Goal: Task Accomplishment & Management: Manage account settings

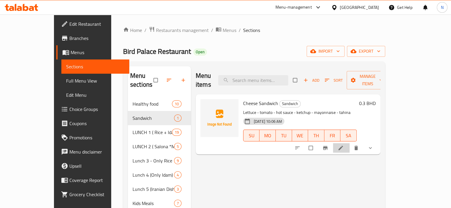
click at [350, 143] on li at bounding box center [341, 147] width 17 height 9
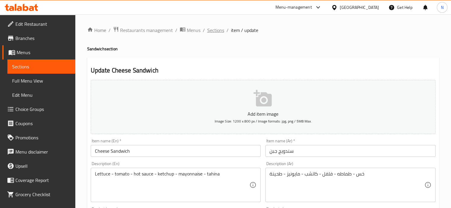
click at [210, 28] on span "Sections" at bounding box center [215, 30] width 17 height 7
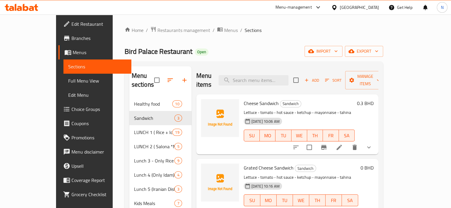
click at [355, 109] on p "Lettuce - tomato - hot sauce - ketchup - mayonnaise - tahina" at bounding box center [299, 112] width 111 height 7
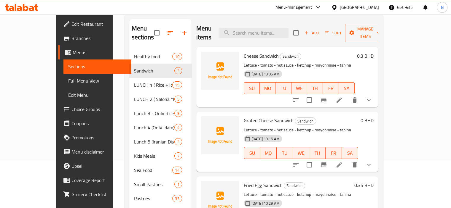
scroll to position [95, 0]
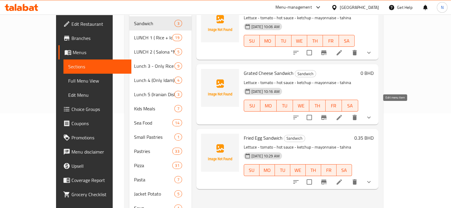
click at [343, 114] on icon at bounding box center [339, 117] width 7 height 7
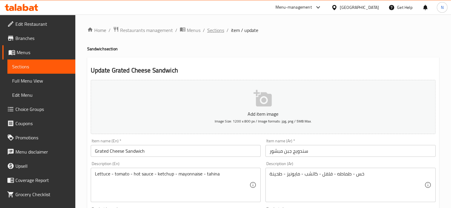
click at [218, 30] on span "Sections" at bounding box center [215, 30] width 17 height 7
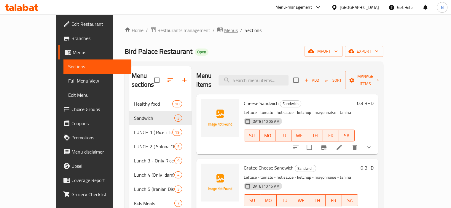
click at [217, 33] on span "breadcrumb" at bounding box center [220, 30] width 7 height 8
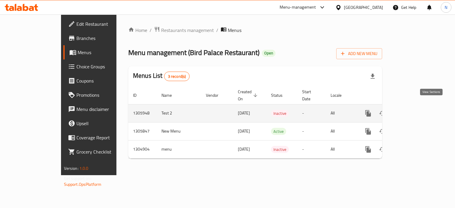
click at [415, 110] on icon "enhanced table" at bounding box center [411, 113] width 7 height 7
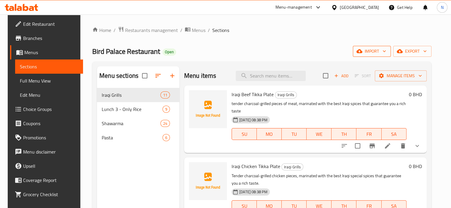
click at [377, 47] on button "import" at bounding box center [372, 51] width 38 height 11
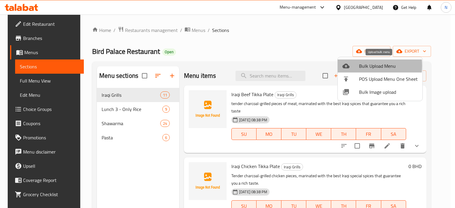
click at [356, 66] on div at bounding box center [351, 66] width 17 height 7
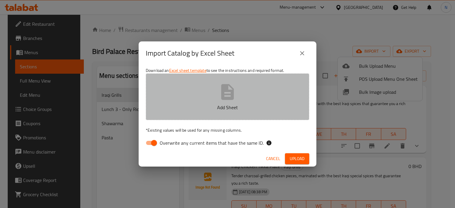
click at [199, 116] on button "Add Sheet" at bounding box center [228, 97] width 164 height 47
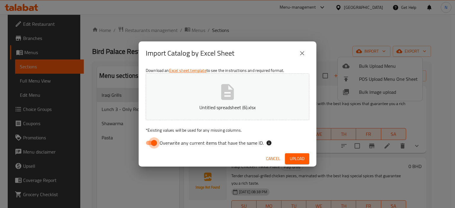
click at [148, 143] on input "Overwrite any current items that have the same ID." at bounding box center [154, 143] width 34 height 11
checkbox input "false"
click at [298, 158] on span "Upload" at bounding box center [297, 158] width 15 height 7
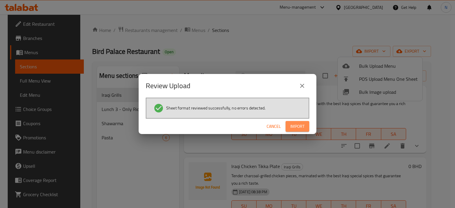
click at [297, 125] on span "Import" at bounding box center [298, 126] width 14 height 7
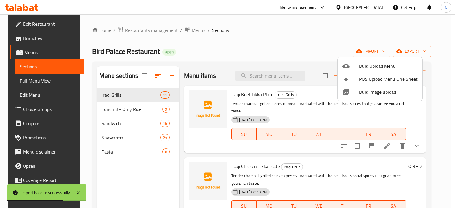
click at [145, 122] on div at bounding box center [227, 104] width 455 height 208
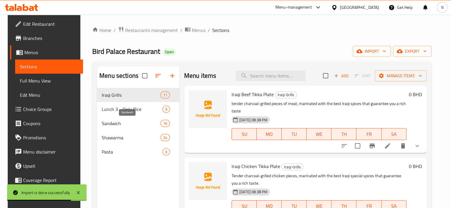
click at [145, 122] on span "Sandwich" at bounding box center [131, 123] width 59 height 7
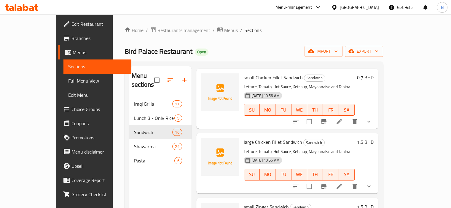
scroll to position [158, 0]
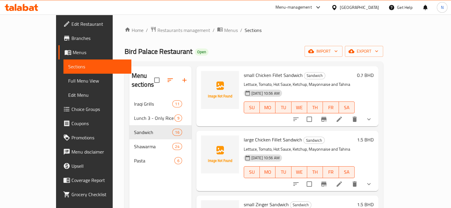
click at [68, 79] on span "Full Menu View" at bounding box center [97, 80] width 58 height 7
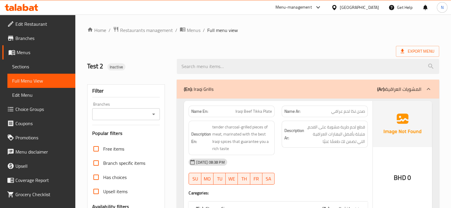
click at [184, 127] on div "Name En: Iraqi Beef Tikka Plate Name Ar: صحن تكا لحم عراقي Description En: tend…" at bounding box center [278, 162] width 189 height 122
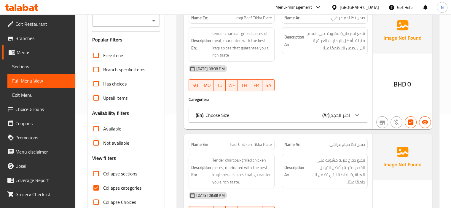
scroll to position [107, 0]
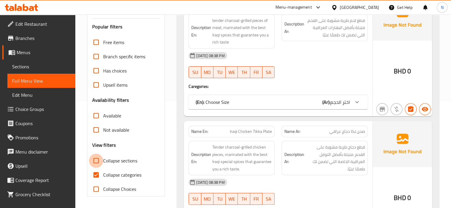
click at [93, 157] on input "Collapse sections" at bounding box center [96, 161] width 14 height 14
checkbox input "true"
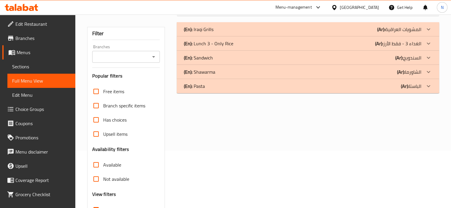
scroll to position [56, 0]
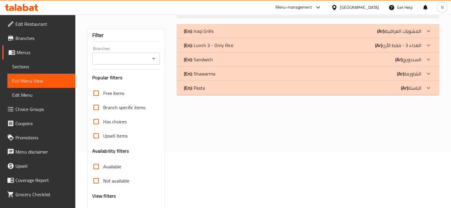
click at [286, 38] on div "(En): Sandwich (Ar): السندويج" at bounding box center [308, 31] width 262 height 14
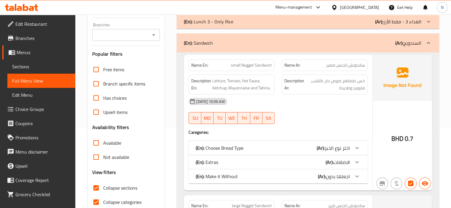
scroll to position [91, 0]
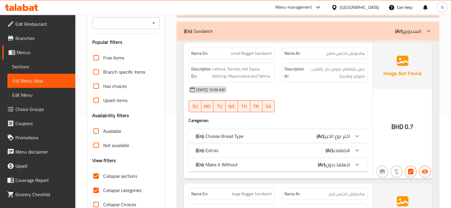
click at [96, 186] on input "Collapse categories" at bounding box center [96, 190] width 14 height 14
checkbox input "false"
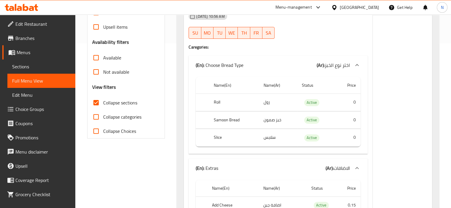
scroll to position [174, 0]
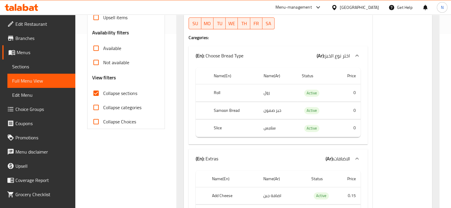
click at [26, 70] on span "Sections" at bounding box center [41, 66] width 58 height 7
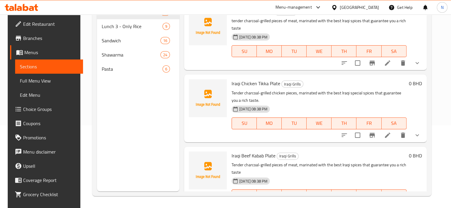
scroll to position [83, 0]
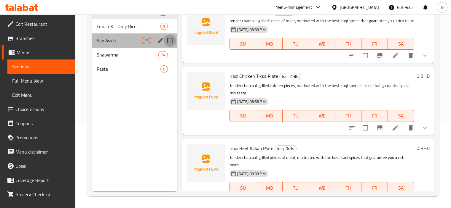
click at [167, 39] on input "Menu sections" at bounding box center [170, 40] width 12 height 12
checkbox input "true"
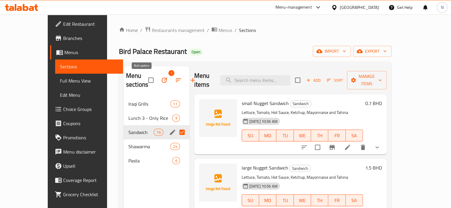
click at [161, 82] on icon "button" at bounding box center [164, 80] width 7 height 7
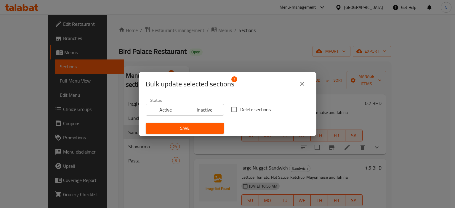
click at [246, 109] on span "Delete sections" at bounding box center [255, 109] width 31 height 7
click at [240, 109] on input "Delete sections" at bounding box center [234, 109] width 12 height 12
checkbox input "true"
click at [176, 128] on span "Save" at bounding box center [185, 128] width 69 height 7
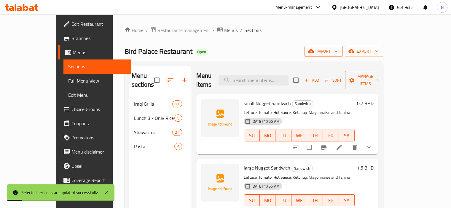
click at [338, 49] on span "import" at bounding box center [323, 51] width 28 height 7
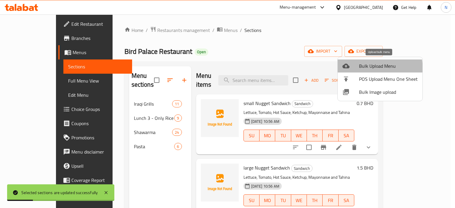
click at [350, 70] on li "Bulk Upload Menu" at bounding box center [380, 66] width 85 height 13
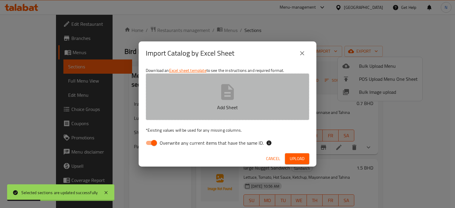
click at [190, 91] on button "Add Sheet" at bounding box center [228, 97] width 164 height 47
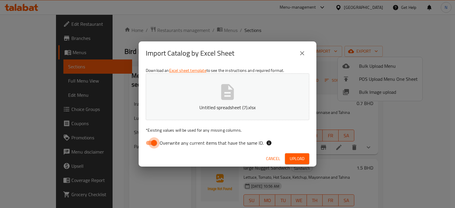
click at [152, 140] on input "Overwrite any current items that have the same ID." at bounding box center [154, 143] width 34 height 11
checkbox input "false"
click at [298, 160] on span "Upload" at bounding box center [297, 158] width 15 height 7
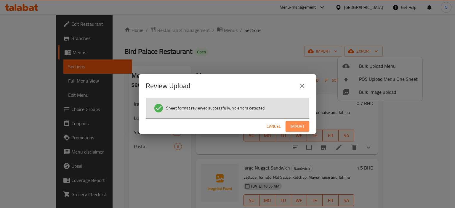
click at [302, 123] on span "Import" at bounding box center [298, 126] width 14 height 7
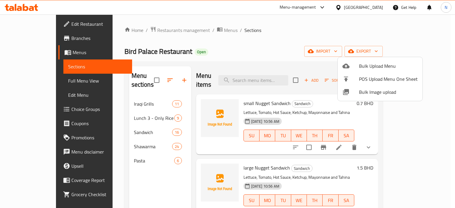
click at [109, 120] on div at bounding box center [227, 104] width 455 height 208
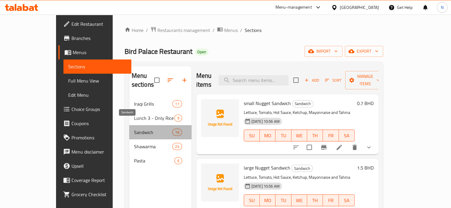
click at [134, 129] on span "Sandwich" at bounding box center [153, 132] width 39 height 7
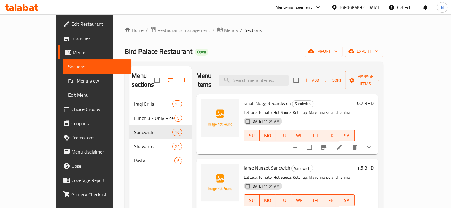
click at [63, 74] on link "Full Menu View" at bounding box center [97, 81] width 68 height 14
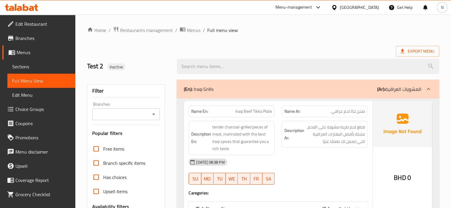
click at [255, 95] on div "(En): Iraqi Grills (Ar): المشويات العراقية" at bounding box center [308, 89] width 262 height 19
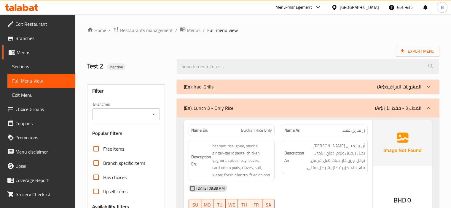
click at [213, 111] on p "(En): Lunch 3 - Only Rice" at bounding box center [209, 108] width 50 height 7
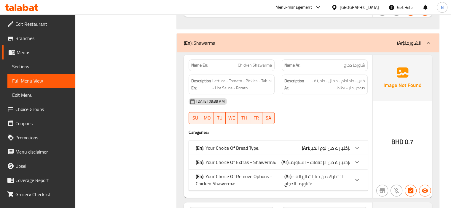
scroll to position [2372, 0]
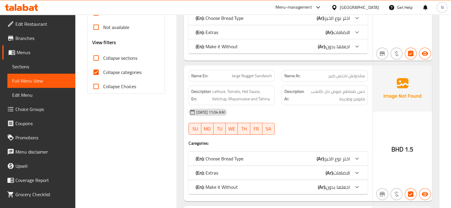
scroll to position [186, 0]
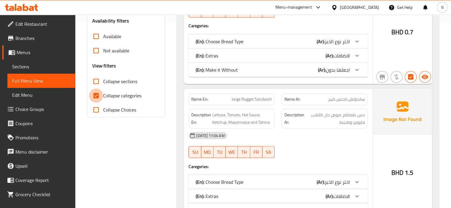
click at [97, 93] on input "Collapse categories" at bounding box center [96, 96] width 14 height 14
checkbox input "false"
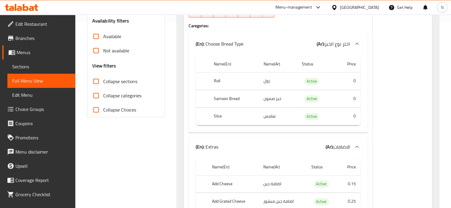
scroll to position [0, 0]
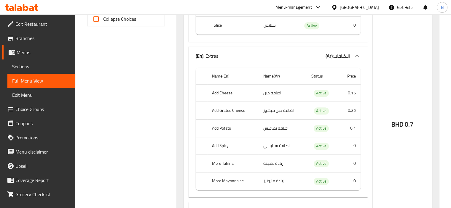
scroll to position [278, 0]
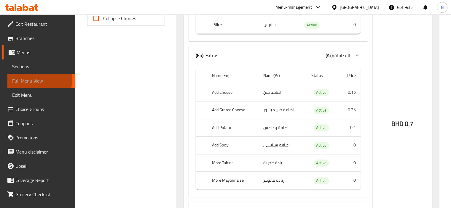
click at [20, 79] on span "Full Menu View" at bounding box center [41, 80] width 58 height 7
click at [26, 108] on span "Choice Groups" at bounding box center [42, 109] width 55 height 7
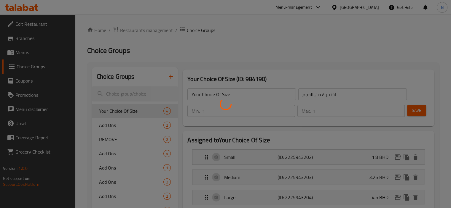
click at [87, 152] on div at bounding box center [225, 104] width 451 height 208
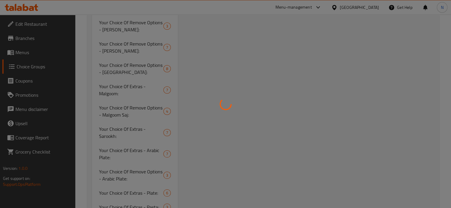
scroll to position [628, 0]
click at [292, 67] on div at bounding box center [225, 104] width 451 height 208
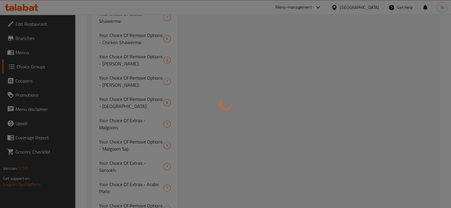
scroll to position [534, 0]
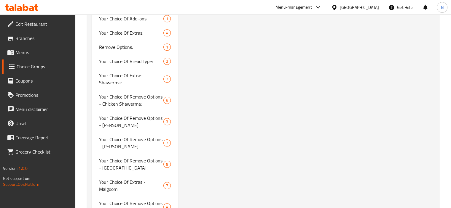
click at [104, 101] on div at bounding box center [225, 104] width 451 height 208
click at [111, 123] on span "Your Choice Of Remove Options - Saj Shawerma:" at bounding box center [131, 122] width 65 height 14
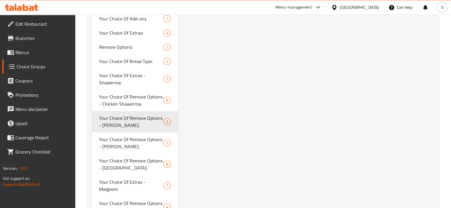
type input "Your Choice Of Remove Options - Saj Shawerma:"
type input "اختيارك من خيارات الإزالة - شاورما صاج:"
type input "0"
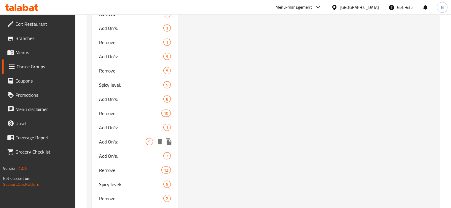
scroll to position [1174, 0]
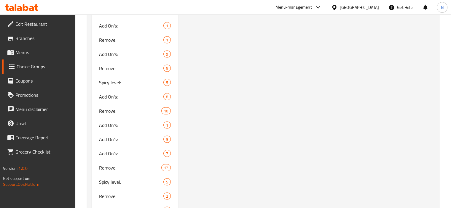
click at [263, 93] on div "Your Choice Of Remove Options - Saj Shawerma: (ID: 987841) Your Choice Of Remov…" at bounding box center [307, 68] width 259 height 2351
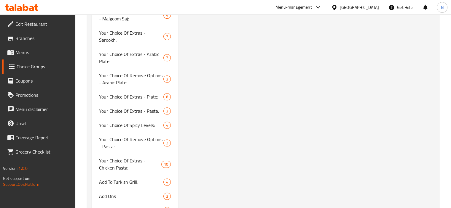
scroll to position [2198, 0]
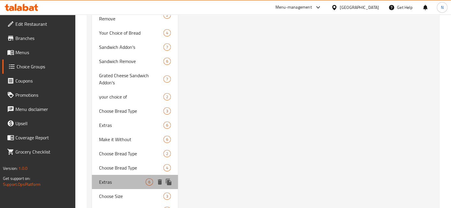
click at [132, 179] on span "Extras" at bounding box center [122, 182] width 47 height 7
type input "Extras"
type input "الاضافات"
type input "6"
click at [130, 179] on span "Extras" at bounding box center [122, 182] width 47 height 7
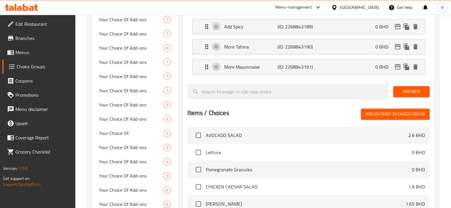
scroll to position [183, 0]
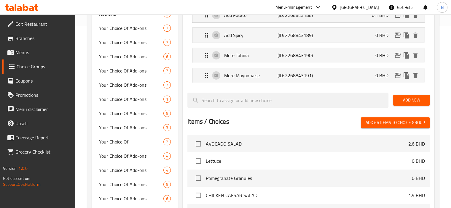
click at [403, 98] on span "Add New" at bounding box center [411, 100] width 27 height 7
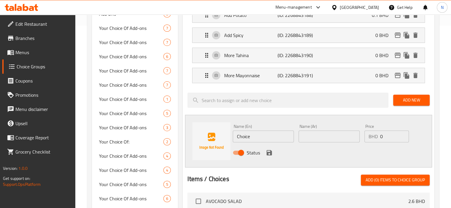
click at [249, 135] on input "Choice" at bounding box center [263, 137] width 61 height 12
type input "plain"
click at [318, 141] on input "text" at bounding box center [329, 137] width 61 height 12
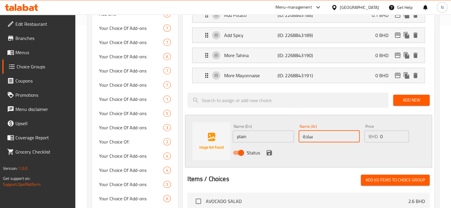
type input "سادة"
click at [268, 153] on icon "save" at bounding box center [269, 152] width 7 height 7
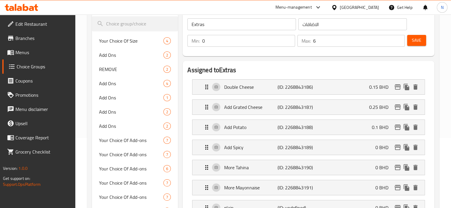
scroll to position [59, 0]
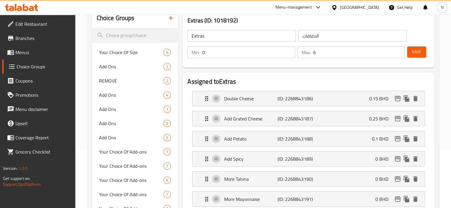
click at [413, 52] on span "Save" at bounding box center [416, 51] width 9 height 7
click at [417, 51] on span "Save" at bounding box center [416, 51] width 9 height 7
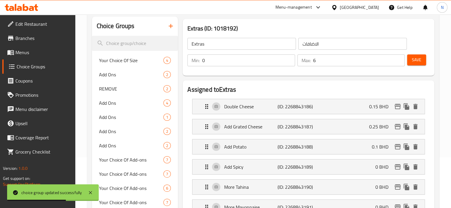
scroll to position [42, 0]
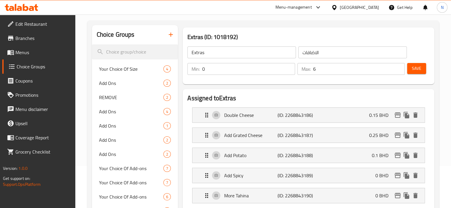
click at [27, 54] on span "Menus" at bounding box center [42, 52] width 55 height 7
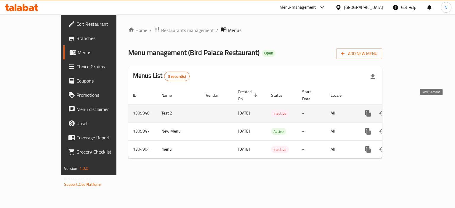
click at [414, 111] on icon "enhanced table" at bounding box center [410, 113] width 5 height 5
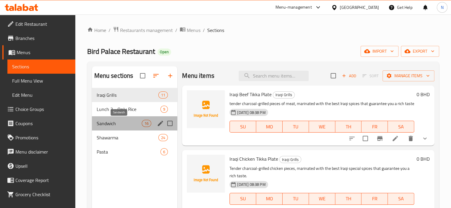
click at [117, 125] on span "Sandwich" at bounding box center [119, 123] width 45 height 7
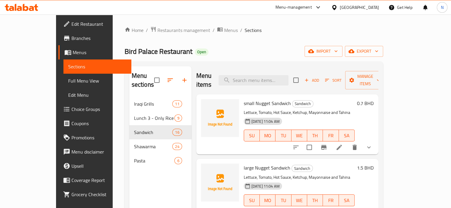
click at [68, 79] on span "Full Menu View" at bounding box center [97, 80] width 58 height 7
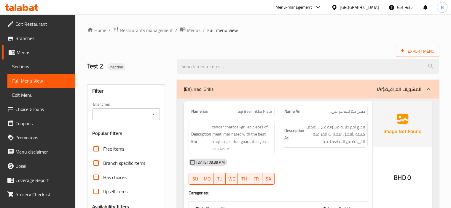
click at [162, 158] on div "Filter Branches Branches Popular filters Free items Branch specific items Has c…" at bounding box center [126, 193] width 78 height 219
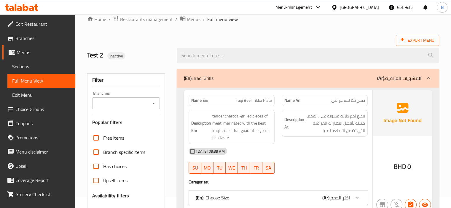
scroll to position [12, 0]
click at [188, 80] on b "(En):" at bounding box center [188, 77] width 9 height 9
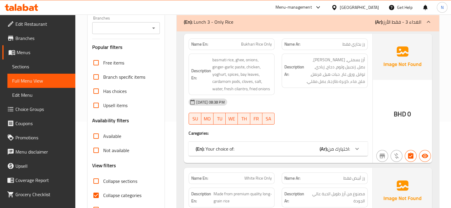
scroll to position [95, 0]
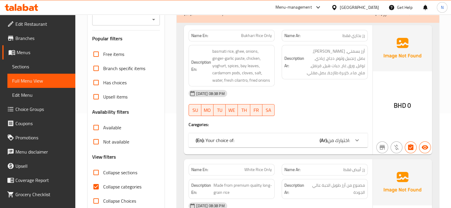
click at [94, 174] on input "Collapse sections" at bounding box center [96, 173] width 14 height 14
checkbox input "true"
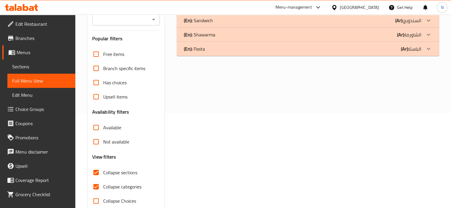
click at [92, 189] on input "Collapse categories" at bounding box center [96, 187] width 14 height 14
checkbox input "false"
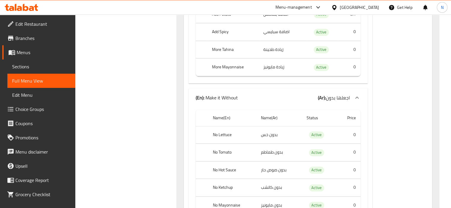
scroll to position [379, 0]
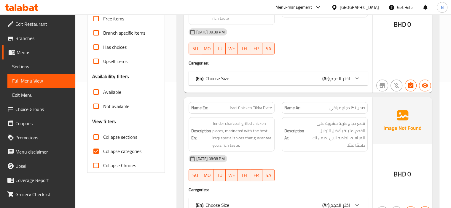
scroll to position [119, 0]
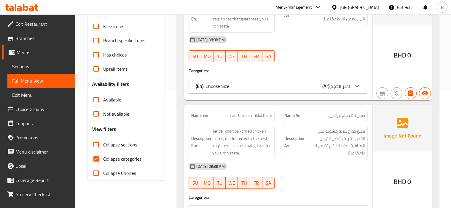
click at [100, 152] on input "Collapse categories" at bounding box center [96, 159] width 14 height 14
checkbox input "false"
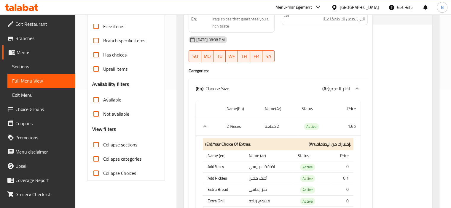
click at [95, 146] on input "Collapse sections" at bounding box center [96, 145] width 14 height 14
checkbox input "true"
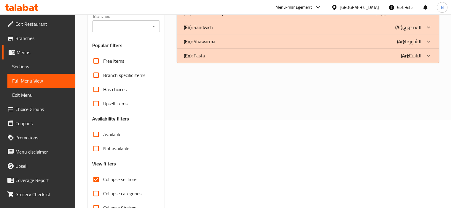
scroll to position [83, 0]
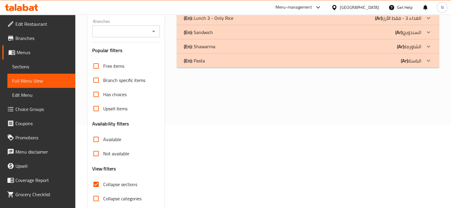
click at [197, 7] on p "(En): Sandwich" at bounding box center [199, 3] width 30 height 7
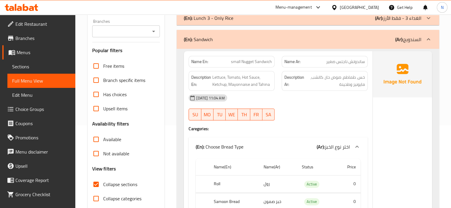
drag, startPoint x: 197, startPoint y: 30, endPoint x: 181, endPoint y: 99, distance: 70.8
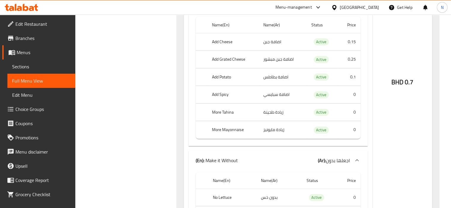
scroll to position [1328, 0]
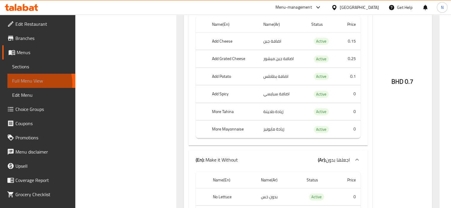
click at [24, 84] on span "Full Menu View" at bounding box center [41, 80] width 58 height 7
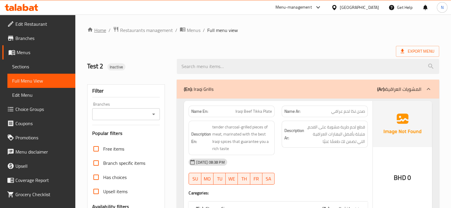
click at [100, 31] on link "Home" at bounding box center [96, 30] width 19 height 7
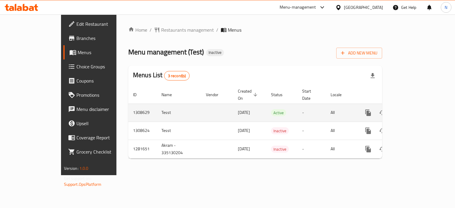
click at [157, 104] on td "Tesst" at bounding box center [179, 113] width 44 height 18
click at [414, 110] on icon "enhanced table" at bounding box center [410, 112] width 5 height 5
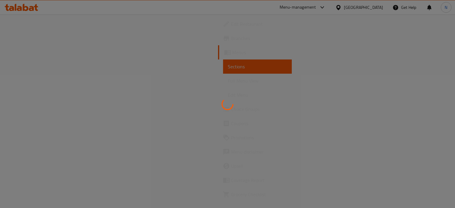
drag, startPoint x: 178, startPoint y: 134, endPoint x: 161, endPoint y: 138, distance: 16.8
click at [161, 138] on div at bounding box center [227, 104] width 455 height 208
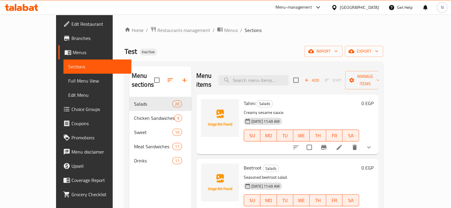
click at [71, 106] on span "Choice Groups" at bounding box center [98, 109] width 55 height 7
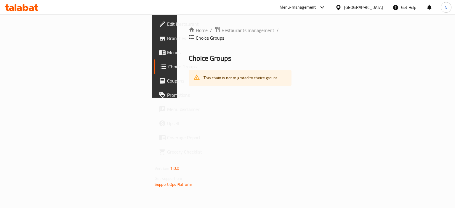
click at [168, 67] on span "Choice Groups" at bounding box center [195, 66] width 55 height 7
click at [222, 33] on span "Restaurants management" at bounding box center [248, 30] width 53 height 7
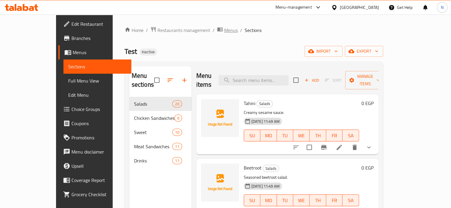
click at [224, 31] on span "Menus" at bounding box center [231, 30] width 14 height 7
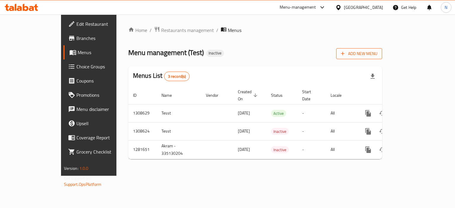
click at [378, 54] on span "Add New Menu" at bounding box center [359, 53] width 36 height 7
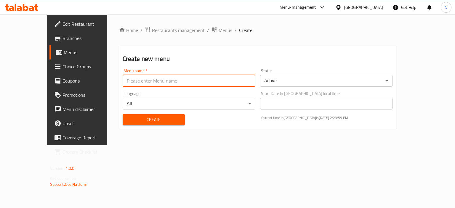
click at [157, 78] on input "text" at bounding box center [189, 81] width 133 height 12
type input "test test"
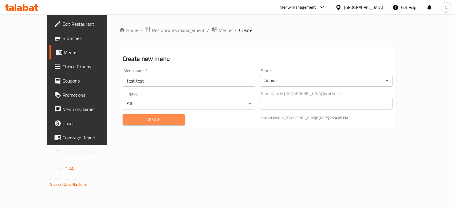
click at [136, 116] on button "Create" at bounding box center [154, 119] width 62 height 11
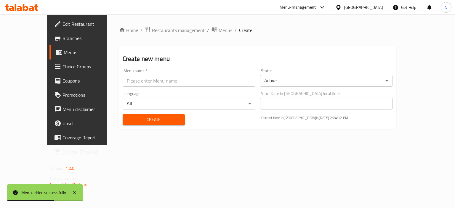
click at [196, 24] on div "Home / Restaurants management / Menus / Create Create new menu Menu name   * Me…" at bounding box center [257, 80] width 301 height 131
click at [219, 28] on span "Menus" at bounding box center [226, 30] width 14 height 7
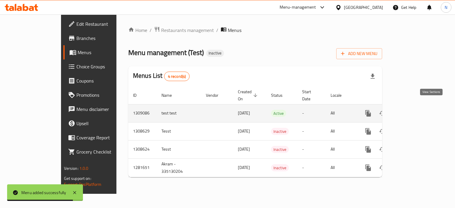
click at [415, 110] on icon "enhanced table" at bounding box center [411, 113] width 7 height 7
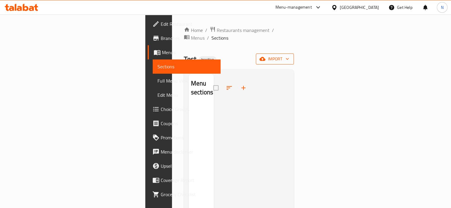
click at [289, 55] on span "import" at bounding box center [275, 58] width 28 height 7
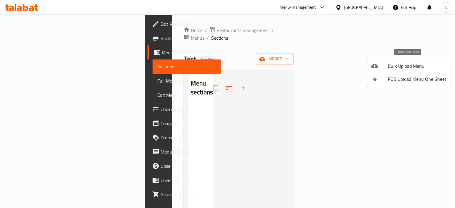
click at [382, 67] on div at bounding box center [379, 66] width 17 height 7
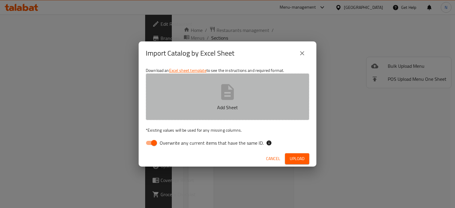
click at [215, 94] on button "Add Sheet" at bounding box center [228, 97] width 164 height 47
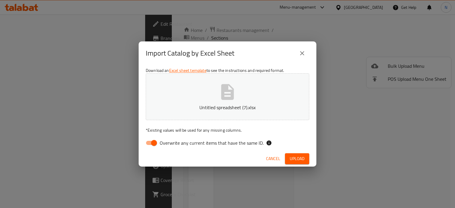
click at [150, 142] on input "Overwrite any current items that have the same ID." at bounding box center [154, 143] width 34 height 11
checkbox input "false"
click at [292, 160] on span "Upload" at bounding box center [297, 158] width 15 height 7
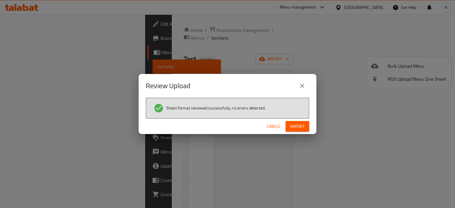
click at [297, 129] on span "Import" at bounding box center [298, 126] width 14 height 7
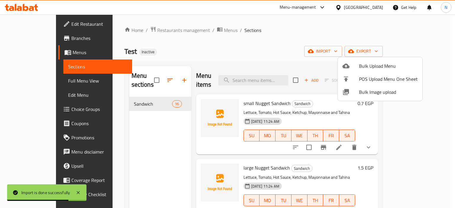
click at [46, 112] on div at bounding box center [227, 104] width 455 height 208
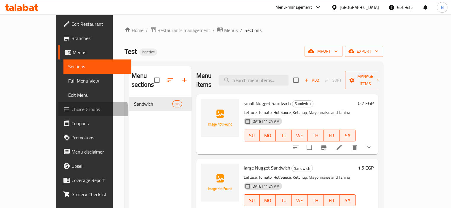
click at [71, 112] on span "Choice Groups" at bounding box center [98, 109] width 55 height 7
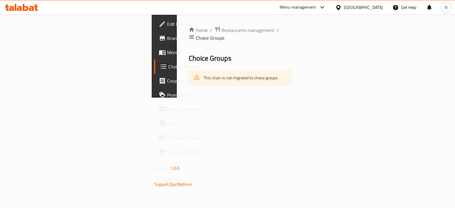
click at [168, 65] on span "Choice Groups" at bounding box center [195, 66] width 55 height 7
click at [168, 63] on span "Choice Groups" at bounding box center [195, 66] width 55 height 7
click at [154, 46] on link "Menus" at bounding box center [191, 52] width 74 height 14
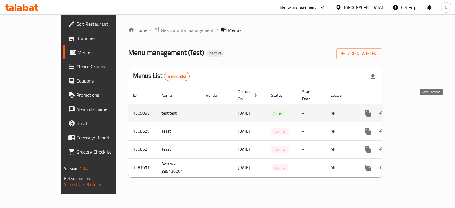
click at [415, 110] on icon "enhanced table" at bounding box center [411, 113] width 7 height 7
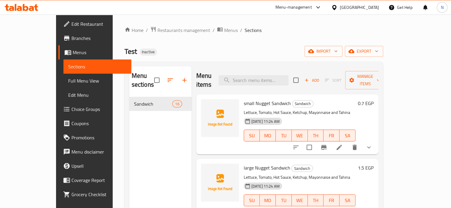
click at [71, 106] on span "Choice Groups" at bounding box center [98, 109] width 55 height 7
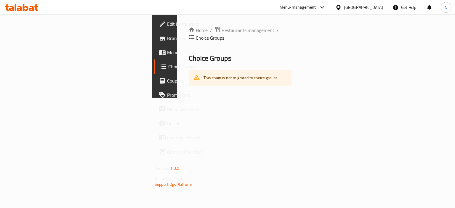
click at [167, 52] on span "Menus" at bounding box center [195, 52] width 56 height 7
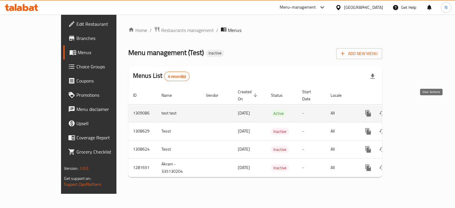
click at [414, 111] on icon "enhanced table" at bounding box center [410, 113] width 5 height 5
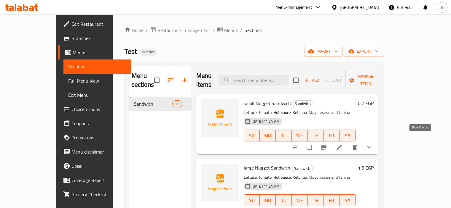
click at [372, 144] on icon "show more" at bounding box center [368, 147] width 7 height 7
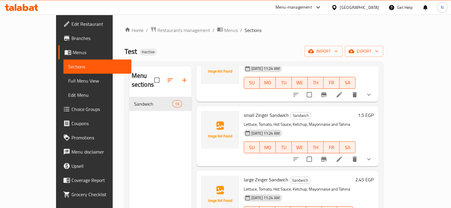
scroll to position [382, 0]
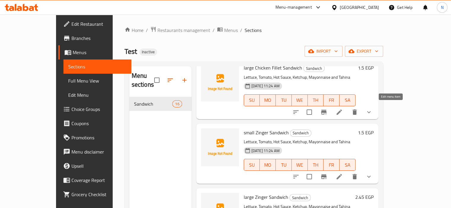
click at [343, 109] on icon at bounding box center [339, 112] width 7 height 7
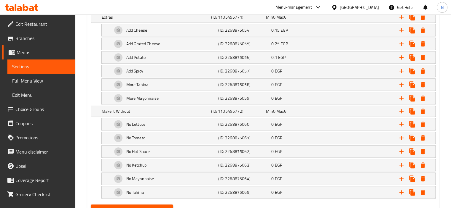
scroll to position [393, 0]
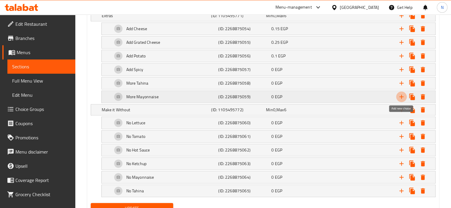
click at [398, 94] on icon "Expand" at bounding box center [401, 96] width 7 height 7
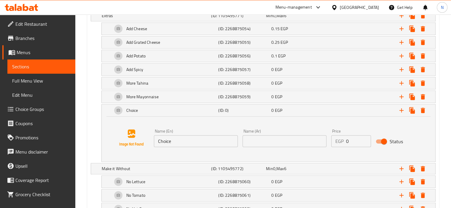
click at [167, 140] on input "Choice" at bounding box center [196, 141] width 84 height 12
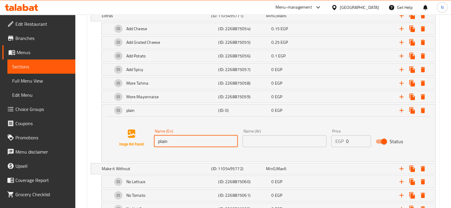
type input "plain"
click at [257, 143] on input "text" at bounding box center [284, 141] width 84 height 12
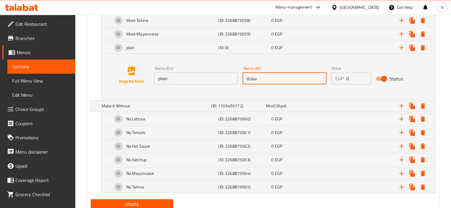
scroll to position [476, 0]
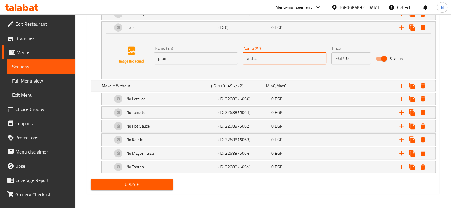
type input "سادة"
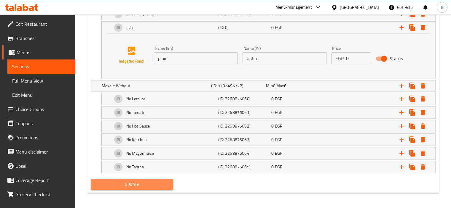
click at [114, 186] on span "Update" at bounding box center [131, 184] width 73 height 7
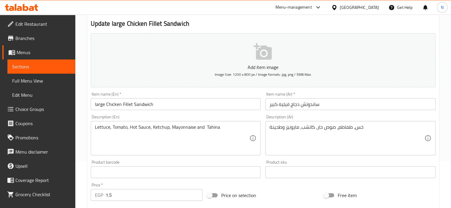
scroll to position [42, 0]
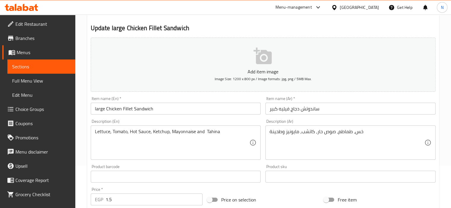
click at [24, 49] on span "Menus" at bounding box center [44, 52] width 54 height 7
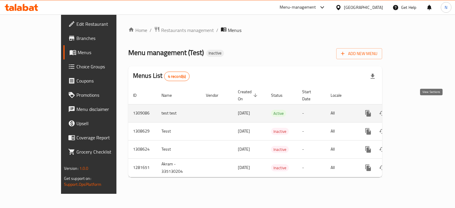
click at [415, 110] on icon "enhanced table" at bounding box center [411, 113] width 7 height 7
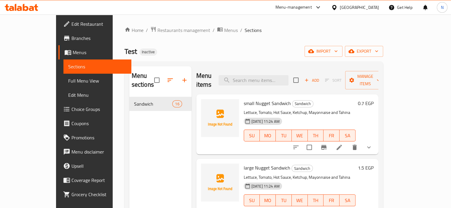
click at [68, 78] on span "Full Menu View" at bounding box center [97, 80] width 58 height 7
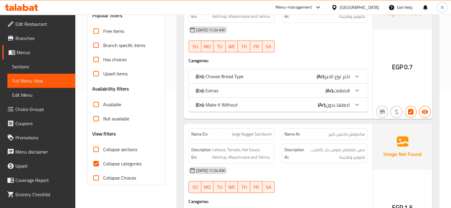
scroll to position [119, 0]
click at [96, 162] on input "Collapse categories" at bounding box center [96, 163] width 14 height 14
checkbox input "false"
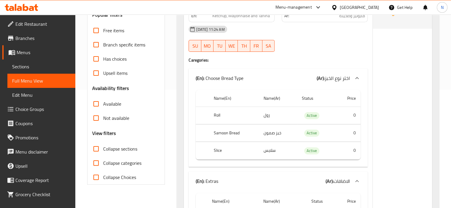
scroll to position [1830, 0]
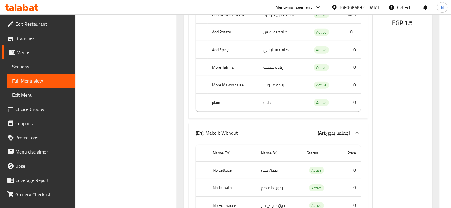
click at [17, 64] on span "Sections" at bounding box center [41, 66] width 58 height 7
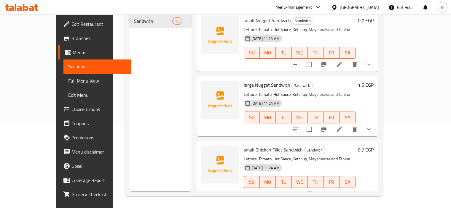
scroll to position [83, 0]
click at [133, 82] on div "Menu sections Sandwich 16" at bounding box center [160, 87] width 62 height 208
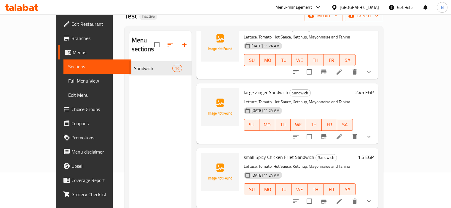
scroll to position [308, 0]
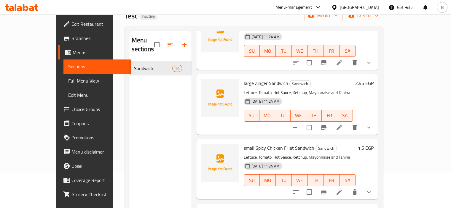
click at [347, 58] on li at bounding box center [339, 63] width 17 height 11
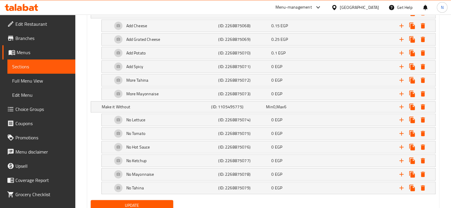
scroll to position [397, 0]
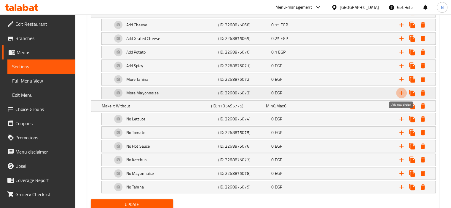
click at [401, 90] on icon "Expand" at bounding box center [401, 93] width 7 height 7
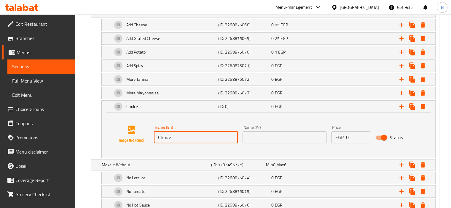
click at [172, 132] on input "Choice" at bounding box center [196, 138] width 84 height 12
type input "plain"
click at [271, 137] on input "text" at bounding box center [284, 138] width 84 height 12
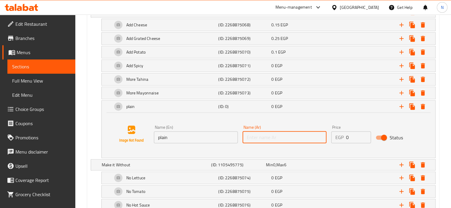
type input "سادة"
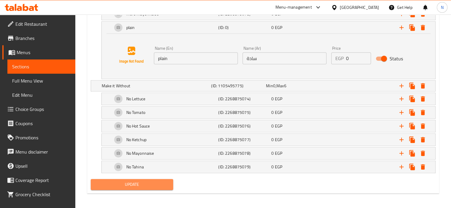
click at [127, 186] on span "Update" at bounding box center [131, 184] width 73 height 7
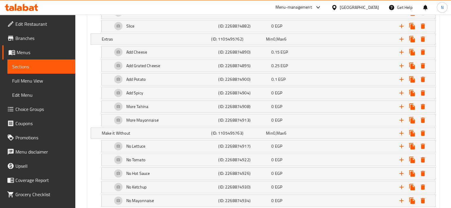
scroll to position [395, 0]
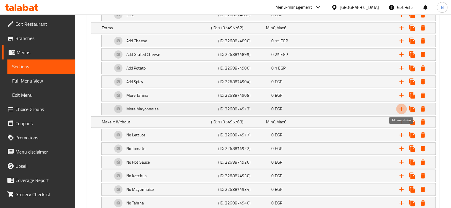
click at [401, 106] on icon "Expand" at bounding box center [401, 109] width 7 height 7
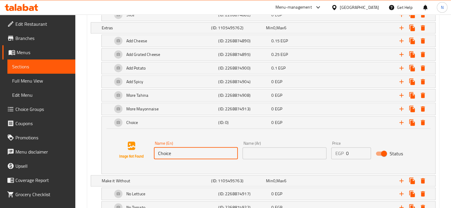
click at [167, 149] on input "Choice" at bounding box center [196, 154] width 84 height 12
click at [167, 149] on input "text" at bounding box center [196, 154] width 84 height 12
type input "plain"
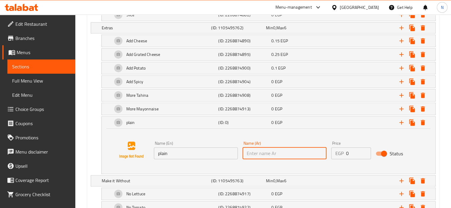
click at [250, 154] on input "text" at bounding box center [284, 154] width 84 height 12
type input "سادة"
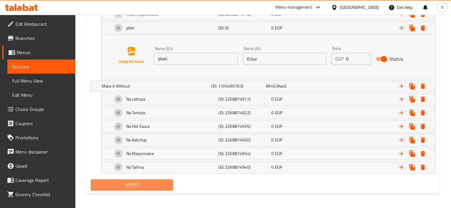
click at [127, 181] on span "Update" at bounding box center [131, 184] width 73 height 7
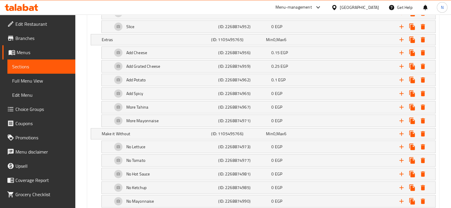
scroll to position [387, 0]
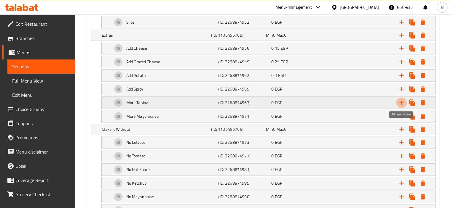
click at [402, 100] on icon "Expand" at bounding box center [401, 102] width 7 height 7
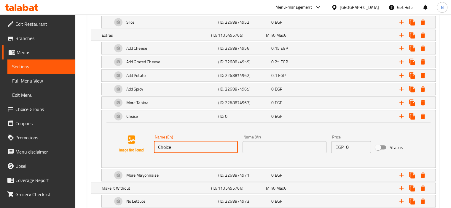
click at [161, 142] on input "Choice" at bounding box center [196, 147] width 84 height 12
type input "plain"
click at [251, 145] on input "text" at bounding box center [284, 147] width 84 height 12
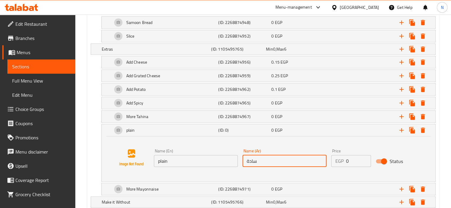
scroll to position [490, 0]
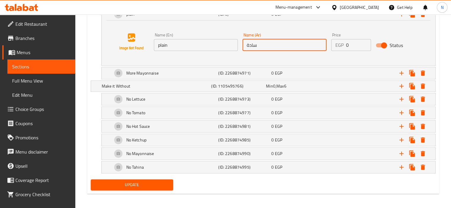
type input "سادة"
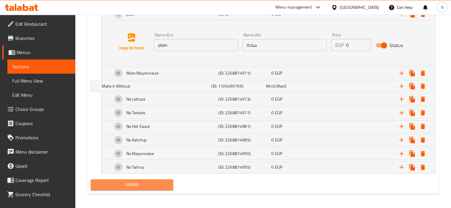
click at [108, 184] on span "Update" at bounding box center [131, 184] width 73 height 7
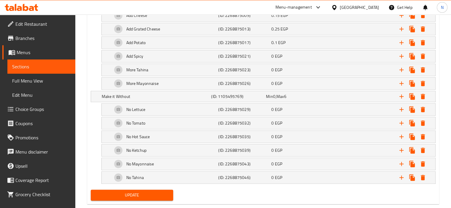
scroll to position [417, 0]
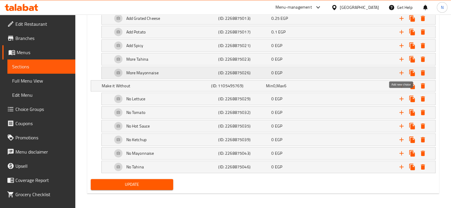
click at [400, 71] on icon "Expand" at bounding box center [401, 72] width 7 height 7
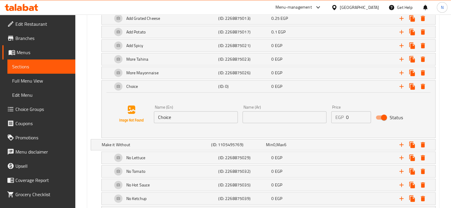
click at [164, 117] on input "Choice" at bounding box center [196, 117] width 84 height 12
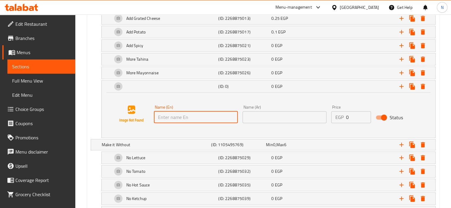
click at [164, 117] on input "text" at bounding box center [196, 117] width 84 height 12
type input "plain"
click at [248, 120] on input "text" at bounding box center [284, 117] width 84 height 12
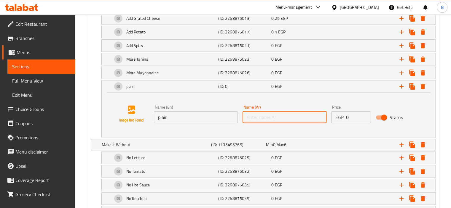
type input "سادة"
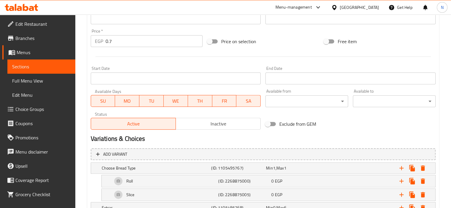
scroll to position [476, 0]
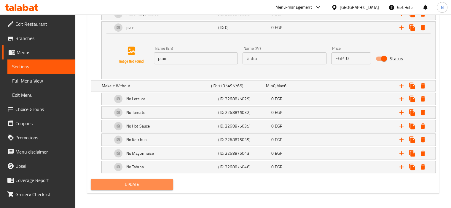
click at [128, 179] on button "Update" at bounding box center [132, 184] width 83 height 11
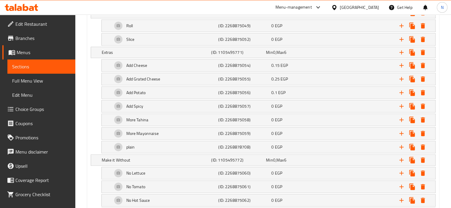
scroll to position [358, 0]
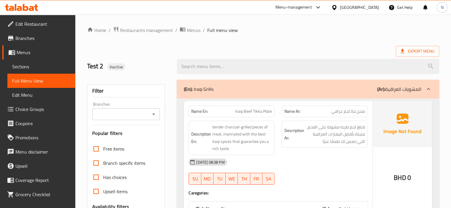
scroll to position [12, 0]
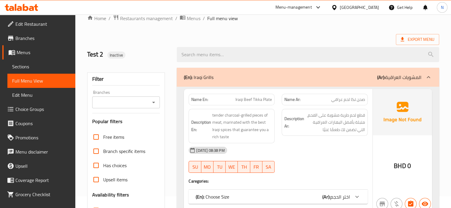
drag, startPoint x: 156, startPoint y: 170, endPoint x: 157, endPoint y: 181, distance: 10.1
click at [157, 181] on div "Upsell items" at bounding box center [126, 180] width 68 height 14
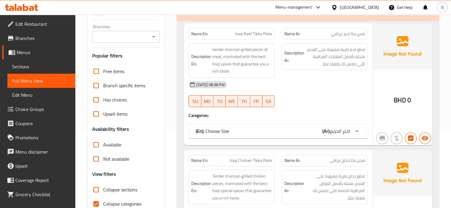
scroll to position [107, 0]
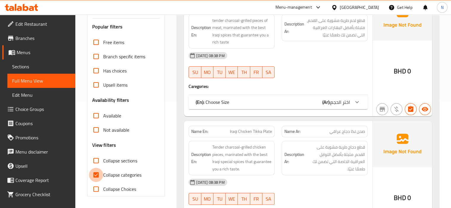
click at [94, 175] on input "Collapse categories" at bounding box center [96, 175] width 14 height 14
checkbox input "false"
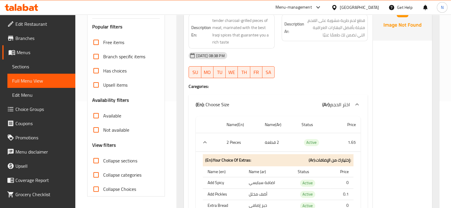
click at [158, 147] on div "Free items Branch specific items Has choices Upsell items Availability filters …" at bounding box center [126, 115] width 68 height 161
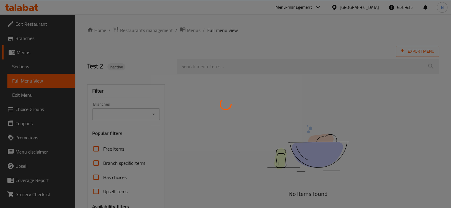
click at [160, 88] on div at bounding box center [225, 104] width 451 height 208
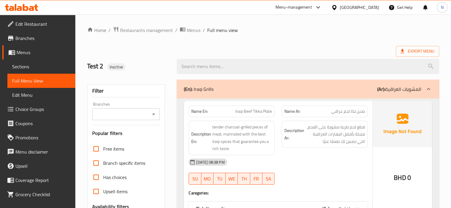
click at [160, 63] on h2 "Test 2 Inactive" at bounding box center [128, 66] width 83 height 9
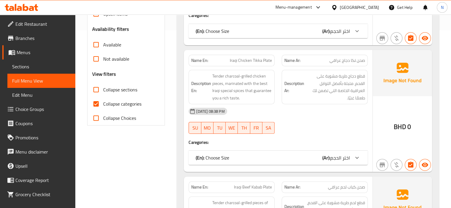
scroll to position [190, 0]
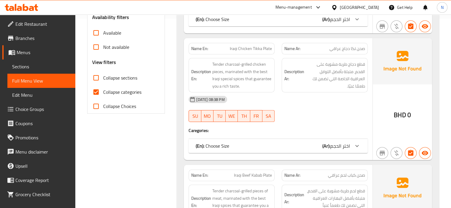
click at [96, 95] on input "Collapse categories" at bounding box center [96, 92] width 14 height 14
checkbox input "false"
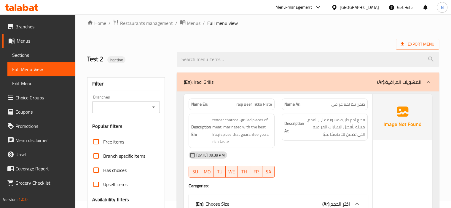
scroll to position [14265, 0]
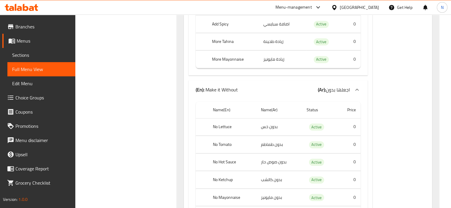
scroll to position [12190, 0]
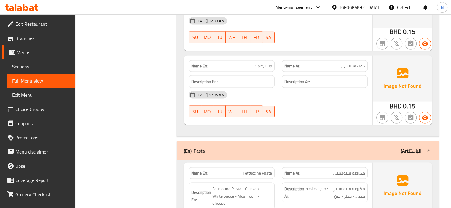
scroll to position [7730, 0]
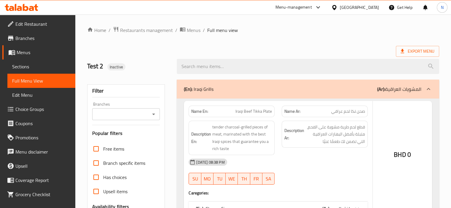
click at [167, 137] on div at bounding box center [225, 104] width 451 height 208
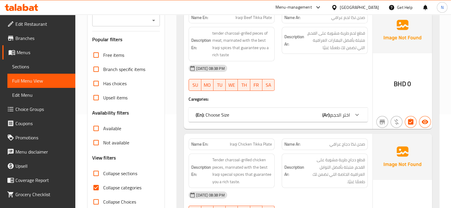
scroll to position [95, 0]
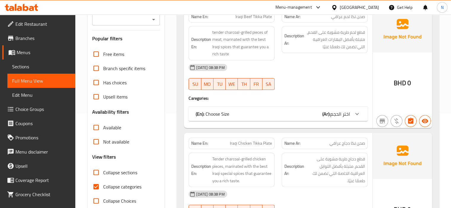
click at [98, 191] on input "Collapse categories" at bounding box center [96, 187] width 14 height 14
checkbox input "false"
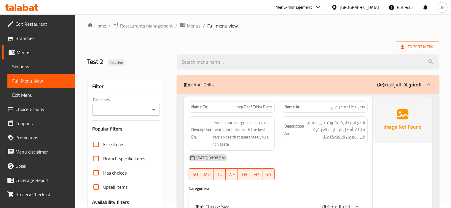
scroll to position [0, 0]
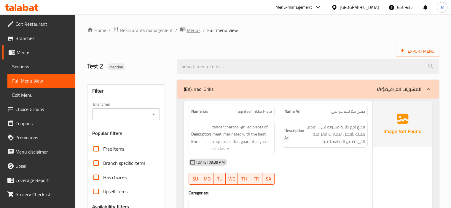
click at [194, 28] on span "Menus" at bounding box center [194, 30] width 14 height 7
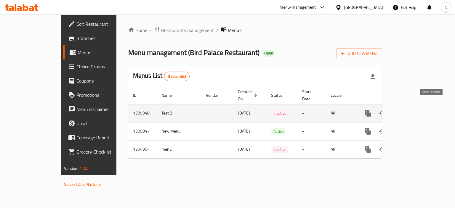
click at [418, 106] on link "enhanced table" at bounding box center [411, 113] width 14 height 14
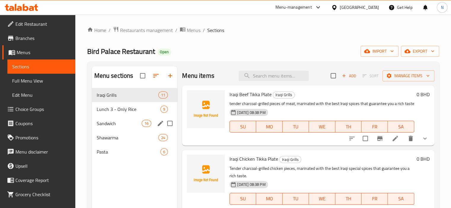
click at [114, 119] on div "Sandwich 16" at bounding box center [135, 124] width 86 height 14
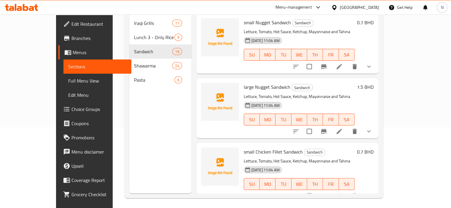
scroll to position [83, 0]
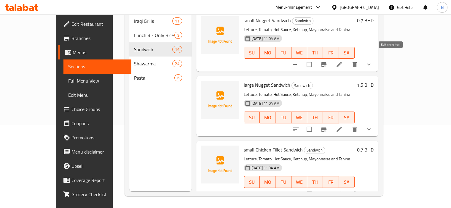
click at [343, 61] on icon at bounding box center [339, 64] width 7 height 7
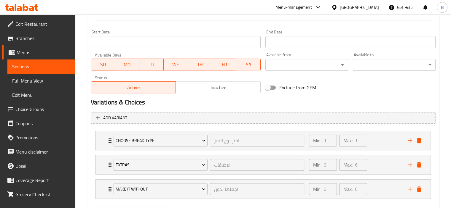
scroll to position [268, 0]
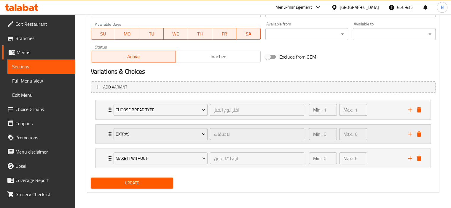
click at [109, 135] on icon "Expand" at bounding box center [109, 134] width 7 height 7
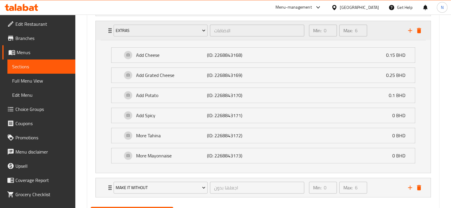
scroll to position [353, 0]
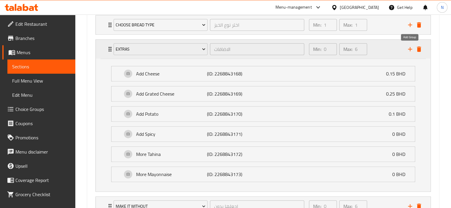
click at [410, 46] on icon "add" at bounding box center [409, 49] width 7 height 7
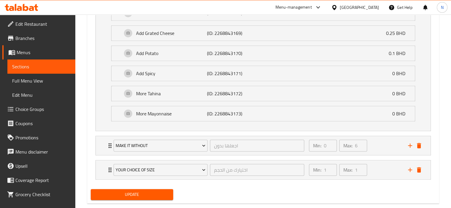
scroll to position [425, 0]
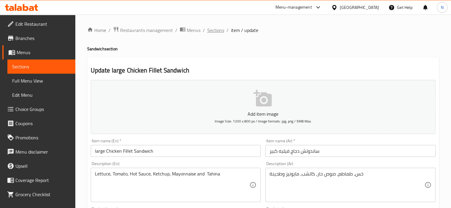
click at [212, 31] on span "Sections" at bounding box center [215, 30] width 17 height 7
click at [28, 86] on link "Full Menu View" at bounding box center [41, 81] width 68 height 14
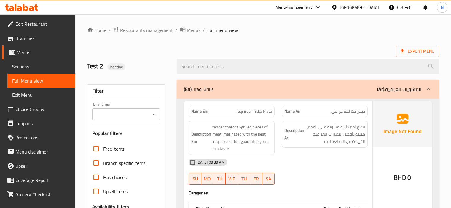
click at [39, 112] on span "Choice Groups" at bounding box center [42, 109] width 55 height 7
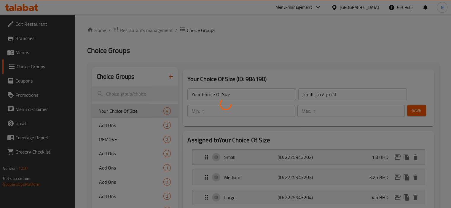
click at [88, 147] on div at bounding box center [225, 104] width 451 height 208
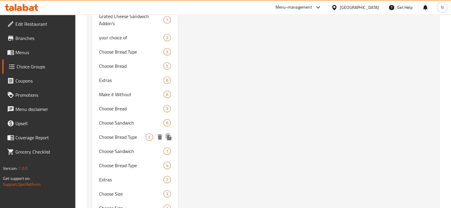
scroll to position [2262, 0]
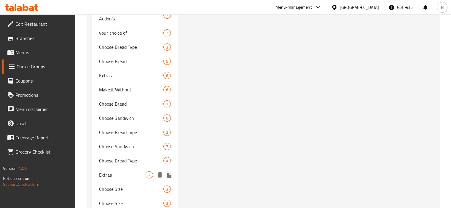
click at [117, 168] on div "Extras 7" at bounding box center [135, 175] width 86 height 14
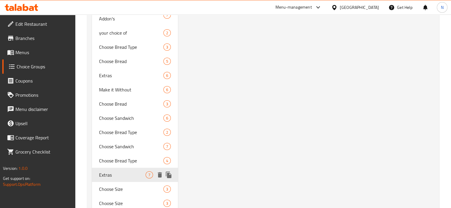
type input "Extras"
type input "الاضافات"
type input "0"
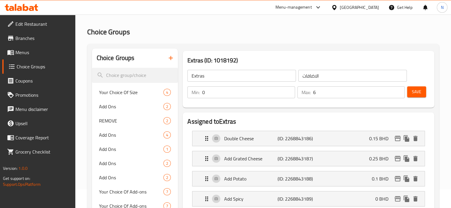
scroll to position [0, 0]
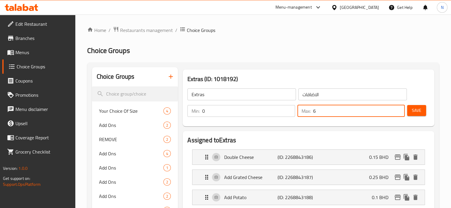
drag, startPoint x: 318, startPoint y: 113, endPoint x: 298, endPoint y: 114, distance: 20.2
click at [298, 114] on div "Max: 6 ​" at bounding box center [350, 111] width 107 height 12
type input "7"
click at [417, 112] on span "Save" at bounding box center [416, 110] width 9 height 7
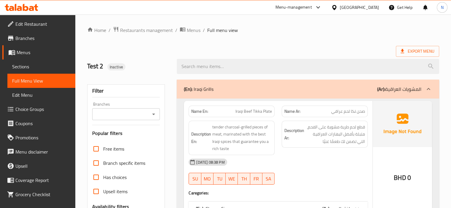
click at [186, 90] on b "(En):" at bounding box center [188, 89] width 9 height 9
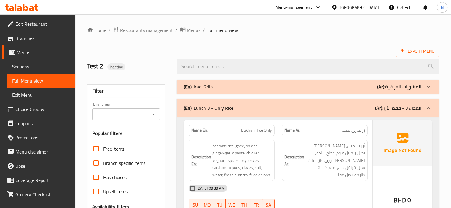
click at [187, 108] on b "(En):" at bounding box center [188, 108] width 9 height 9
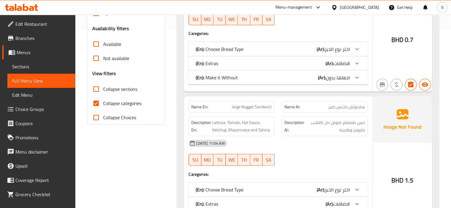
scroll to position [202, 0]
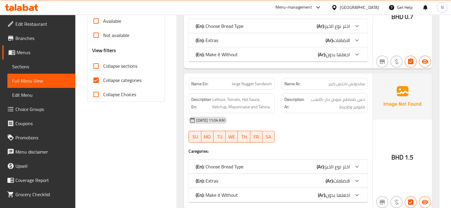
click at [97, 84] on input "Collapse categories" at bounding box center [96, 80] width 14 height 14
checkbox input "false"
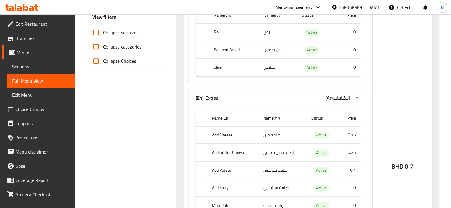
scroll to position [225, 0]
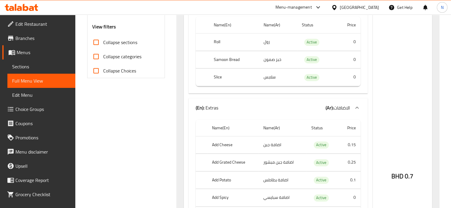
click at [211, 8] on p "(En): Extras" at bounding box center [220, 4] width 48 height 7
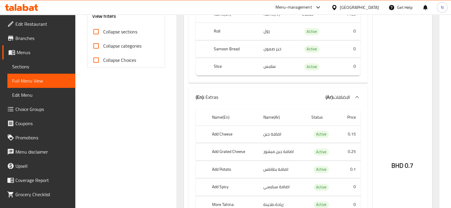
scroll to position [237, 0]
click at [27, 108] on span "Choice Groups" at bounding box center [42, 109] width 55 height 7
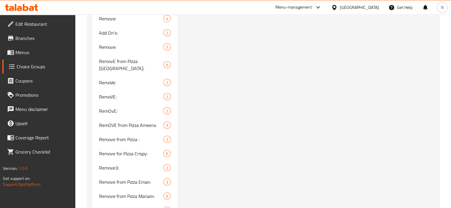
scroll to position [2213, 0]
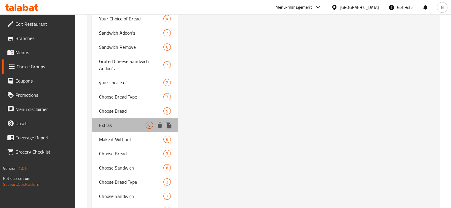
click at [103, 122] on span "Extras" at bounding box center [122, 125] width 47 height 7
type input "Extras"
type input "الاضافات"
type input "0"
type input "6"
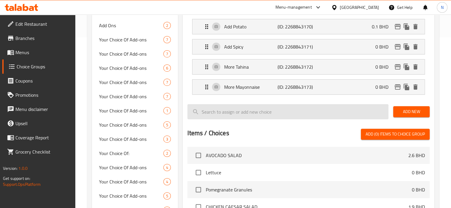
scroll to position [185, 0]
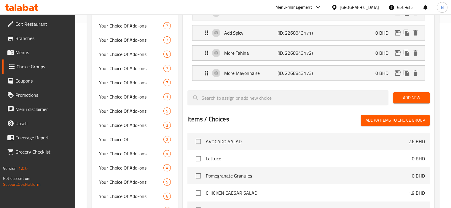
click at [401, 104] on div "Add New" at bounding box center [411, 98] width 41 height 20
click at [408, 98] on span "Add New" at bounding box center [411, 97] width 27 height 7
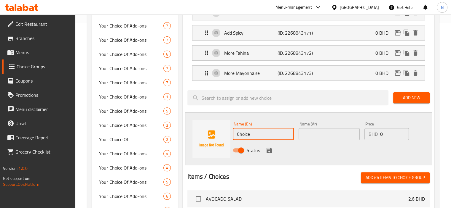
click at [250, 130] on input "Choice" at bounding box center [263, 134] width 61 height 12
type input "o"
click at [250, 130] on input "o" at bounding box center [263, 134] width 61 height 12
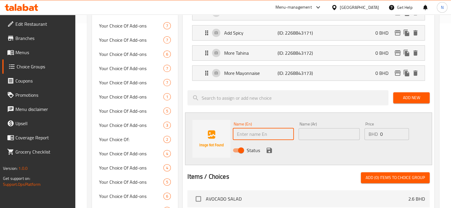
type input "ح"
type input "plain"
click at [310, 128] on input "text" at bounding box center [329, 134] width 61 height 12
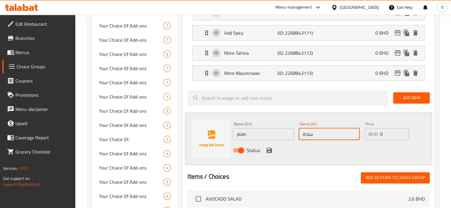
type input "سادة"
click at [270, 151] on icon "save" at bounding box center [269, 150] width 5 height 5
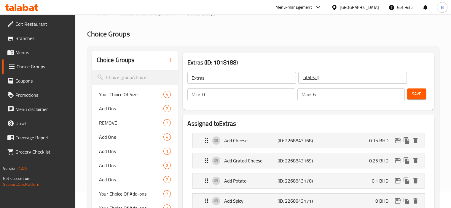
scroll to position [14, 0]
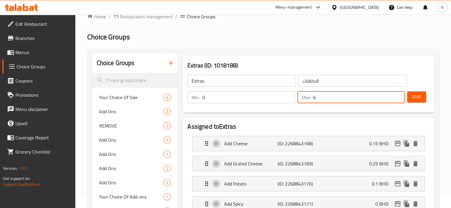
drag, startPoint x: 332, startPoint y: 103, endPoint x: 316, endPoint y: 101, distance: 16.4
click at [316, 101] on input "6" at bounding box center [359, 98] width 92 height 12
drag, startPoint x: 316, startPoint y: 101, endPoint x: 298, endPoint y: 98, distance: 18.3
click at [298, 98] on div "Max: 6 ​" at bounding box center [350, 98] width 107 height 12
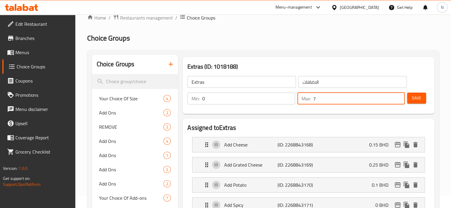
type input "7"
click at [422, 94] on button "Save" at bounding box center [416, 98] width 19 height 11
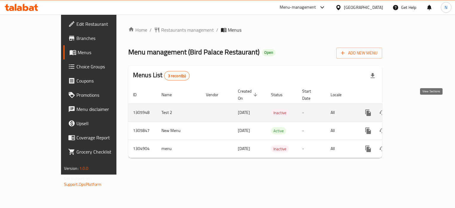
click at [414, 110] on icon "enhanced table" at bounding box center [410, 112] width 5 height 5
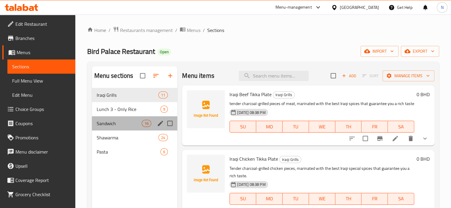
click at [113, 119] on div "Sandwich 16" at bounding box center [135, 124] width 86 height 14
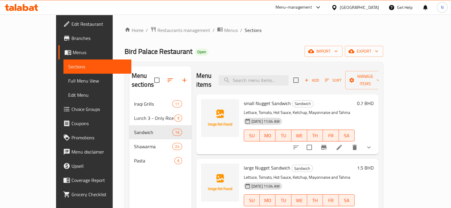
click at [68, 82] on span "Full Menu View" at bounding box center [97, 80] width 58 height 7
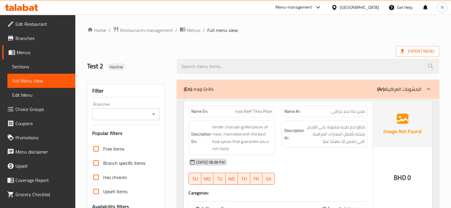
click at [206, 96] on div "(En): Iraqi Grills (Ar): المشويات العراقية" at bounding box center [308, 89] width 262 height 19
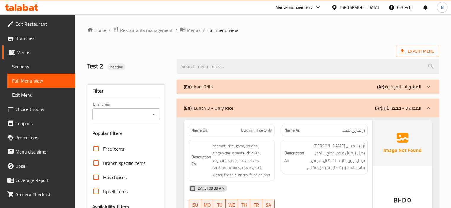
click at [196, 103] on div "(En): Lunch 3 - Only Rice (Ar): الغداء 3 - فقط الأرز" at bounding box center [308, 108] width 262 height 19
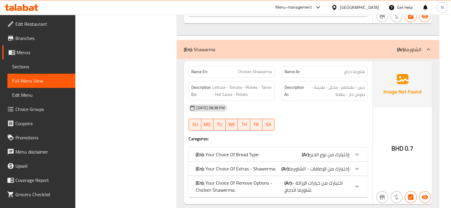
scroll to position [2348, 0]
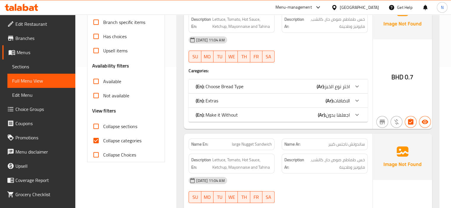
scroll to position [156, 0]
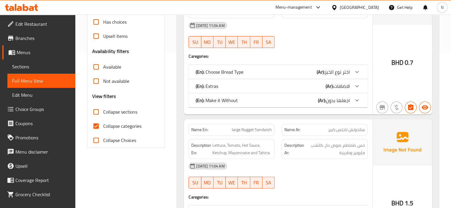
click at [93, 127] on input "Collapse categories" at bounding box center [96, 126] width 14 height 14
checkbox input "false"
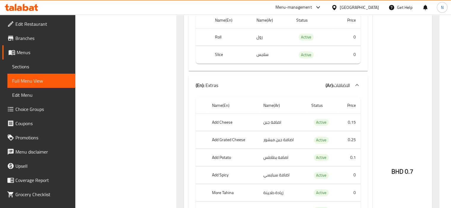
scroll to position [1270, 0]
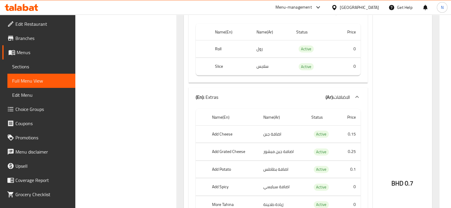
click at [19, 65] on span "Sections" at bounding box center [41, 66] width 58 height 7
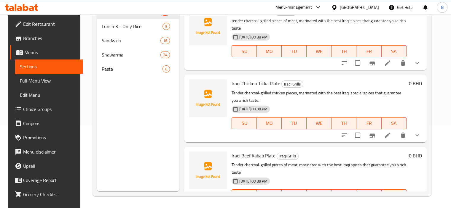
scroll to position [83, 0]
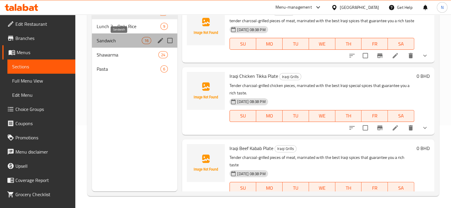
click at [109, 44] on span "Sandwich" at bounding box center [119, 40] width 45 height 7
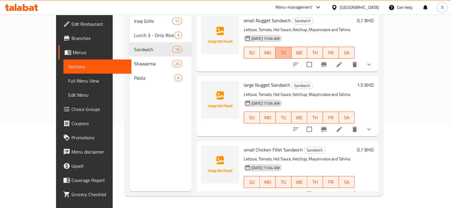
click at [291, 48] on button "TU" at bounding box center [283, 53] width 16 height 12
type button "2"
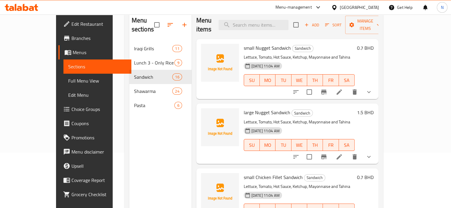
scroll to position [36, 0]
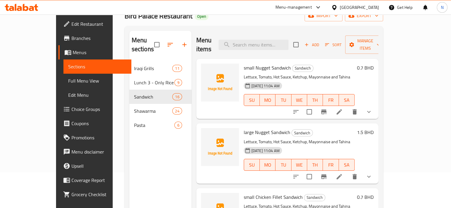
click at [330, 74] on p "Lettuce, Tomato, Hot Sauce, Ketchup, Mayonnaise and Tahina" at bounding box center [299, 77] width 111 height 7
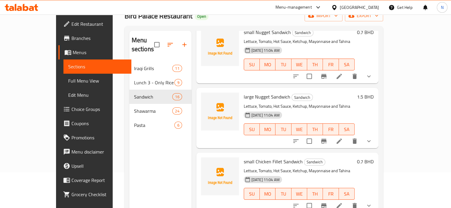
click at [343, 138] on icon at bounding box center [339, 141] width 7 height 7
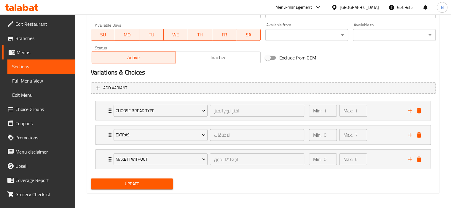
scroll to position [268, 0]
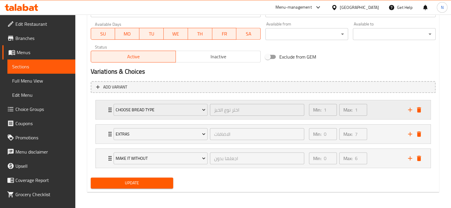
click at [106, 110] on icon "Expand" at bounding box center [109, 109] width 7 height 7
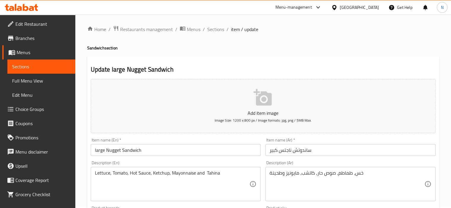
scroll to position [0, 0]
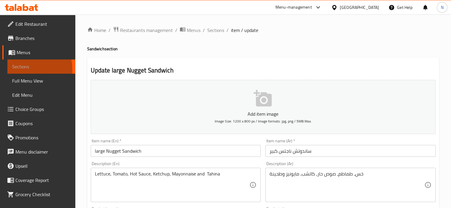
click at [19, 70] on span "Sections" at bounding box center [41, 66] width 58 height 7
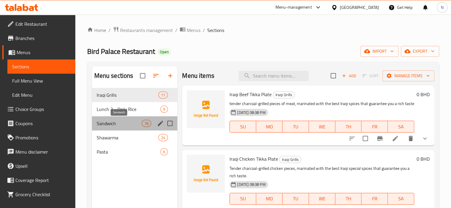
click at [119, 121] on span "Sandwich" at bounding box center [119, 123] width 45 height 7
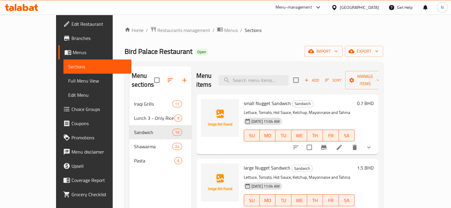
click at [71, 106] on span "Choice Groups" at bounding box center [98, 109] width 55 height 7
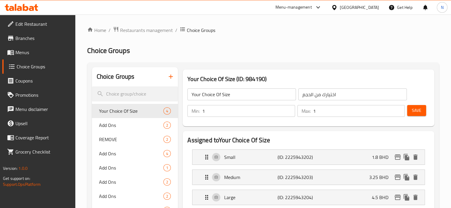
click at [172, 74] on icon "button" at bounding box center [170, 76] width 7 height 7
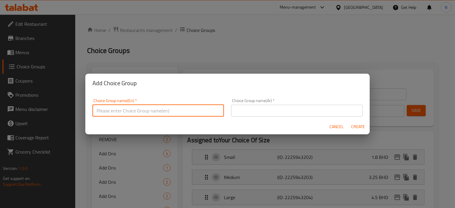
click at [160, 112] on input "text" at bounding box center [158, 111] width 132 height 12
type input "غ"
type input "your choice of bread types :"
click at [258, 110] on input "text" at bounding box center [297, 111] width 132 height 12
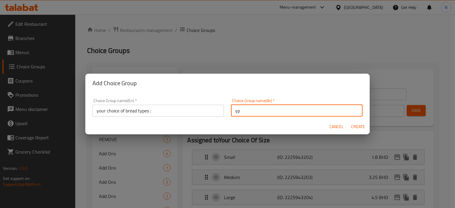
type input "y"
type input "إختيارك من نوع الخبز:"
click at [359, 123] on span "Create" at bounding box center [358, 126] width 14 height 7
type input "your choice of bread types :"
type input "إختيارك من نوع الخبز:"
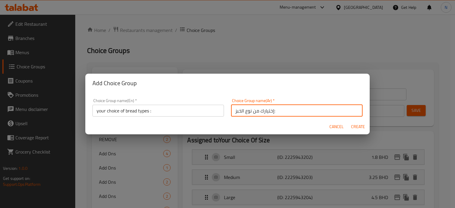
type input "0"
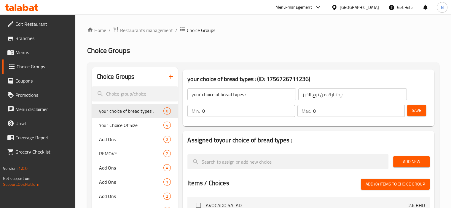
click at [24, 40] on span "Branches" at bounding box center [42, 38] width 55 height 7
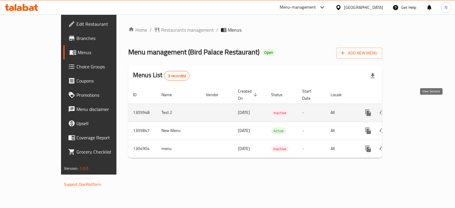
click at [415, 109] on icon "enhanced table" at bounding box center [411, 112] width 7 height 7
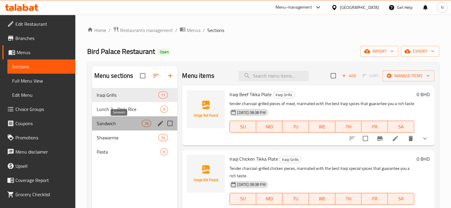
click at [106, 124] on span "Sandwich" at bounding box center [119, 123] width 45 height 7
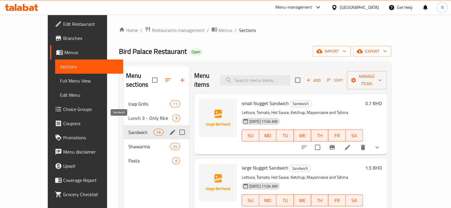
click at [128, 129] on span "Sandwich" at bounding box center [140, 132] width 25 height 7
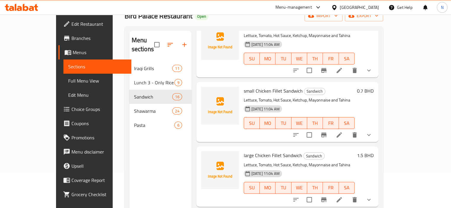
scroll to position [107, 0]
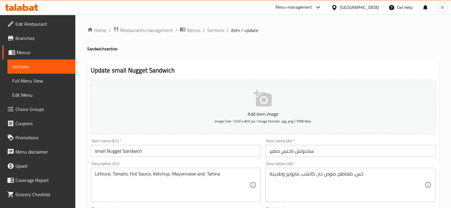
scroll to position [268, 0]
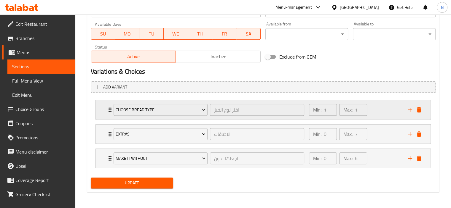
click at [110, 106] on div "Choose Bread Type اختر نوع الخبز ​" at bounding box center [209, 109] width 198 height 19
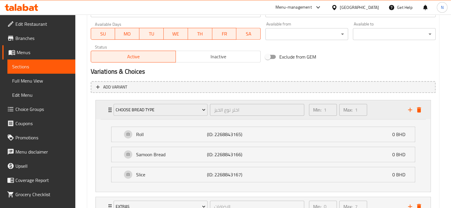
click at [110, 106] on div "Choose Bread Type اختر نوع الخبز ​" at bounding box center [209, 109] width 198 height 19
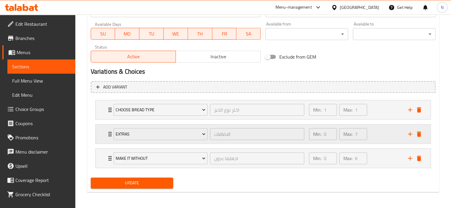
click at [110, 136] on div "Extras الاضافات ​" at bounding box center [209, 134] width 198 height 19
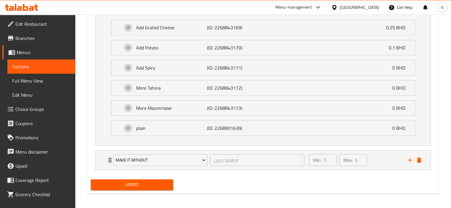
scroll to position [421, 0]
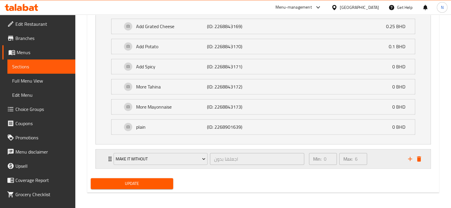
click at [110, 157] on div "Make it Without اجعلها بدون ​" at bounding box center [209, 159] width 198 height 19
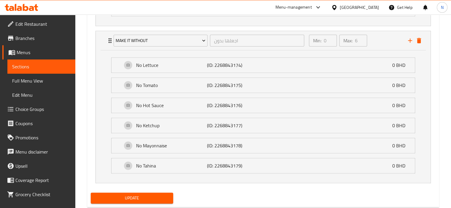
scroll to position [553, 0]
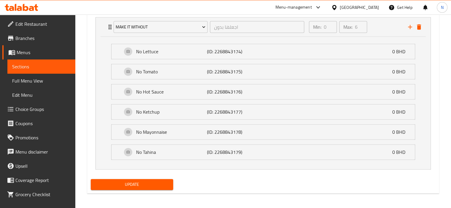
click at [124, 181] on span "Update" at bounding box center [131, 184] width 73 height 7
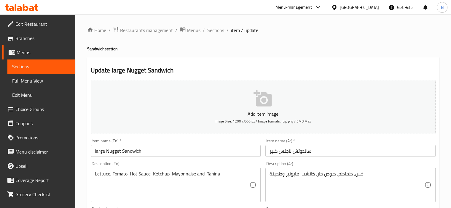
click at [121, 149] on input "large Nugget Sandwich" at bounding box center [176, 151] width 170 height 12
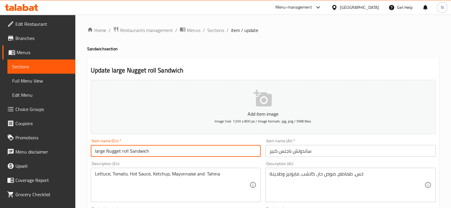
type input "large Nugget roll Sandwich"
click at [291, 154] on input "ساندوتش ناجتس كبير" at bounding box center [350, 151] width 170 height 12
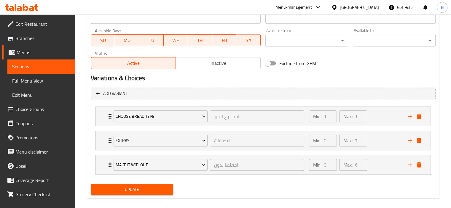
scroll to position [268, 0]
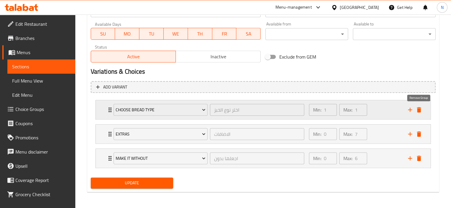
click at [417, 106] on icon "delete" at bounding box center [418, 109] width 7 height 7
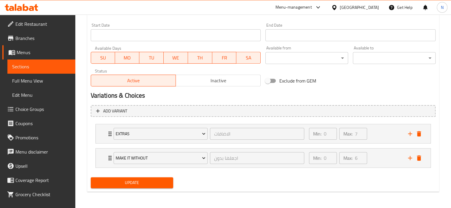
type input "ساندوتش رول ناجتس كبير"
click at [105, 186] on span "Update" at bounding box center [131, 182] width 73 height 7
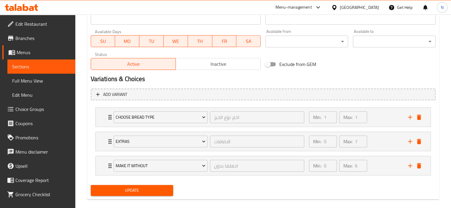
scroll to position [268, 0]
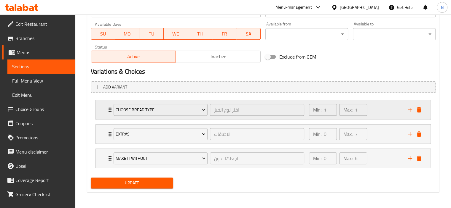
click at [110, 110] on div "Choose Bread Type اختر نوع الخبز ​" at bounding box center [209, 109] width 198 height 19
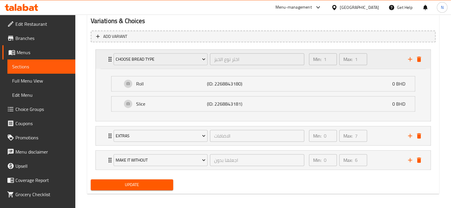
scroll to position [321, 0]
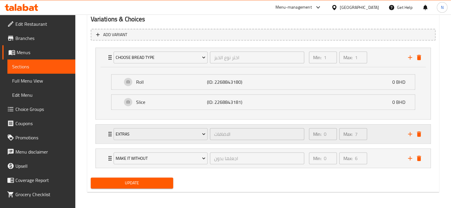
click at [109, 134] on icon "Expand" at bounding box center [109, 134] width 3 height 5
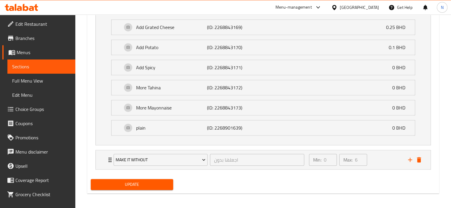
scroll to position [473, 0]
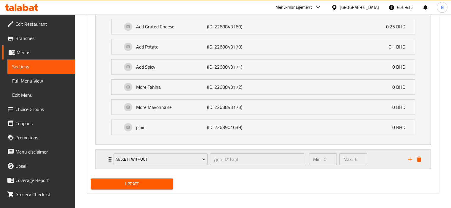
click at [110, 157] on div "Make it Without اجعلها بدون ​" at bounding box center [209, 159] width 198 height 19
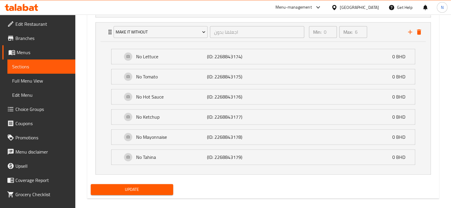
scroll to position [606, 0]
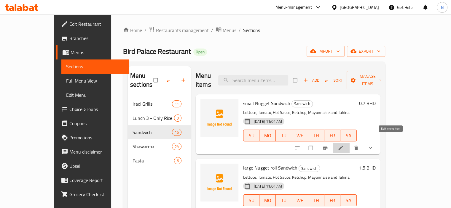
click at [344, 145] on icon at bounding box center [341, 148] width 6 height 6
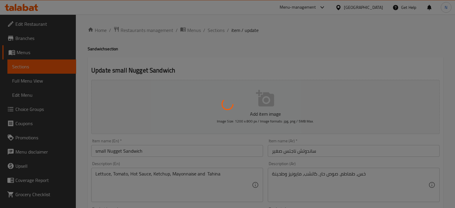
type input "اختر نوع الخبز"
type input "1"
type input "الاضافات"
type input "0"
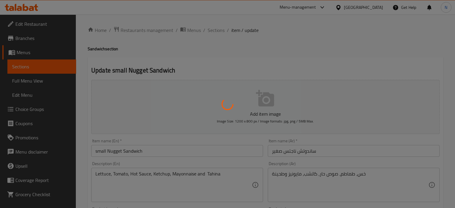
type input "7"
type input "اجعلها بدون"
type input "0"
type input "6"
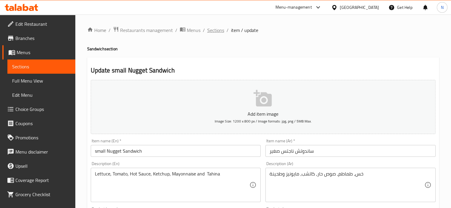
click at [212, 31] on span "Sections" at bounding box center [215, 30] width 17 height 7
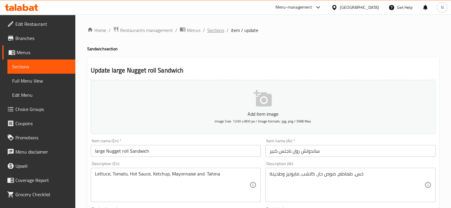
click at [213, 33] on span "Sections" at bounding box center [215, 30] width 17 height 7
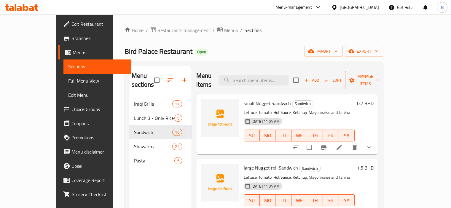
click at [237, 50] on div "Bird Palace Restaurant Open import export" at bounding box center [254, 51] width 258 height 11
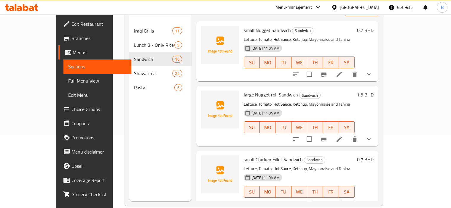
scroll to position [83, 0]
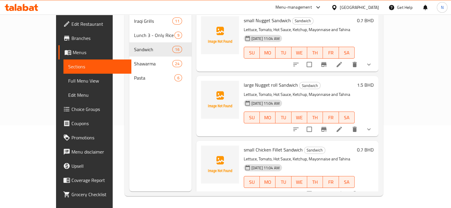
click at [305, 112] on button "WE" at bounding box center [299, 118] width 16 height 12
type button "3"
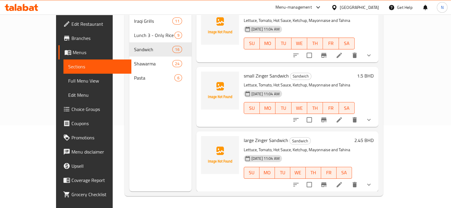
scroll to position [213, 0]
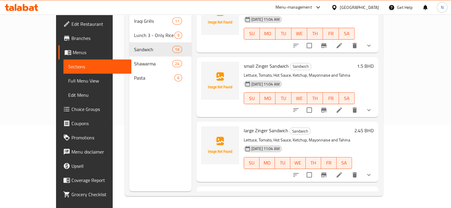
click at [230, 110] on div "Menu items Add Sort Manage items small Nugget Sandwich Sandwich Lettuce, Tomato…" at bounding box center [285, 87] width 187 height 208
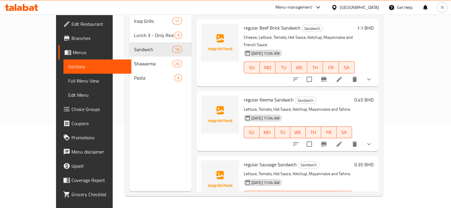
scroll to position [842, 0]
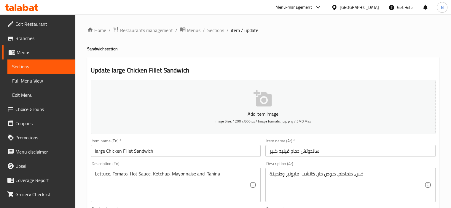
click at [120, 151] on input "large Chicken Fillet Sandwich" at bounding box center [176, 151] width 170 height 12
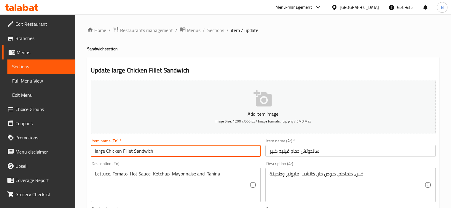
click at [105, 152] on input "large Chicken Fillet Sandwich" at bounding box center [176, 151] width 170 height 12
type input "large Chicken Fillet roll Sandwich"
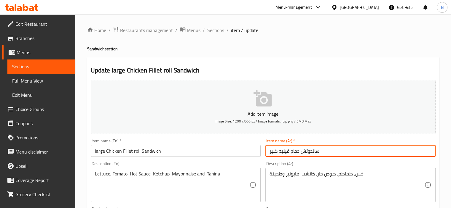
click at [299, 151] on input "ساندوتش دجاج فيليه كبير" at bounding box center [350, 151] width 170 height 12
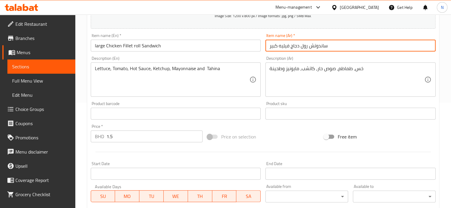
scroll to position [104, 0]
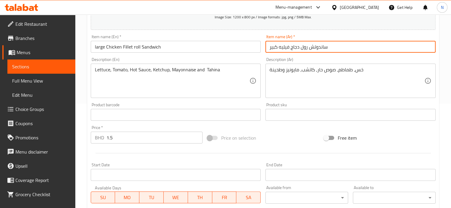
type input "ساندوتش رول دجاج فيليه كبير"
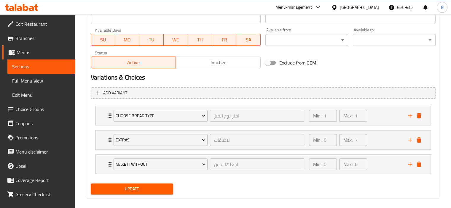
scroll to position [263, 0]
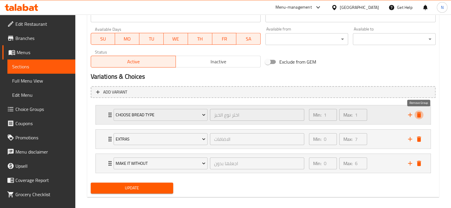
click at [417, 114] on icon "delete" at bounding box center [418, 114] width 7 height 7
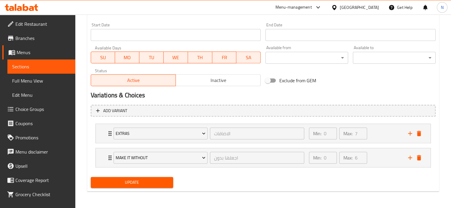
scroll to position [244, 0]
click at [135, 191] on div "Update large Chicken Fillet roll Sandwich Add item image Image Size: 1200 x 800…" at bounding box center [263, 2] width 352 height 379
click at [138, 186] on span "Update" at bounding box center [131, 182] width 73 height 7
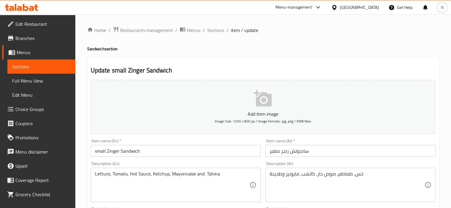
click at [451, 21] on html "​ Menu-management [GEOGRAPHIC_DATA] Get Help N Edit Restaurant Branches Menus S…" at bounding box center [225, 104] width 451 height 208
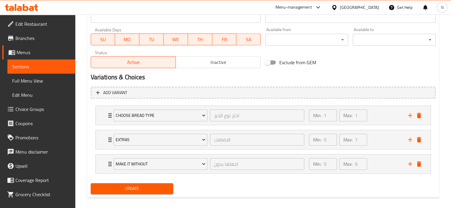
scroll to position [268, 0]
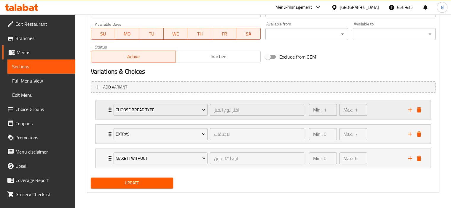
click at [107, 112] on icon "Expand" at bounding box center [109, 109] width 7 height 7
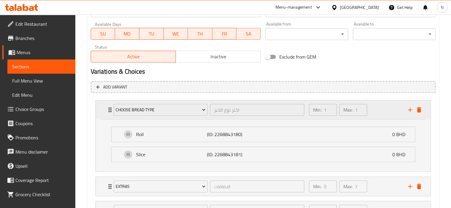
click at [107, 112] on icon "Expand" at bounding box center [109, 109] width 7 height 7
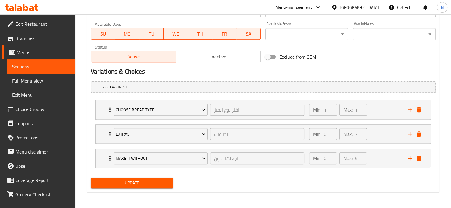
click at [123, 182] on span "Update" at bounding box center [131, 183] width 73 height 7
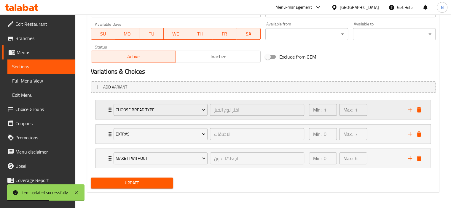
click at [108, 111] on icon "Expand" at bounding box center [109, 109] width 7 height 7
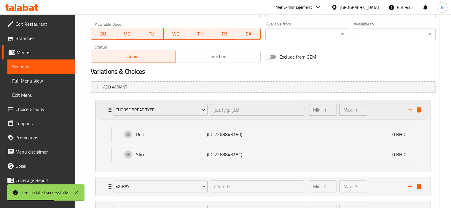
click at [108, 111] on icon "Expand" at bounding box center [109, 109] width 7 height 7
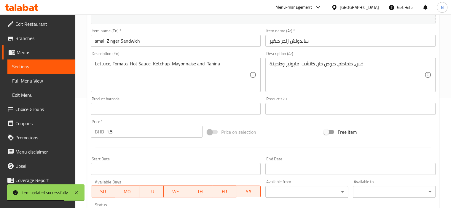
scroll to position [86, 0]
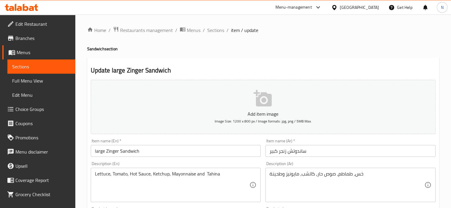
click at [120, 149] on input "large Zinger Sandwich" at bounding box center [176, 151] width 170 height 12
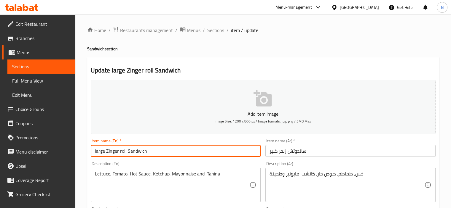
type input "large Zinger roll Sandwich"
click at [287, 151] on input "ساندوتش زنجر كبير" at bounding box center [350, 151] width 170 height 12
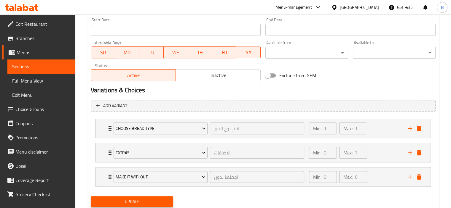
scroll to position [250, 0]
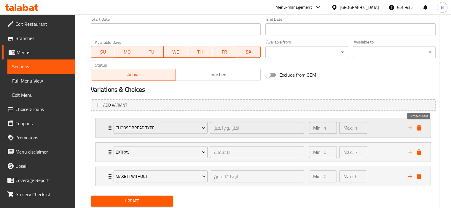
click at [421, 127] on icon "delete" at bounding box center [418, 128] width 7 height 7
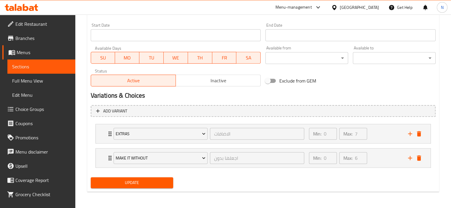
type input "ساندوتش رول زنجر كبير"
click at [142, 180] on span "Update" at bounding box center [131, 182] width 73 height 7
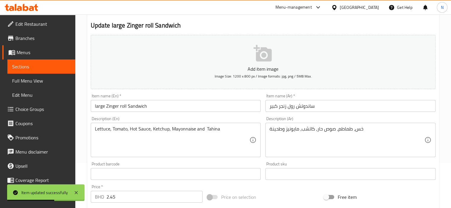
scroll to position [45, 0]
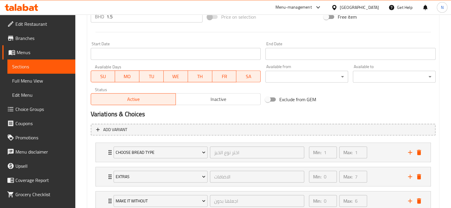
scroll to position [268, 0]
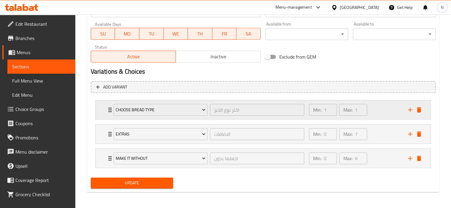
click at [111, 114] on div "Choose Bread Type اختر نوع الخبز ​" at bounding box center [209, 109] width 198 height 19
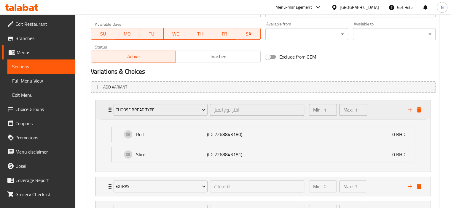
click at [111, 114] on div "Choose Bread Type اختر نوع الخبز ​" at bounding box center [209, 109] width 198 height 19
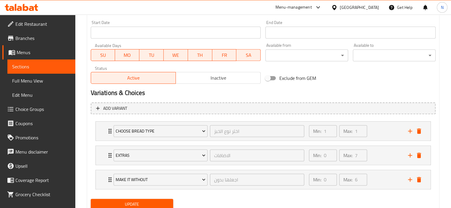
scroll to position [249, 0]
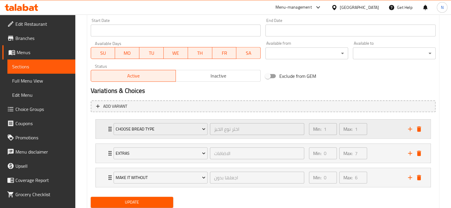
click at [109, 128] on icon "Expand" at bounding box center [109, 129] width 7 height 7
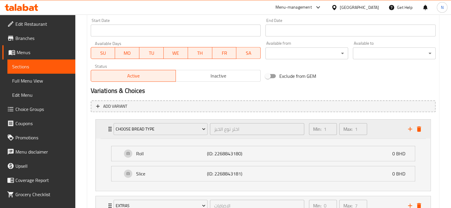
click at [109, 128] on icon "Expand" at bounding box center [109, 129] width 7 height 7
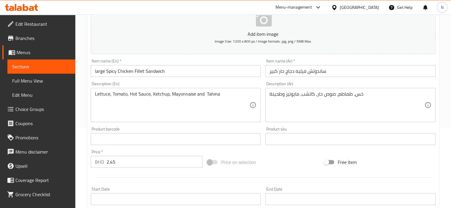
scroll to position [71, 0]
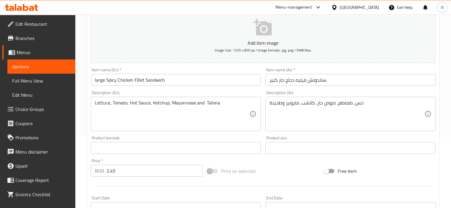
click at [145, 77] on input "large Spicy Chicken Fillet Sandwich" at bounding box center [176, 80] width 170 height 12
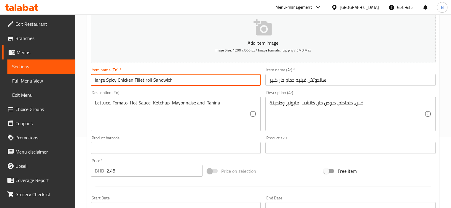
type input "large Spicy Chicken Fillet roll Sandwich"
click at [310, 82] on input "ساندوتش فيليه دجاج حار كبير" at bounding box center [350, 80] width 170 height 12
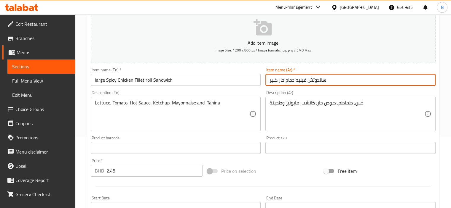
click at [307, 82] on input "ساندوتش فيليه دجاج حار كبير" at bounding box center [350, 80] width 170 height 12
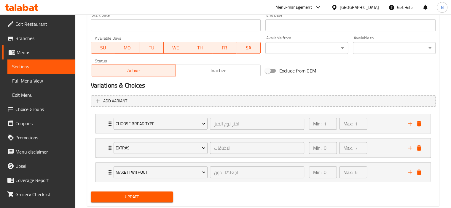
scroll to position [257, 0]
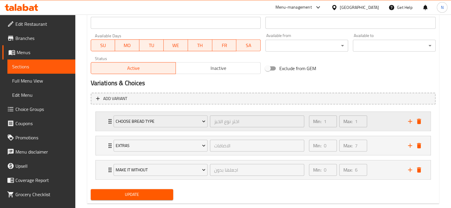
click at [422, 124] on icon "delete" at bounding box center [418, 121] width 7 height 7
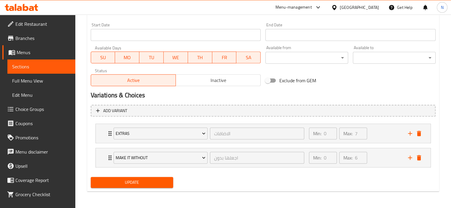
scroll to position [244, 0]
type input "ساندوتش رول فيليه دجاج حار كبير"
click at [115, 183] on span "Update" at bounding box center [131, 182] width 73 height 7
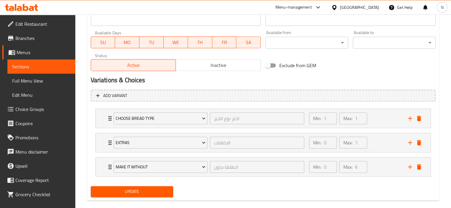
scroll to position [268, 0]
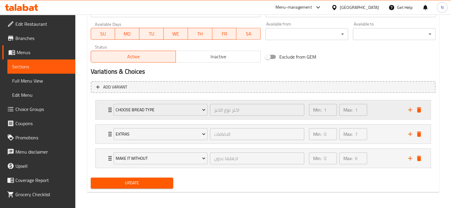
click at [107, 110] on icon "Expand" at bounding box center [109, 109] width 7 height 7
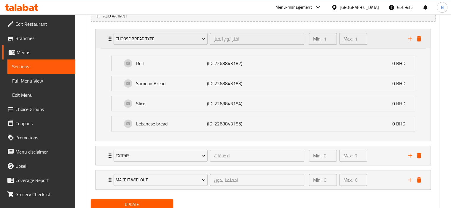
scroll to position [361, 0]
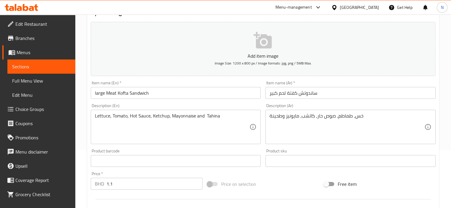
scroll to position [59, 0]
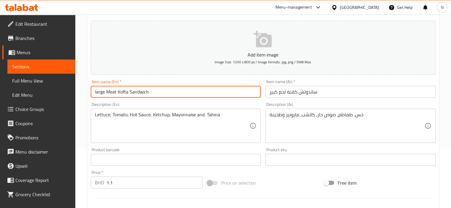
click at [129, 91] on input "large Meat Kofta Sandwich" at bounding box center [176, 92] width 170 height 12
click at [298, 92] on input "ساندوتش كفتة لحم كبير" at bounding box center [350, 92] width 170 height 12
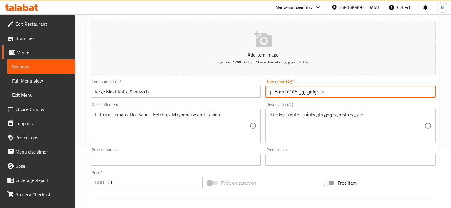
type input "ساندوتش رول كفتة لحم كبير"
click at [129, 92] on input "large Meat Kofta Sandwich" at bounding box center [176, 92] width 170 height 12
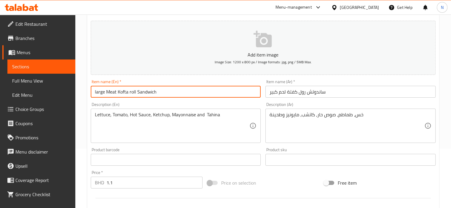
click at [129, 92] on input "large Meat Kofta roll Sandwich" at bounding box center [176, 92] width 170 height 12
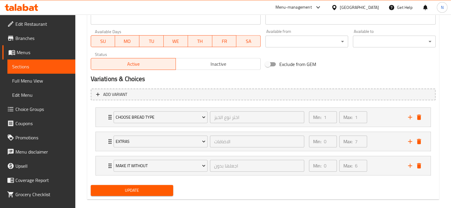
scroll to position [268, 0]
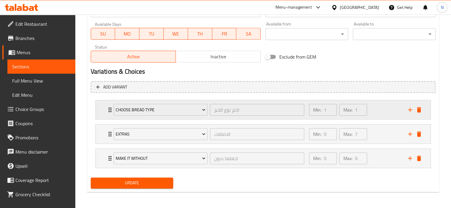
click at [420, 107] on icon "delete" at bounding box center [418, 109] width 7 height 7
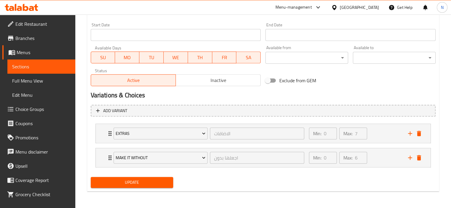
scroll to position [244, 0]
type input "large Meat Kofta Roll Sandwich"
click at [128, 183] on span "Update" at bounding box center [131, 182] width 73 height 7
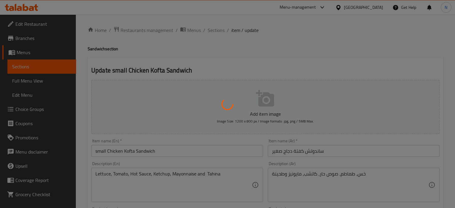
type input "اختر نوع الخبز"
type input "1"
type input "الاضافات"
type input "0"
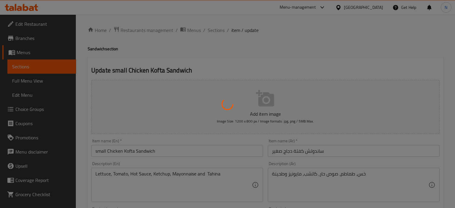
type input "7"
type input "اجعلها بدون"
type input "0"
type input "6"
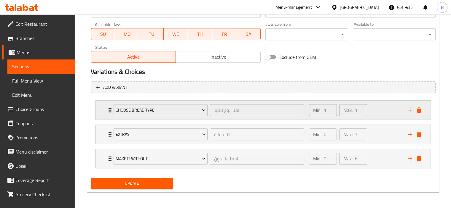
scroll to position [268, 0]
click at [106, 111] on div "Choose Bread Type اختر نوع الخبز ​ Min: 1 ​ Max: 1 ​" at bounding box center [263, 109] width 335 height 19
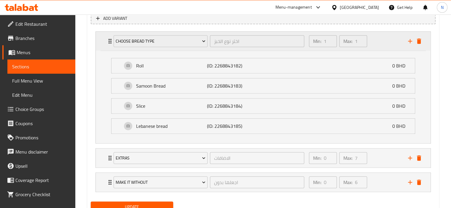
scroll to position [339, 0]
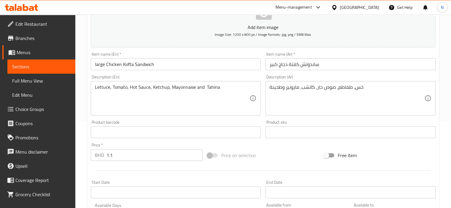
scroll to position [71, 0]
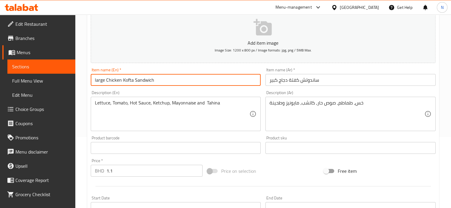
click at [133, 80] on input "large Chicken Kofta Sandwich" at bounding box center [176, 80] width 170 height 12
type input "large Chicken Kofta rol Sandwich"
click at [300, 81] on input "ساندوتش كفتة دجاج كبير" at bounding box center [350, 80] width 170 height 12
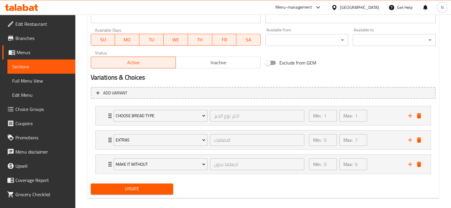
scroll to position [268, 0]
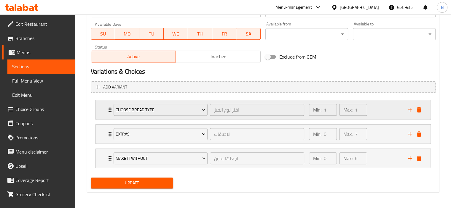
click at [425, 110] on div "Choose Bread Type اختر نوع الخبز ​ Min: 1 ​ Max: 1 ​" at bounding box center [263, 109] width 335 height 19
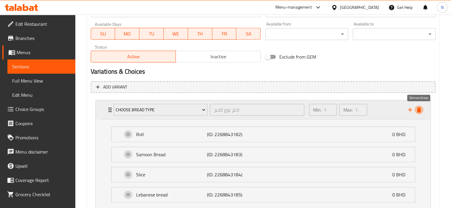
click at [420, 109] on icon "delete" at bounding box center [419, 109] width 4 height 5
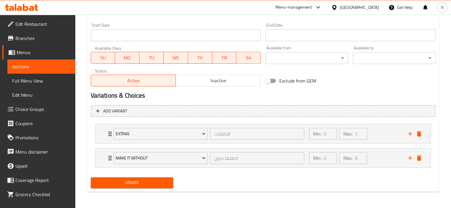
type input "ساندوتش رول كفتة دجاج كبير"
click at [113, 179] on button "Update" at bounding box center [132, 183] width 83 height 11
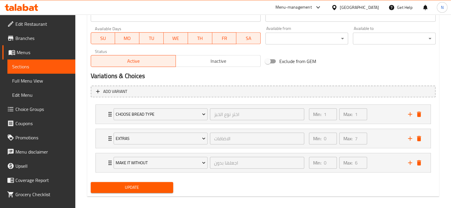
scroll to position [268, 0]
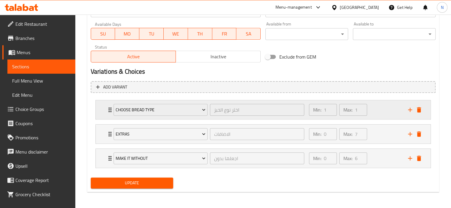
click at [110, 110] on div "Choose Bread Type اختر نوع الخبز ​" at bounding box center [209, 109] width 198 height 19
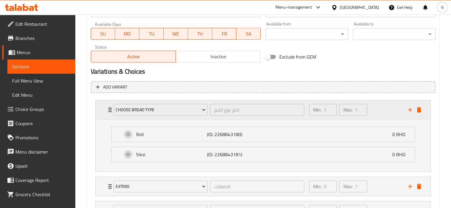
click at [110, 110] on div "Choose Bread Type اختر نوع الخبز ​" at bounding box center [209, 109] width 198 height 19
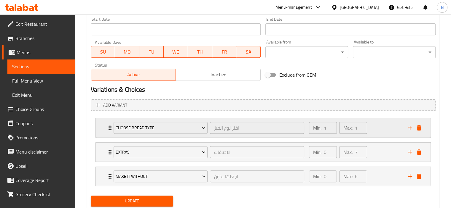
scroll to position [251, 0]
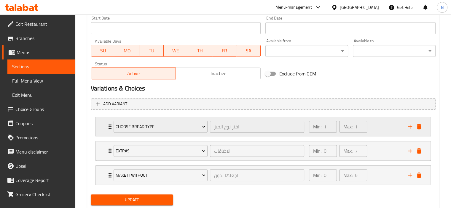
click at [112, 125] on div "Choose Bread Type" at bounding box center [160, 127] width 97 height 14
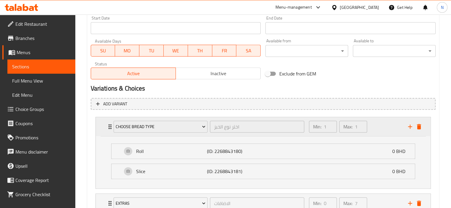
click at [107, 126] on icon "Expand" at bounding box center [109, 126] width 7 height 7
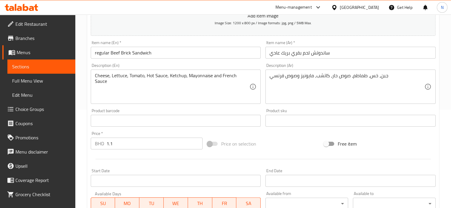
scroll to position [85, 0]
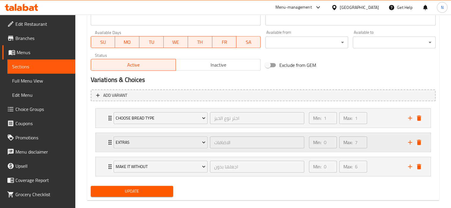
scroll to position [261, 0]
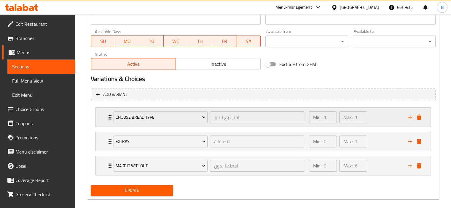
click at [111, 122] on div "Choose Bread Type اختر نوع الخبز ​" at bounding box center [209, 117] width 198 height 19
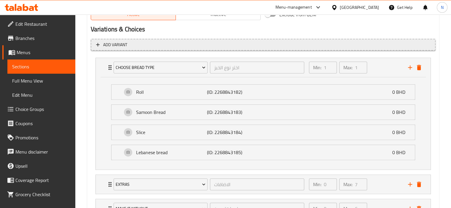
scroll to position [320, 0]
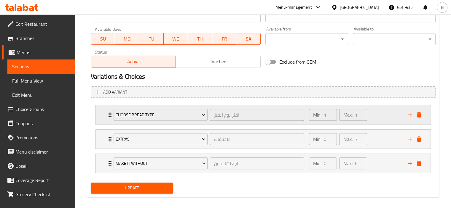
scroll to position [268, 0]
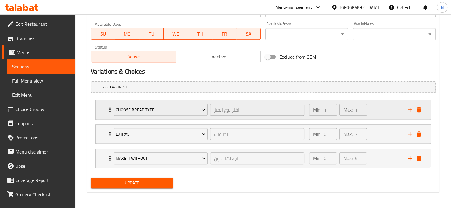
click at [110, 110] on div "Choose Bread Type اختر نوع الخبز ​" at bounding box center [209, 109] width 198 height 19
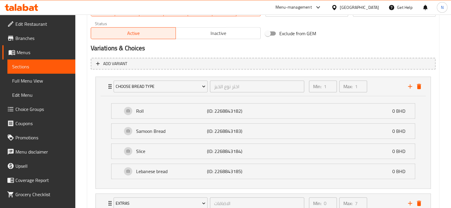
scroll to position [292, 0]
click at [40, 82] on span "Full Menu View" at bounding box center [41, 80] width 58 height 7
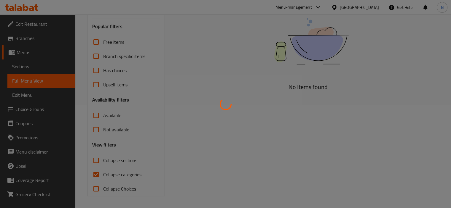
scroll to position [103, 0]
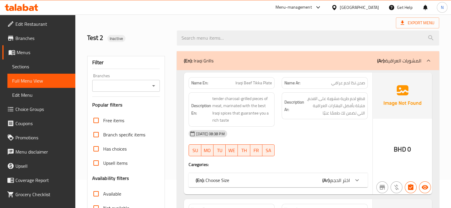
scroll to position [8, 0]
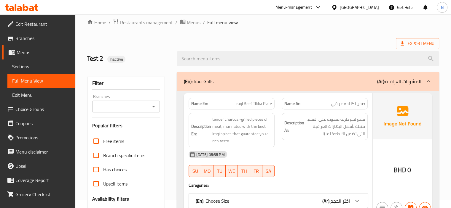
click at [23, 67] on span "Sections" at bounding box center [41, 66] width 58 height 7
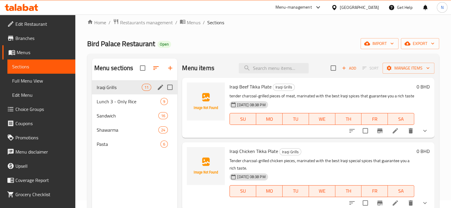
click at [169, 87] on input "Menu sections" at bounding box center [170, 87] width 12 height 12
checkbox input "true"
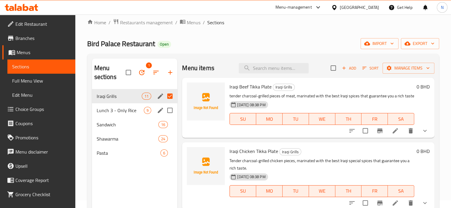
click at [170, 109] on input "Menu sections" at bounding box center [170, 110] width 12 height 12
checkbox input "true"
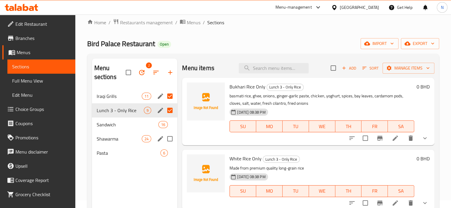
click at [170, 137] on input "Menu sections" at bounding box center [170, 139] width 12 height 12
checkbox input "true"
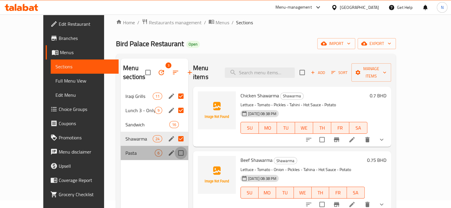
click at [175, 153] on input "Menu sections" at bounding box center [181, 153] width 12 height 12
checkbox input "true"
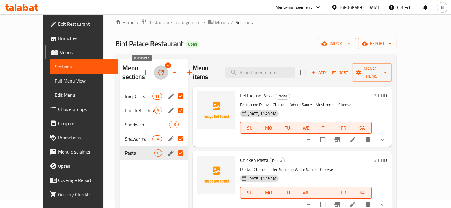
click at [157, 74] on icon "button" at bounding box center [160, 72] width 7 height 7
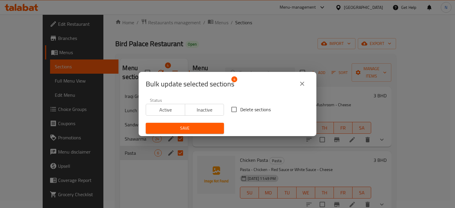
click at [240, 111] on span "Delete sections" at bounding box center [255, 109] width 31 height 7
click at [239, 111] on input "Delete sections" at bounding box center [234, 109] width 12 height 12
checkbox input "true"
click at [195, 126] on span "Save" at bounding box center [185, 128] width 69 height 7
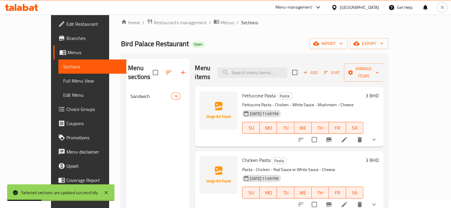
click at [63, 80] on span "Full Menu View" at bounding box center [92, 80] width 58 height 7
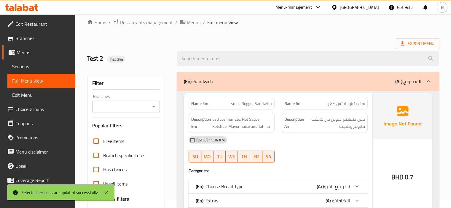
click at [185, 143] on div "01-09-2025 11:04 AM" at bounding box center [278, 140] width 186 height 14
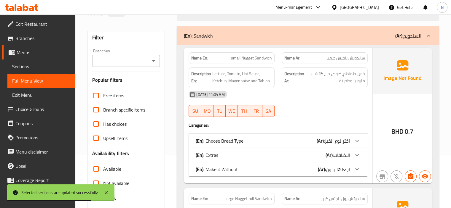
scroll to position [126, 0]
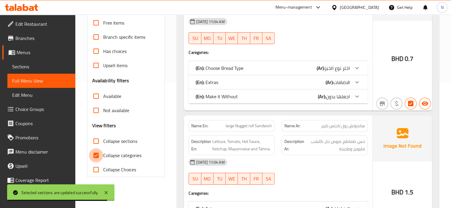
click at [96, 151] on input "Collapse categories" at bounding box center [96, 156] width 14 height 14
checkbox input "false"
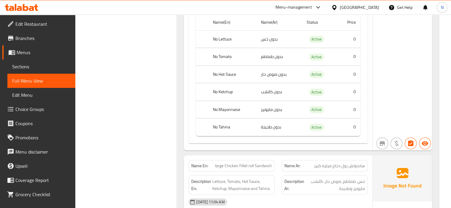
scroll to position [1431, 0]
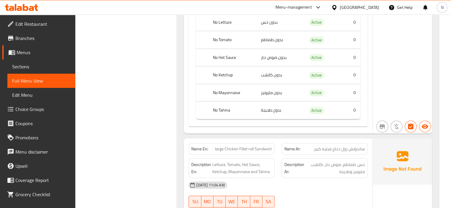
scroll to position [1419, 0]
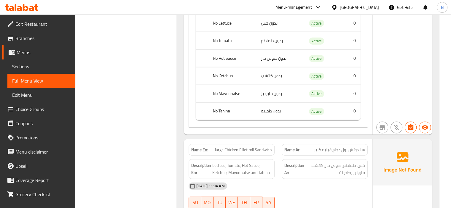
click at [17, 63] on span "Sections" at bounding box center [41, 66] width 58 height 7
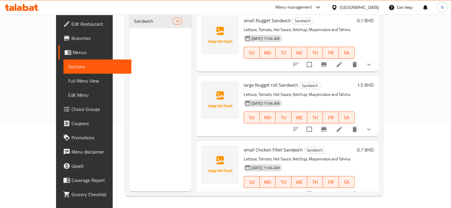
click at [130, 85] on div "Menu sections Sandwich 16" at bounding box center [160, 87] width 62 height 208
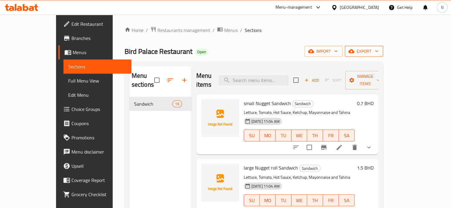
click at [378, 51] on span "export" at bounding box center [364, 51] width 29 height 7
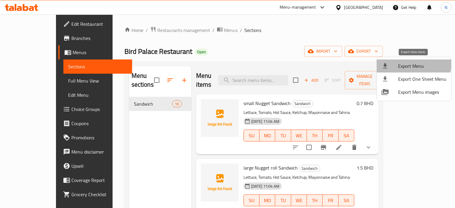
click at [409, 63] on span "Export Menu" at bounding box center [422, 66] width 48 height 7
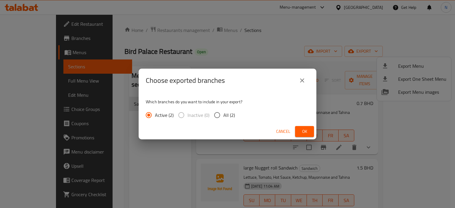
click at [221, 117] on input "All (2)" at bounding box center [217, 115] width 12 height 12
radio input "true"
click at [303, 132] on span "Ok" at bounding box center [304, 131] width 9 height 7
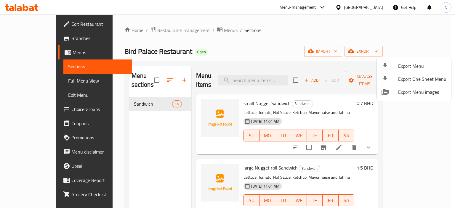
click at [20, 80] on div at bounding box center [227, 104] width 455 height 208
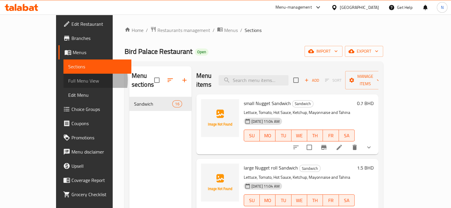
click at [68, 80] on span "Full Menu View" at bounding box center [97, 80] width 58 height 7
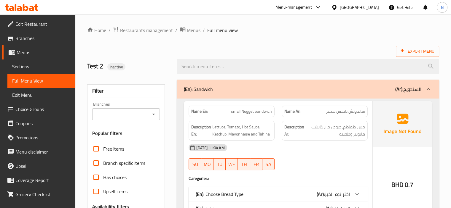
click at [15, 63] on span "Sections" at bounding box center [41, 66] width 58 height 7
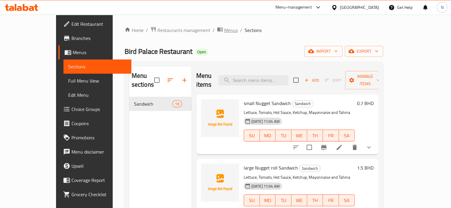
click at [224, 33] on span "Menus" at bounding box center [231, 30] width 14 height 7
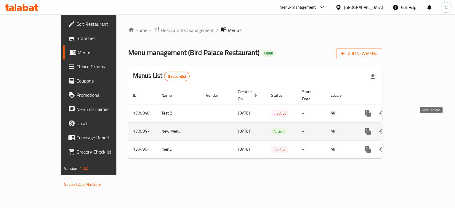
click at [415, 128] on icon "enhanced table" at bounding box center [411, 131] width 7 height 7
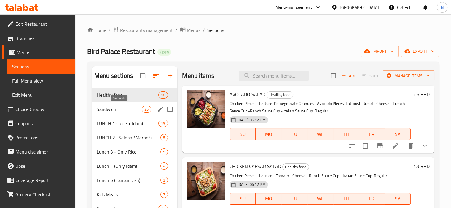
click at [128, 108] on span "Sandwich" at bounding box center [119, 109] width 45 height 7
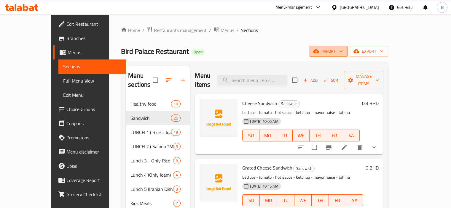
click at [343, 50] on span "import" at bounding box center [328, 51] width 28 height 7
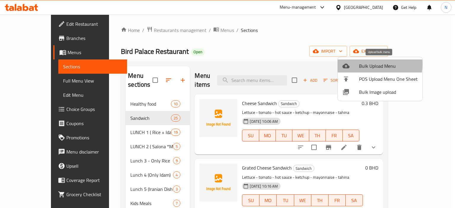
click at [353, 64] on div at bounding box center [351, 66] width 17 height 7
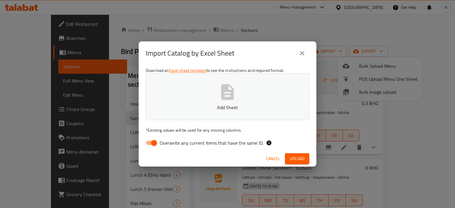
click at [189, 87] on button "Add Sheet" at bounding box center [228, 97] width 164 height 47
click at [147, 143] on input "Overwrite any current items that have the same ID." at bounding box center [154, 143] width 34 height 11
checkbox input "false"
click at [292, 155] on span "Upload" at bounding box center [297, 158] width 15 height 7
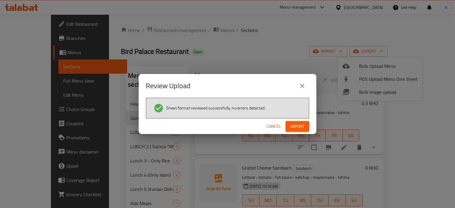
click at [292, 121] on button "Import" at bounding box center [298, 126] width 24 height 11
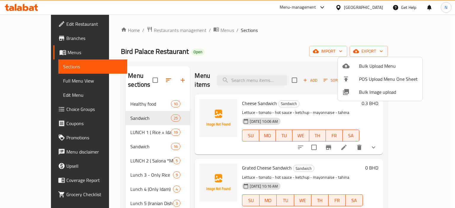
click at [127, 138] on div at bounding box center [227, 104] width 455 height 208
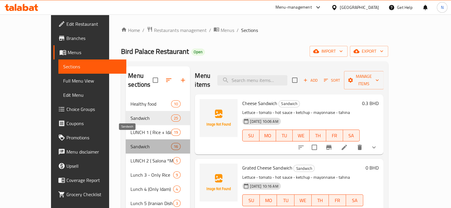
click at [130, 143] on span "Sandwich" at bounding box center [150, 146] width 41 height 7
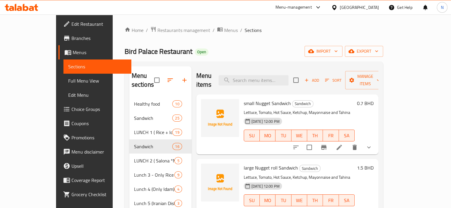
click at [68, 79] on span "Full Menu View" at bounding box center [97, 80] width 58 height 7
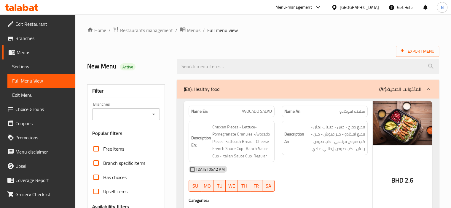
click at [312, 90] on div "(En): Healthy food (Ar): المأكوالت الصحية" at bounding box center [302, 89] width 237 height 7
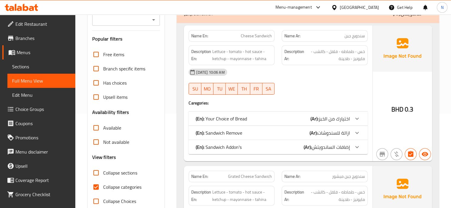
scroll to position [95, 0]
click at [95, 174] on input "Collapse sections" at bounding box center [96, 173] width 14 height 14
checkbox input "true"
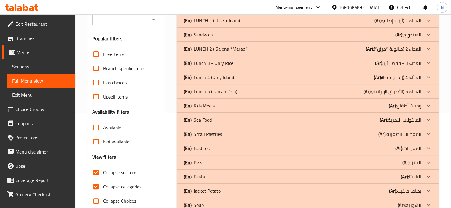
click at [170, 123] on div "Filter Branches Branches Popular filters Free items Branch specific items Has c…" at bounding box center [129, 148] width 90 height 334
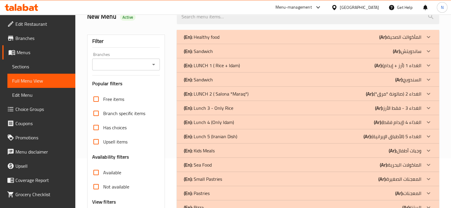
scroll to position [24, 0]
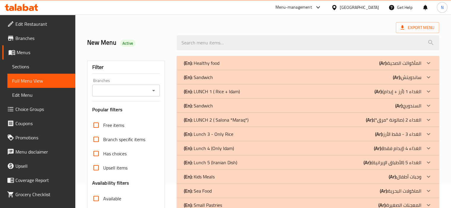
click at [208, 67] on p "(En): Sandwich" at bounding box center [202, 63] width 36 height 7
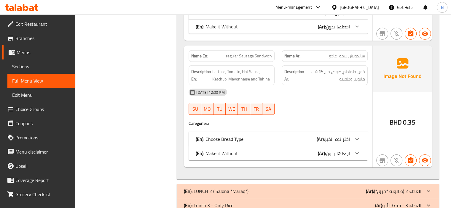
scroll to position [1854, 0]
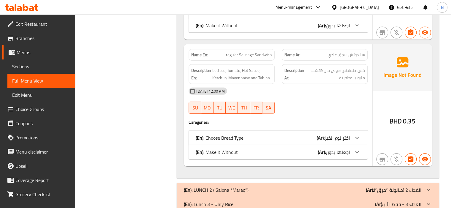
drag, startPoint x: 246, startPoint y: 147, endPoint x: 200, endPoint y: 149, distance: 46.3
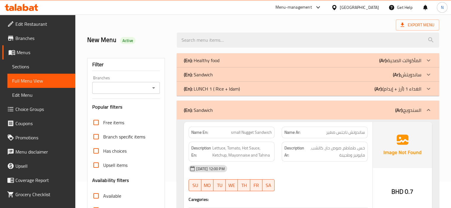
scroll to position [28, 0]
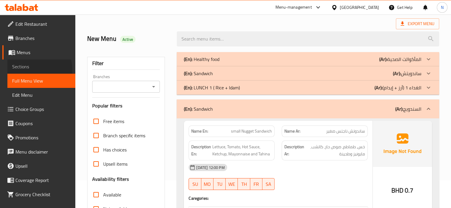
click at [19, 70] on span "Sections" at bounding box center [41, 66] width 58 height 7
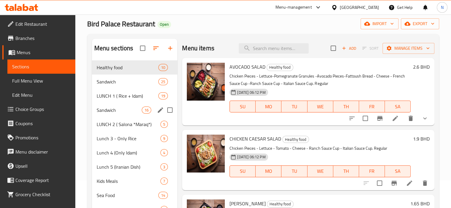
click at [117, 109] on span "Sandwich" at bounding box center [119, 110] width 45 height 7
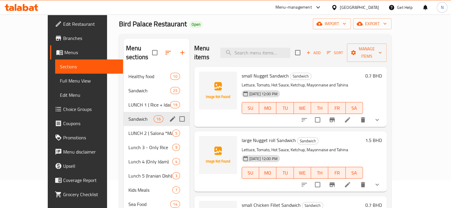
click at [176, 113] on input "Menu sections" at bounding box center [182, 119] width 12 height 12
checkbox input "true"
click at [161, 52] on icon "button" at bounding box center [164, 52] width 7 height 7
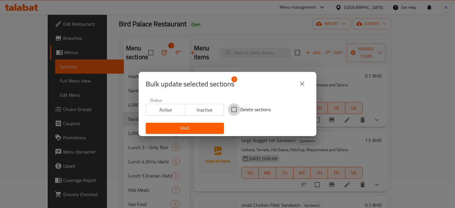
click at [236, 111] on input "Delete sections" at bounding box center [234, 109] width 12 height 12
checkbox input "true"
click at [189, 135] on div "Save" at bounding box center [184, 128] width 85 height 18
click at [189, 132] on span "Save" at bounding box center [185, 128] width 69 height 7
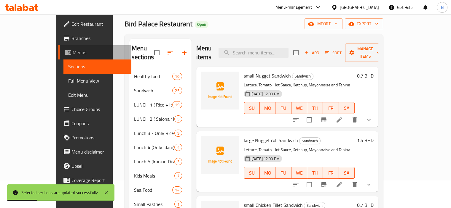
click at [73, 51] on span "Menus" at bounding box center [100, 52] width 54 height 7
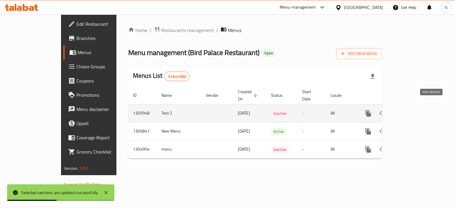
click at [418, 106] on link "enhanced table" at bounding box center [411, 113] width 14 height 14
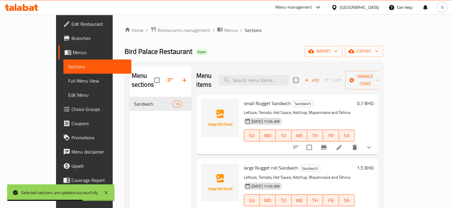
click at [347, 142] on li at bounding box center [339, 147] width 17 height 11
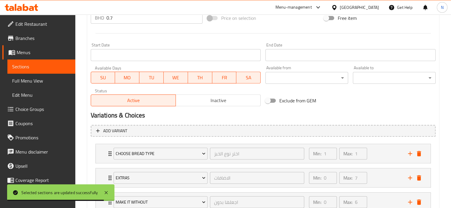
scroll to position [268, 0]
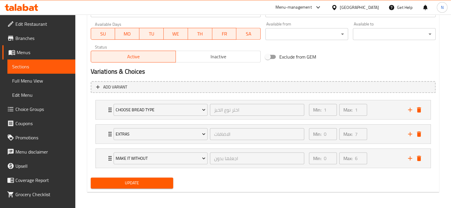
click at [117, 184] on span "Update" at bounding box center [131, 183] width 73 height 7
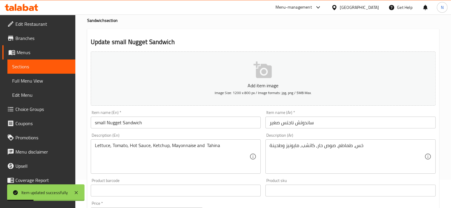
scroll to position [28, 0]
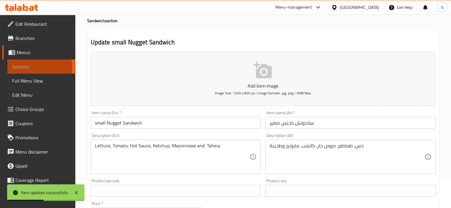
click at [21, 68] on span "Sections" at bounding box center [41, 66] width 58 height 7
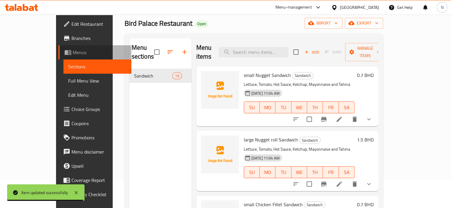
click at [73, 55] on span "Menus" at bounding box center [100, 52] width 54 height 7
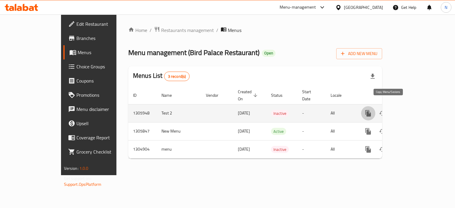
click at [372, 110] on icon "more" at bounding box center [368, 113] width 7 height 7
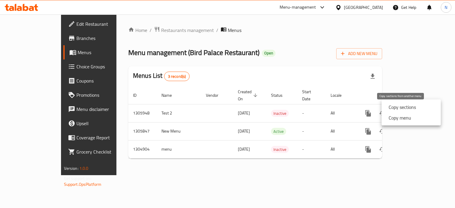
click at [392, 106] on strong "Copy sections" at bounding box center [402, 107] width 27 height 7
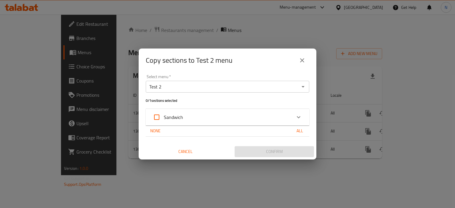
click at [153, 114] on input "Sandwich" at bounding box center [157, 117] width 14 height 14
checkbox input "true"
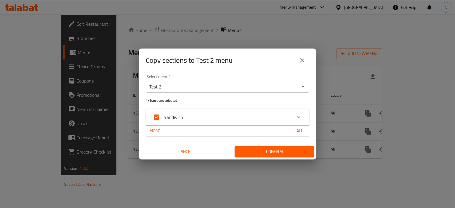
click at [307, 130] on button "All" at bounding box center [300, 131] width 19 height 11
click at [256, 132] on div "None All" at bounding box center [228, 131] width 164 height 11
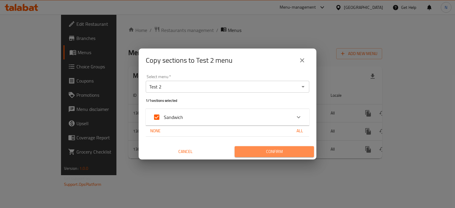
click at [263, 155] on span "Confirm" at bounding box center [275, 151] width 70 height 7
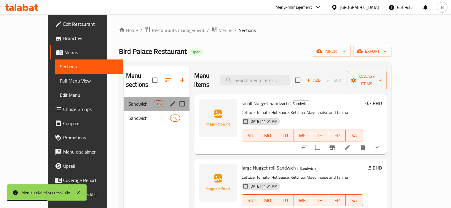
click at [155, 97] on div "Sandwich 16" at bounding box center [157, 104] width 66 height 14
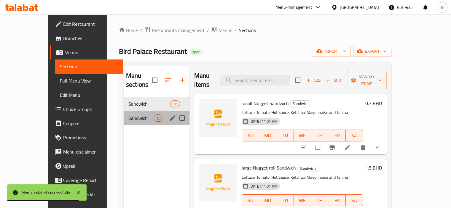
click at [152, 111] on div "Sandwich 16" at bounding box center [157, 118] width 66 height 14
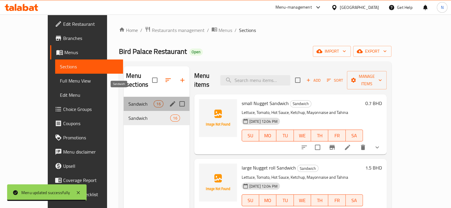
click at [130, 100] on span "Sandwich" at bounding box center [140, 103] width 25 height 7
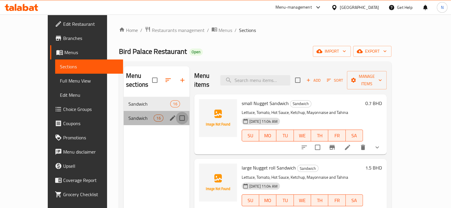
click at [176, 112] on input "Menu sections" at bounding box center [182, 118] width 12 height 12
checkbox input "true"
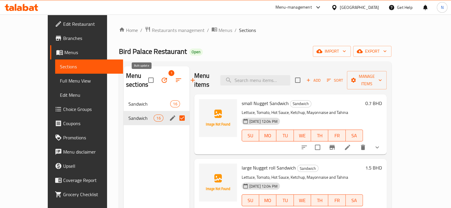
click at [162, 79] on icon "button" at bounding box center [164, 80] width 5 height 5
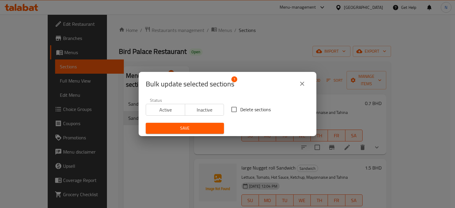
click at [232, 102] on div "Delete sections" at bounding box center [270, 110] width 85 height 20
click at [230, 108] on input "Delete sections" at bounding box center [234, 109] width 12 height 12
checkbox input "true"
click at [179, 127] on span "Save" at bounding box center [185, 128] width 69 height 7
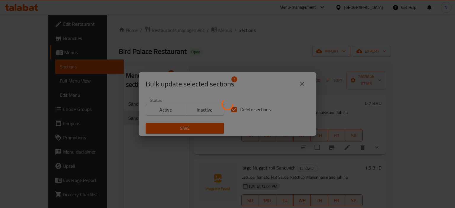
click at [109, 150] on div at bounding box center [227, 104] width 455 height 208
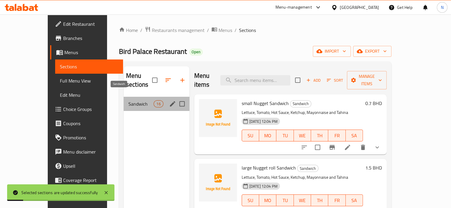
click at [128, 100] on span "Sandwich" at bounding box center [140, 103] width 25 height 7
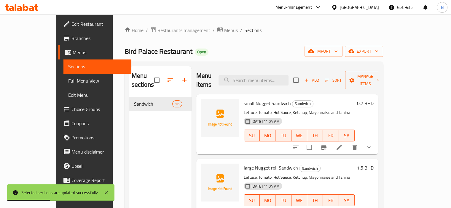
click at [68, 78] on span "Full Menu View" at bounding box center [97, 80] width 58 height 7
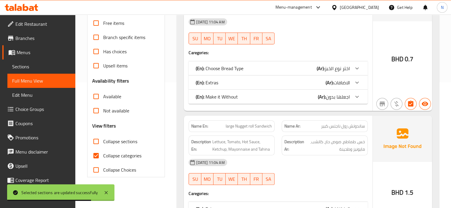
scroll to position [166, 0]
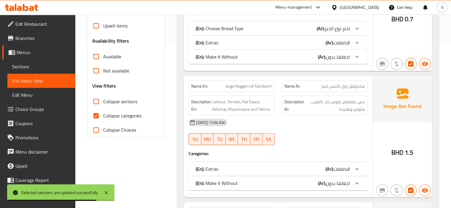
click at [95, 117] on input "Collapse categories" at bounding box center [96, 116] width 14 height 14
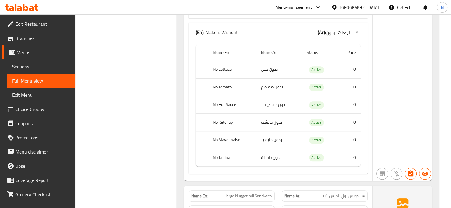
scroll to position [379, 0]
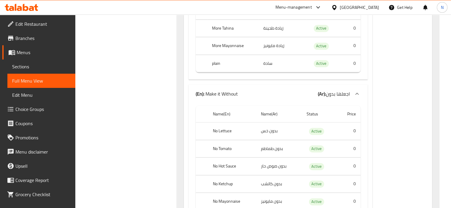
drag, startPoint x: 252, startPoint y: 90, endPoint x: 198, endPoint y: 93, distance: 54.1
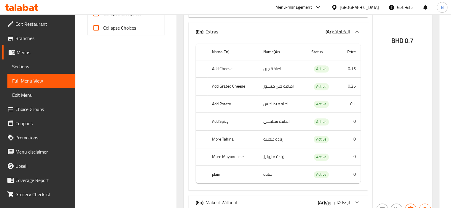
scroll to position [270, 0]
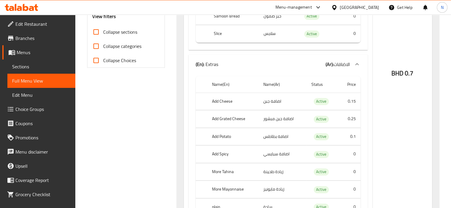
scroll to position [235, 0]
click at [98, 46] on input "Collapse categories" at bounding box center [96, 47] width 14 height 14
checkbox input "true"
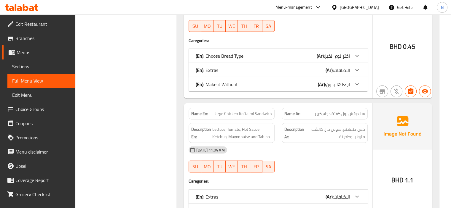
scroll to position [1494, 0]
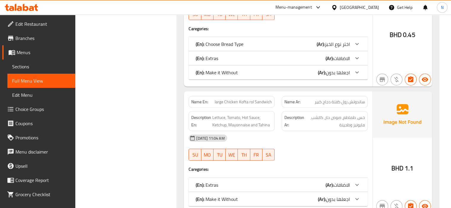
click at [249, 99] on span "large Chicken Kofta rol Sandwich" at bounding box center [243, 102] width 57 height 6
copy span "large Chicken Kofta rol Sandwich"
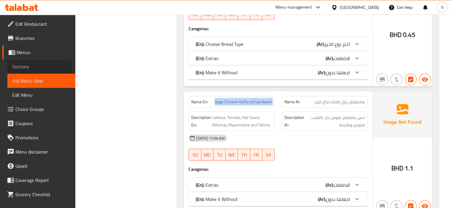
click at [14, 68] on span "Sections" at bounding box center [41, 66] width 58 height 7
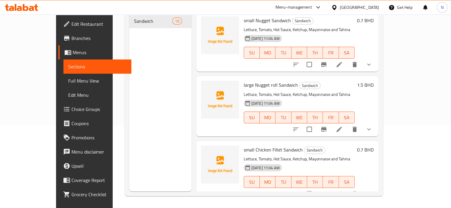
scroll to position [83, 0]
click at [299, 82] on span "Sandwich" at bounding box center [309, 85] width 21 height 7
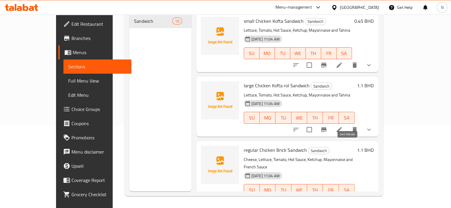
scroll to position [648, 0]
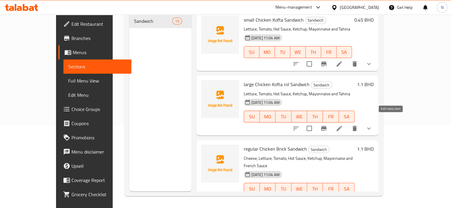
click at [342, 126] on icon at bounding box center [338, 128] width 5 height 5
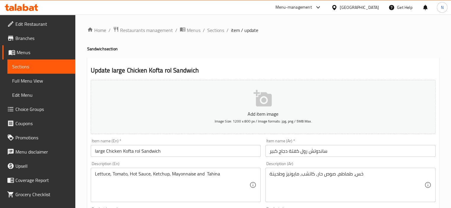
click at [139, 150] on input "large Chicken Kofta rol Sandwich" at bounding box center [176, 151] width 170 height 12
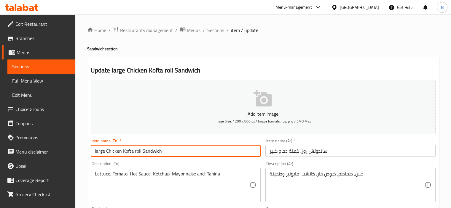
type input "large Chicken Kofta roll Sandwich"
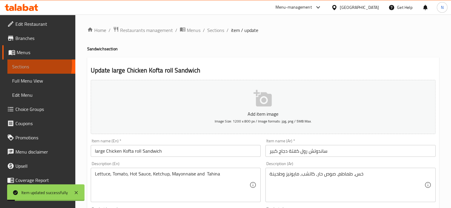
click at [21, 64] on span "Sections" at bounding box center [41, 66] width 58 height 7
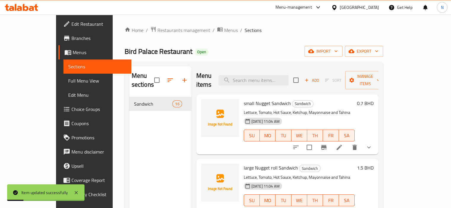
click at [130, 132] on div "Menu sections Sandwich 16" at bounding box center [160, 170] width 62 height 208
click at [354, 51] on icon "button" at bounding box center [351, 51] width 6 height 6
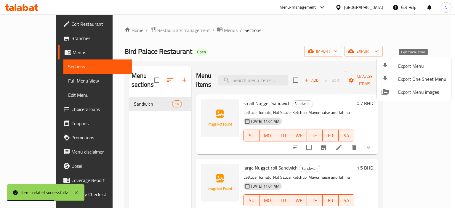
click at [395, 67] on div at bounding box center [390, 66] width 17 height 7
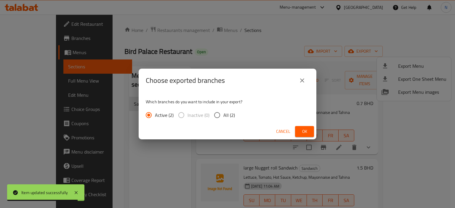
click at [224, 114] on span "All (2)" at bounding box center [230, 115] width 12 height 7
click at [224, 114] on input "All (2)" at bounding box center [217, 115] width 12 height 12
radio input "true"
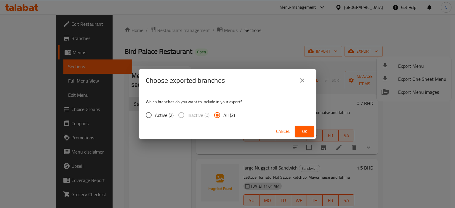
click at [153, 118] on input "Active (2)" at bounding box center [149, 115] width 12 height 12
radio input "true"
click at [305, 133] on span "Ok" at bounding box center [304, 131] width 9 height 7
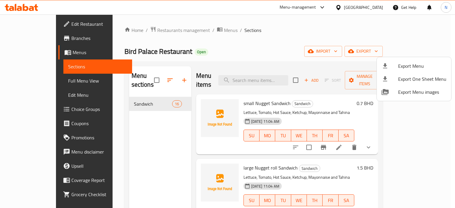
click at [16, 77] on div at bounding box center [227, 104] width 455 height 208
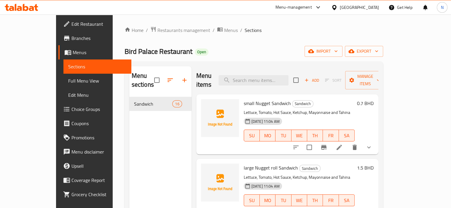
click at [68, 84] on span "Full Menu View" at bounding box center [97, 80] width 58 height 7
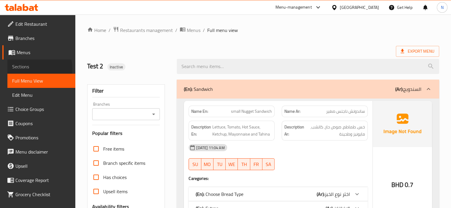
click at [29, 69] on span "Sections" at bounding box center [41, 66] width 58 height 7
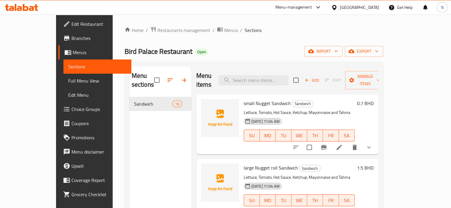
click at [73, 55] on span "Menus" at bounding box center [100, 52] width 54 height 7
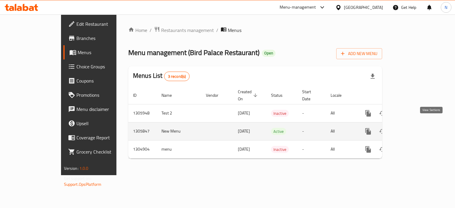
click at [418, 125] on link "enhanced table" at bounding box center [411, 132] width 14 height 14
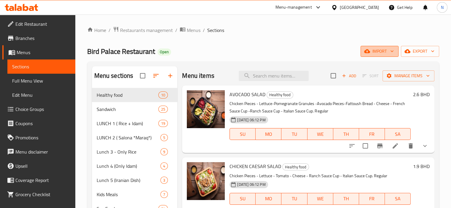
click at [379, 55] on button "import" at bounding box center [379, 51] width 38 height 11
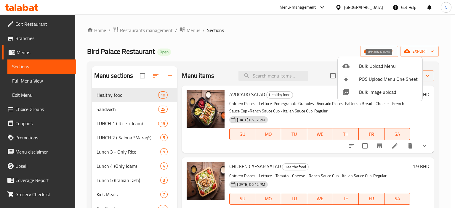
click at [368, 64] on span "Bulk Upload Menu" at bounding box center [388, 66] width 59 height 7
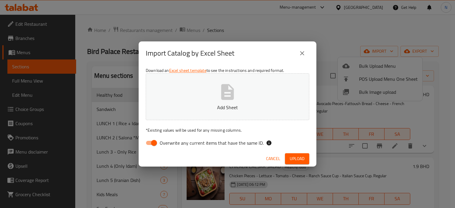
click at [204, 105] on p "Add Sheet" at bounding box center [227, 107] width 145 height 7
click at [146, 140] on input "Overwrite any current items that have the same ID." at bounding box center [154, 143] width 34 height 11
checkbox input "false"
click at [300, 161] on span "Upload" at bounding box center [297, 158] width 15 height 7
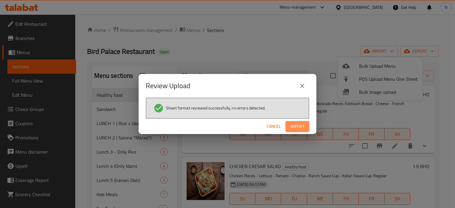
click at [289, 127] on button "Import" at bounding box center [298, 126] width 24 height 11
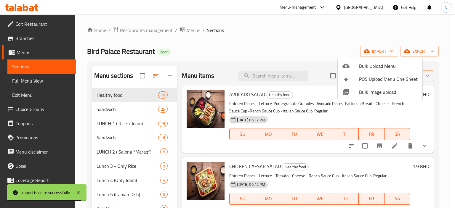
click at [24, 81] on div at bounding box center [227, 104] width 455 height 208
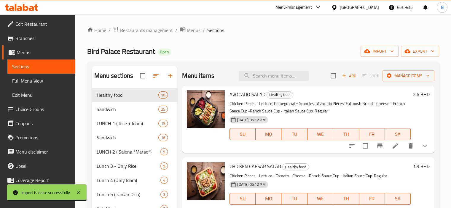
click at [24, 81] on span "Full Menu View" at bounding box center [41, 80] width 58 height 7
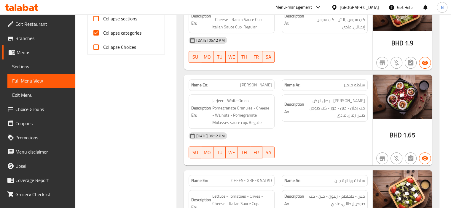
click at [97, 20] on input "Collapse sections" at bounding box center [96, 19] width 14 height 14
checkbox input "true"
click at [98, 33] on input "Collapse categories" at bounding box center [96, 33] width 14 height 14
checkbox input "false"
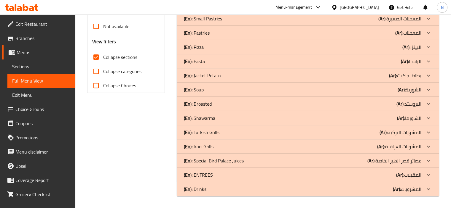
scroll to position [210, 0]
click at [175, 37] on div "(En): Healthy food (Ar): المأكوالت الصحية Name En: AVOCADO SALAD Name Ar: سلطة …" at bounding box center [307, 33] width 269 height 334
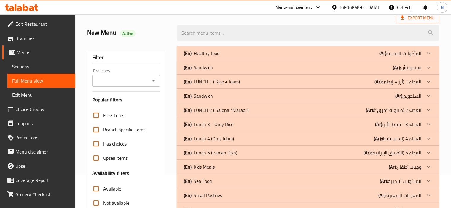
scroll to position [32, 0]
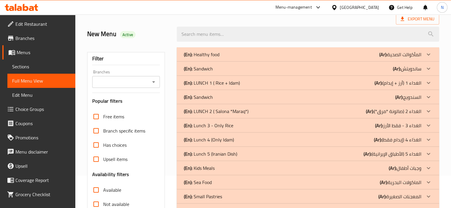
click at [205, 58] on p "(En): Sandwich" at bounding box center [202, 54] width 36 height 7
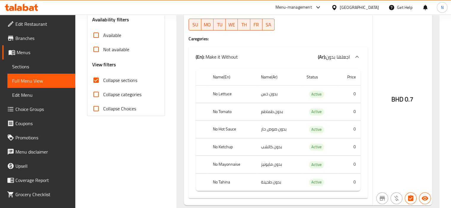
scroll to position [186, 0]
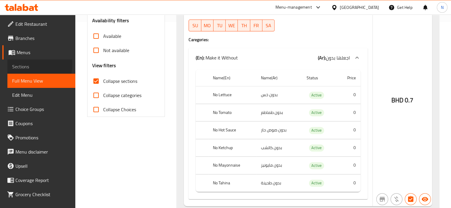
click at [27, 64] on span "Sections" at bounding box center [41, 66] width 58 height 7
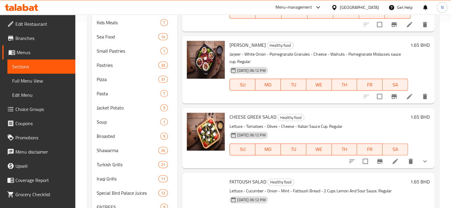
scroll to position [83, 0]
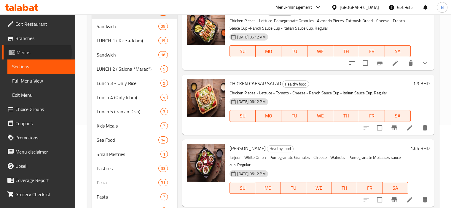
click at [25, 52] on span "Menus" at bounding box center [44, 52] width 54 height 7
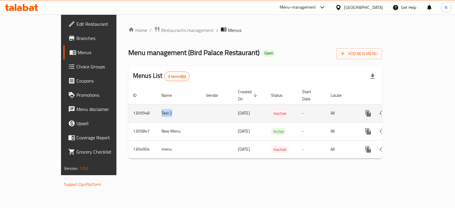
drag, startPoint x: 137, startPoint y: 105, endPoint x: 119, endPoint y: 106, distance: 18.1
click at [157, 106] on td "Test 2" at bounding box center [179, 113] width 44 height 18
copy td "Test 2"
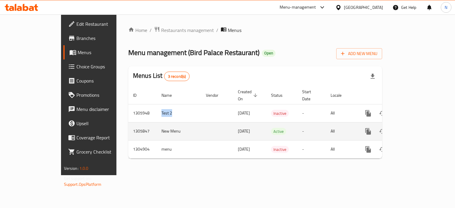
click at [415, 128] on icon "enhanced table" at bounding box center [411, 131] width 7 height 7
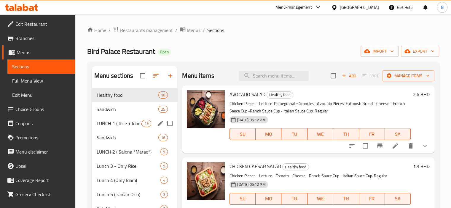
click at [107, 137] on span "Sandwich" at bounding box center [128, 137] width 62 height 7
click at [139, 135] on span "Sandwich" at bounding box center [128, 137] width 62 height 7
click at [139, 136] on span "Sandwich" at bounding box center [128, 137] width 62 height 7
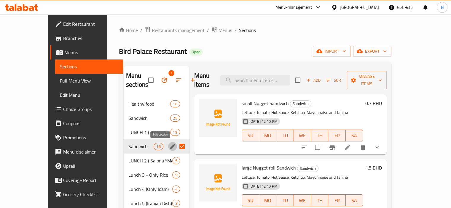
click at [169, 146] on icon "edit" at bounding box center [172, 146] width 7 height 7
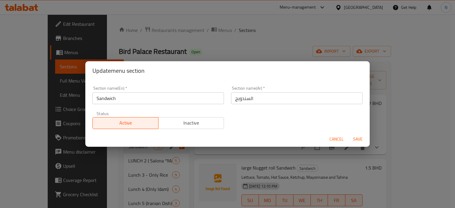
click at [336, 138] on span "Cancel" at bounding box center [337, 139] width 14 height 7
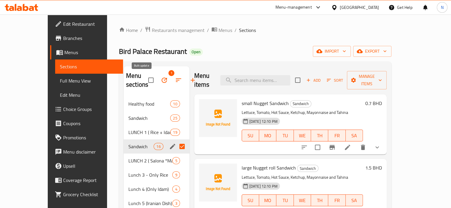
click at [161, 79] on icon "button" at bounding box center [164, 80] width 7 height 7
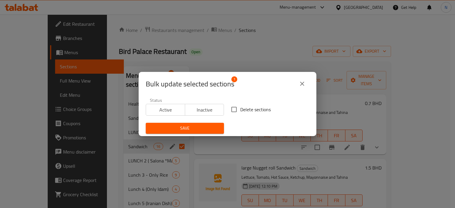
click at [245, 110] on span "Delete sections" at bounding box center [255, 109] width 31 height 7
click at [240, 110] on input "Delete sections" at bounding box center [234, 109] width 12 height 12
checkbox input "true"
click at [183, 128] on span "Save" at bounding box center [185, 128] width 69 height 7
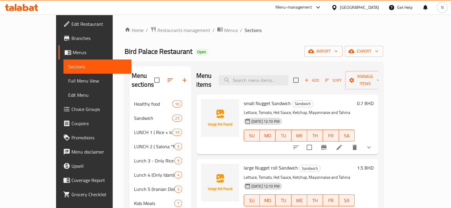
click at [221, 54] on div "Bird Palace Restaurant Open import export" at bounding box center [254, 51] width 258 height 11
click at [338, 49] on span "import" at bounding box center [323, 51] width 28 height 7
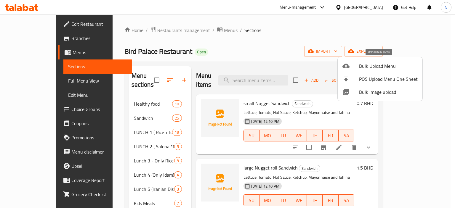
click at [360, 65] on span "Bulk Upload Menu" at bounding box center [388, 66] width 59 height 7
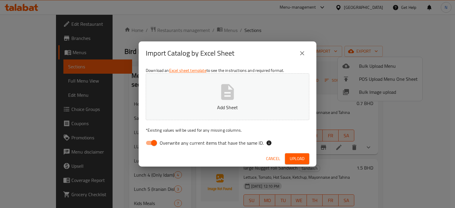
click at [194, 107] on p "Add Sheet" at bounding box center [227, 107] width 145 height 7
click at [152, 144] on input "Overwrite any current items that have the same ID." at bounding box center [154, 143] width 34 height 11
checkbox input "false"
click at [290, 156] on span "Upload" at bounding box center [297, 158] width 15 height 7
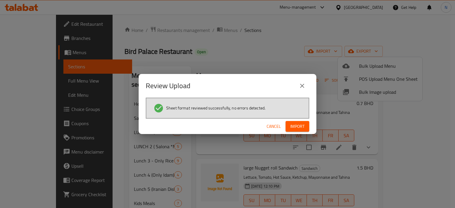
click at [295, 122] on button "Import" at bounding box center [298, 126] width 24 height 11
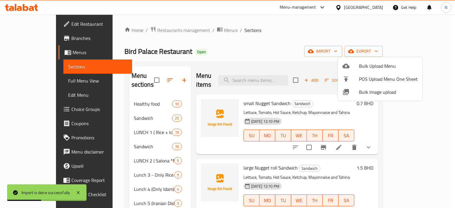
click at [114, 134] on div at bounding box center [227, 104] width 455 height 208
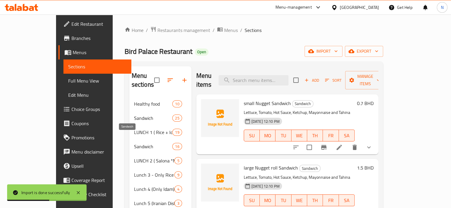
click at [134, 143] on span "Sandwich" at bounding box center [153, 146] width 39 height 7
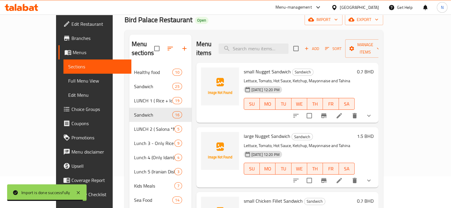
scroll to position [36, 0]
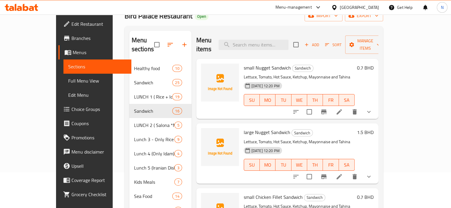
click at [244, 128] on span "large Nugget Sandwich" at bounding box center [267, 132] width 47 height 9
copy span "large"
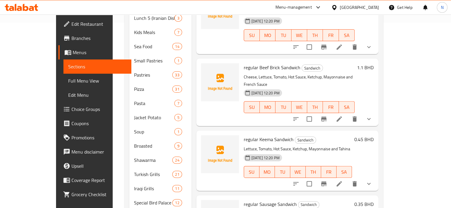
scroll to position [226, 0]
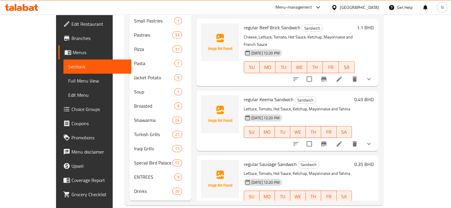
click at [113, 59] on div "Home / Restaurants management / Menus / Sections Bird Palace Restaurant Open im…" at bounding box center [254, 3] width 282 height 429
click at [125, 90] on div "Menu sections Healthy food 10 Sandwich 25 LUNCH 1 ( Rice + Idam) 19 Sandwich 16…" at bounding box center [254, 21] width 258 height 370
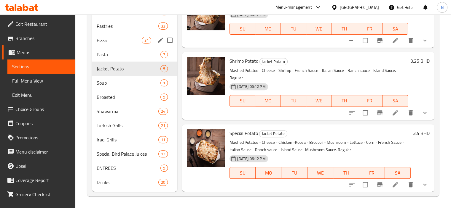
scroll to position [17, 0]
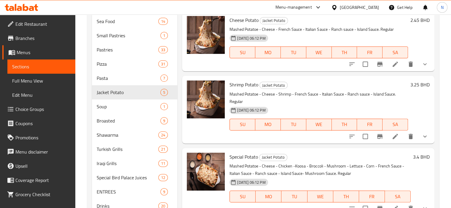
click at [81, 76] on div "Home / Restaurants management / Menus / Sections Bird Palace Restaurant Open im…" at bounding box center [263, 23] width 376 height 420
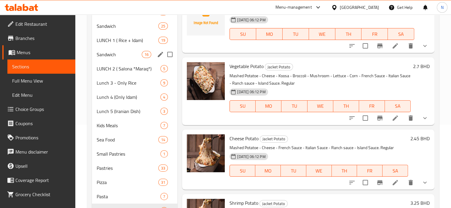
scroll to position [71, 0]
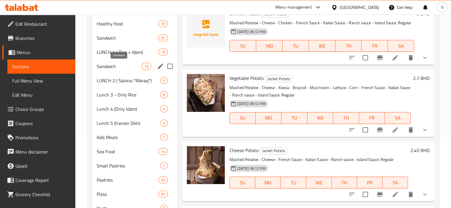
click at [107, 64] on span "Sandwich" at bounding box center [119, 66] width 45 height 7
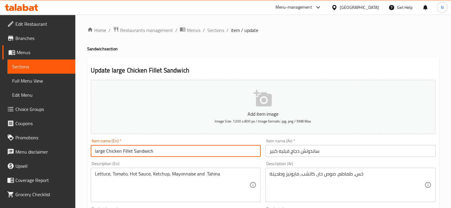
click at [133, 150] on input "large Chicken Fillet Sandwich" at bounding box center [176, 151] width 170 height 12
type input "large Chicken Fillet Sandwich"
click at [299, 153] on input "ساندوتش دجاج فيليه كبير" at bounding box center [350, 151] width 170 height 12
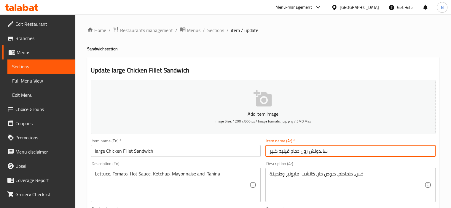
click at [304, 151] on input "ساندوتش رول دجاج فيليه كبير" at bounding box center [350, 151] width 170 height 12
type input "ساندوتش رول دجاج فيليه كبير"
click at [133, 150] on input "large Chicken Fillet Sandwich" at bounding box center [176, 151] width 170 height 12
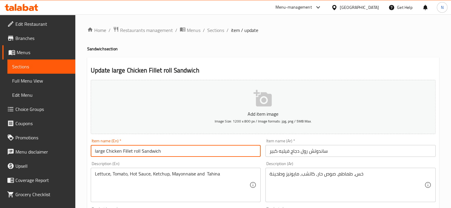
type input "large Chicken Fillet roll Sandwich"
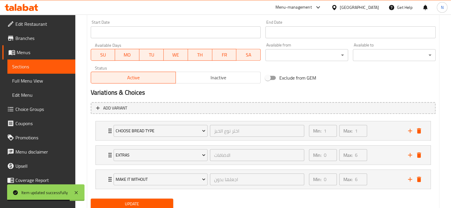
scroll to position [259, 0]
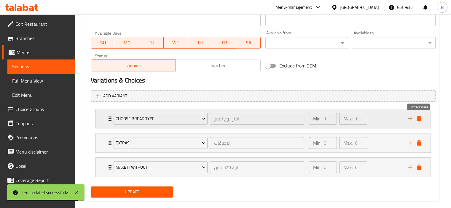
click at [420, 115] on icon "delete" at bounding box center [418, 118] width 7 height 7
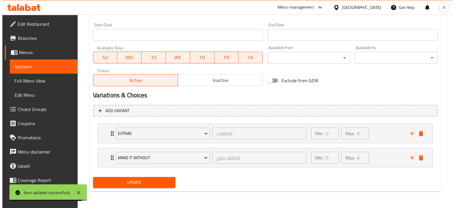
scroll to position [244, 0]
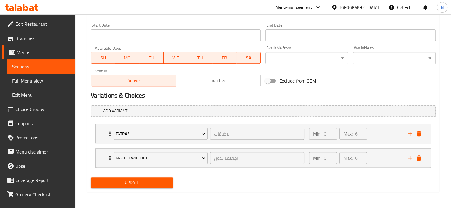
click at [153, 185] on span "Update" at bounding box center [131, 182] width 73 height 7
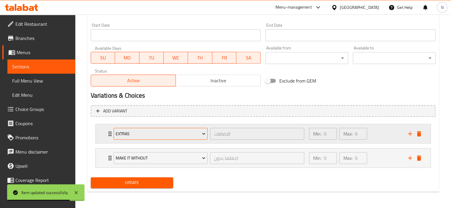
click at [158, 133] on span "Extras" at bounding box center [161, 133] width 90 height 7
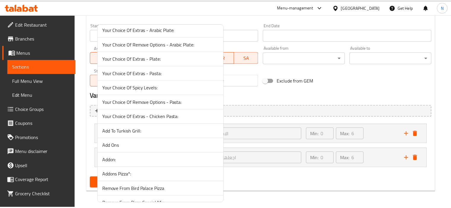
scroll to position [2075, 0]
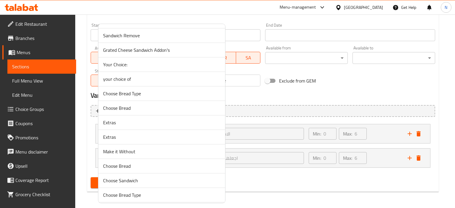
click at [118, 119] on span "Extras" at bounding box center [161, 122] width 117 height 7
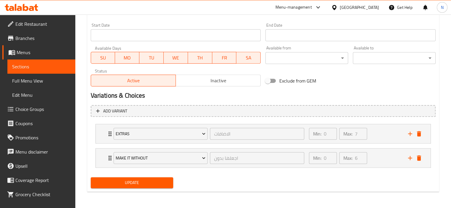
click at [118, 181] on span "Update" at bounding box center [131, 182] width 73 height 7
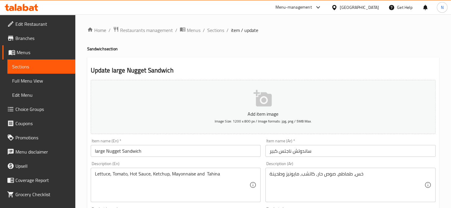
click at [122, 152] on input "large Nugget Sandwich" at bounding box center [176, 151] width 170 height 12
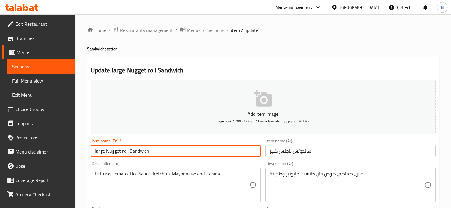
type input "large Nugget roll Sandwich"
click at [292, 153] on input "ساندوتش ناجتس كبير" at bounding box center [350, 151] width 170 height 12
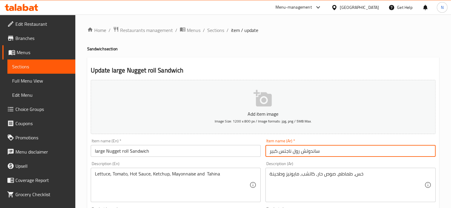
type input "ساندوتش رول ناجتس كبير"
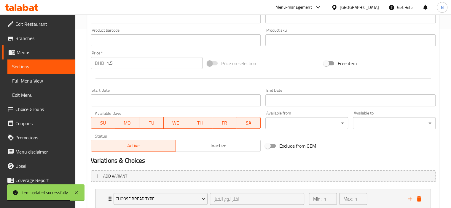
scroll to position [268, 0]
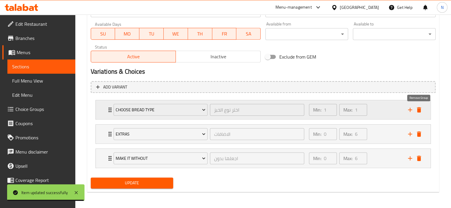
click at [420, 109] on icon "delete" at bounding box center [419, 109] width 4 height 5
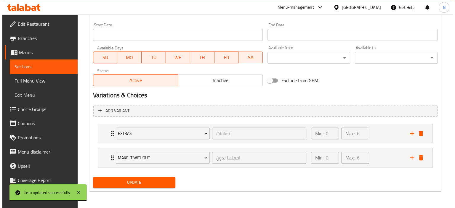
scroll to position [244, 0]
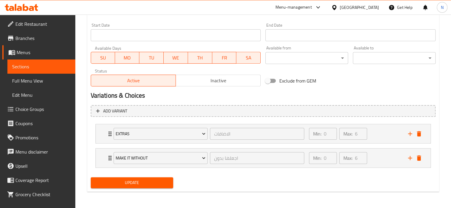
click at [137, 185] on span "Update" at bounding box center [131, 182] width 73 height 7
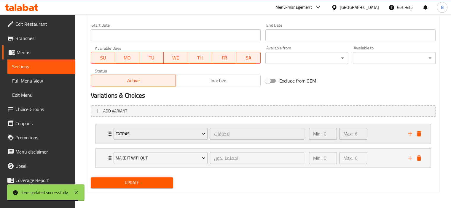
click at [107, 132] on icon "Expand" at bounding box center [109, 133] width 7 height 7
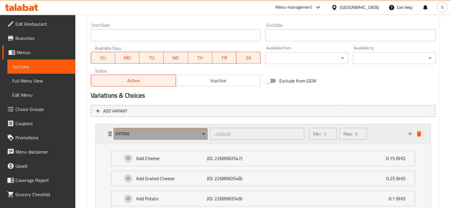
click at [124, 136] on span "Extras" at bounding box center [161, 133] width 90 height 7
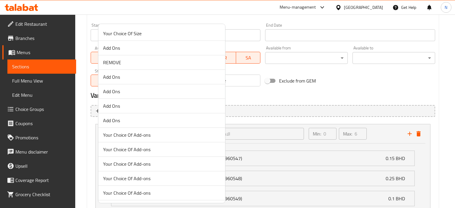
click at [203, 134] on span "Your Choice Of Add-ons" at bounding box center [161, 135] width 117 height 7
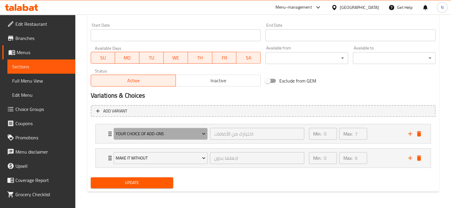
click at [203, 134] on icon "Expand" at bounding box center [204, 134] width 6 height 6
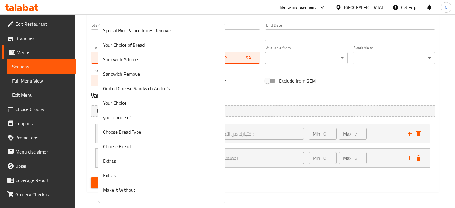
scroll to position [2040, 0]
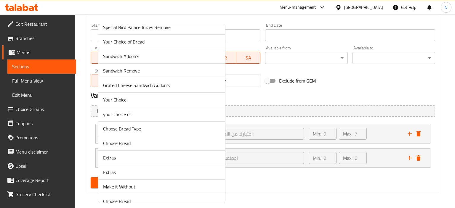
click at [158, 169] on span "Extras" at bounding box center [161, 172] width 117 height 7
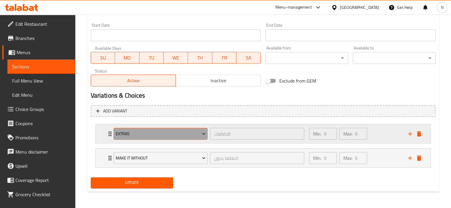
click at [159, 134] on span "Extras" at bounding box center [161, 133] width 90 height 7
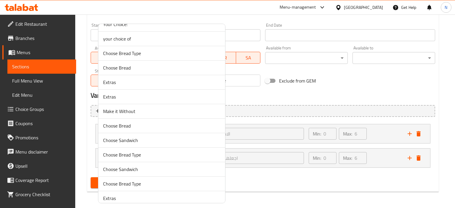
scroll to position [2154, 0]
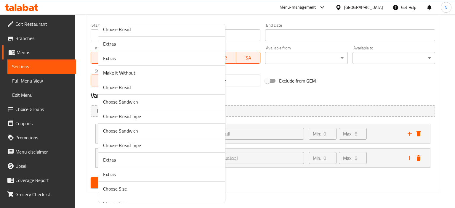
click at [139, 157] on span "Extras" at bounding box center [161, 160] width 117 height 7
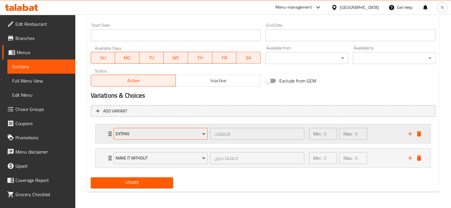
click at [181, 130] on span "Extras" at bounding box center [161, 133] width 90 height 7
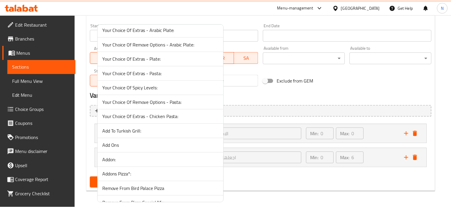
scroll to position [2075, 0]
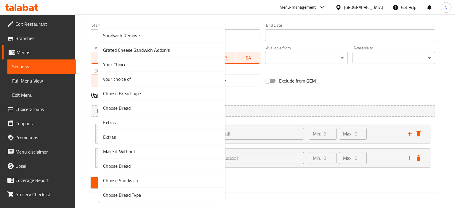
click at [106, 118] on li "Extras" at bounding box center [161, 123] width 127 height 15
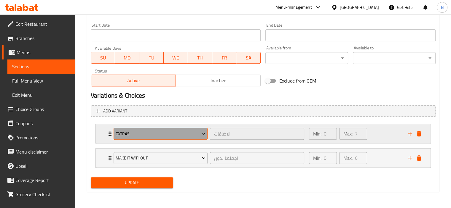
click at [204, 132] on icon "Expand" at bounding box center [204, 134] width 6 height 6
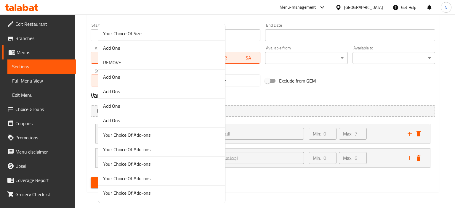
click at [240, 188] on div at bounding box center [227, 104] width 455 height 208
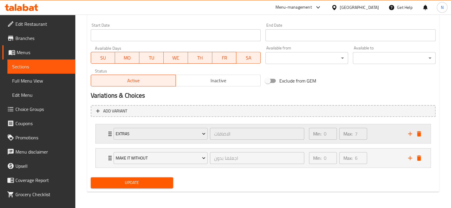
click at [110, 133] on div "Extras الاضافات ​" at bounding box center [209, 134] width 198 height 19
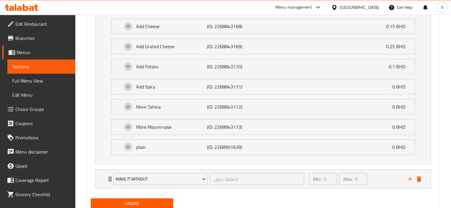
scroll to position [397, 0]
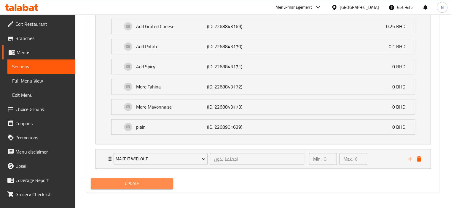
click at [136, 181] on span "Update" at bounding box center [131, 183] width 73 height 7
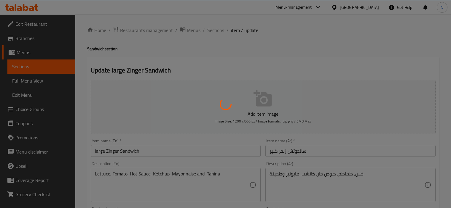
type input "اختر نوع الخبز"
type input "1"
type input "الاضافات"
type input "0"
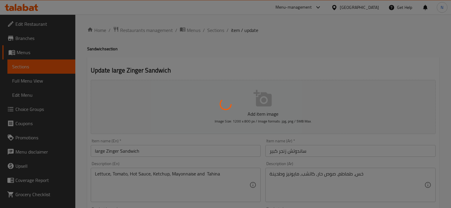
type input "6"
type input "اجعلها بدون"
type input "0"
type input "6"
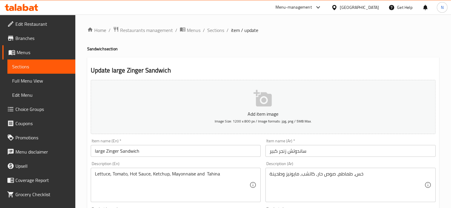
click at [119, 151] on input "large Zinger Sandwich" at bounding box center [176, 151] width 170 height 12
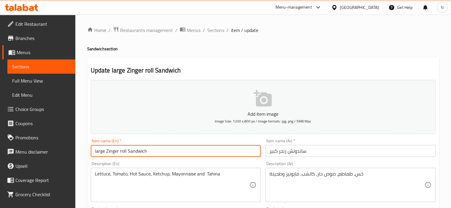
type input "large Zinger roll Sandwich"
click at [287, 151] on input "ساندوتش زنجر كبير" at bounding box center [350, 151] width 170 height 12
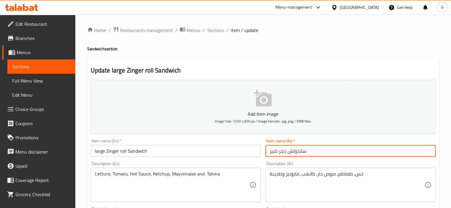
paste input "رول"
click at [298, 152] on input "ساندوتشرول زنجر كبير" at bounding box center [350, 151] width 170 height 12
click at [286, 153] on input "ساندوتش رول زنجر كبير" at bounding box center [350, 151] width 170 height 12
type input "ساندوتش رول زنجر كبير"
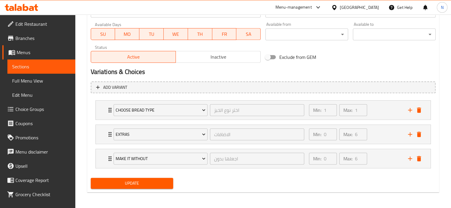
scroll to position [267, 0]
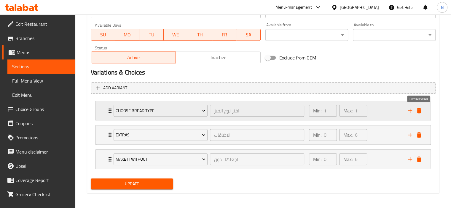
click at [421, 109] on icon "delete" at bounding box center [418, 110] width 7 height 7
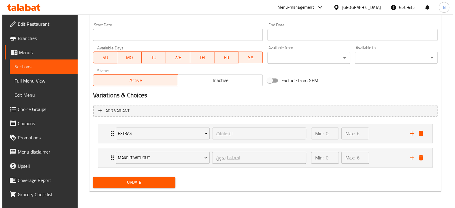
scroll to position [244, 0]
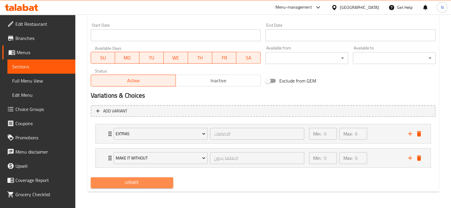
click at [125, 178] on button "Update" at bounding box center [132, 183] width 83 height 11
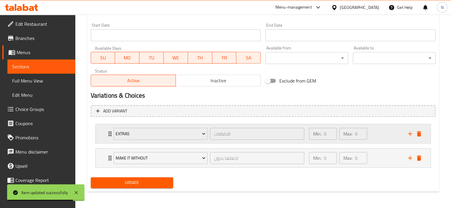
click at [110, 134] on div "Extras الاضافات ​" at bounding box center [209, 134] width 198 height 19
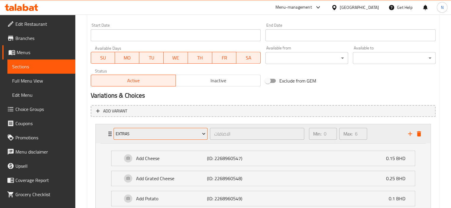
click at [140, 136] on span "Extras" at bounding box center [161, 133] width 90 height 7
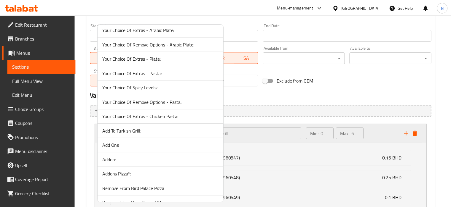
scroll to position [2075, 0]
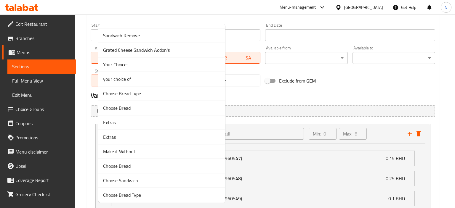
click at [145, 119] on span "Extras" at bounding box center [161, 122] width 117 height 7
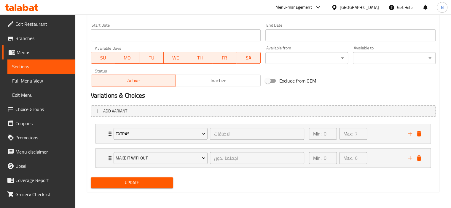
click at [114, 185] on span "Update" at bounding box center [131, 182] width 73 height 7
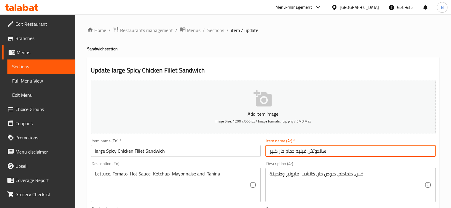
click at [307, 151] on input "ساندوتش فيليه دجاج حار كبير" at bounding box center [350, 151] width 170 height 12
paste input "رول"
type input "ساندوتش رول فيليه دجاج حار كبير"
click at [144, 151] on input "large Spicy Chicken Fillet Sandwich" at bounding box center [176, 151] width 170 height 12
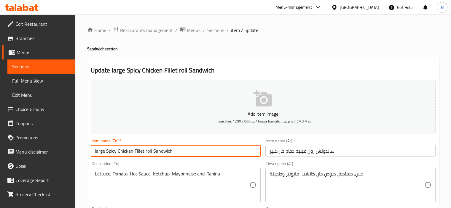
type input "large Spicy Chicken Fillet roll Sandwich"
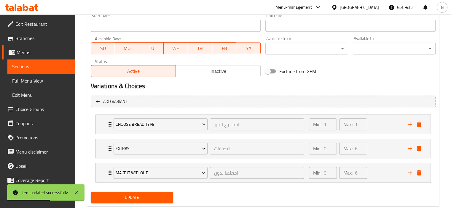
scroll to position [254, 0]
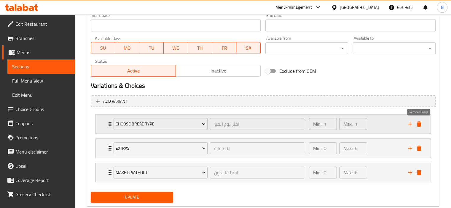
click at [420, 124] on icon "delete" at bounding box center [419, 124] width 4 height 5
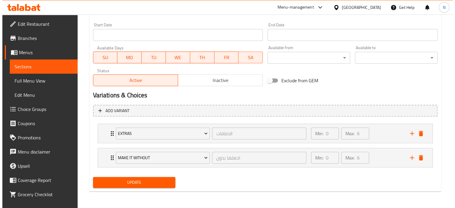
scroll to position [244, 0]
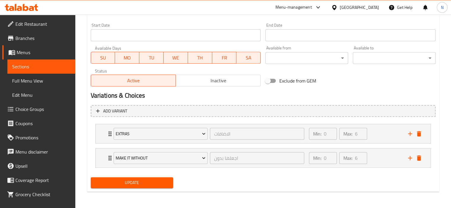
click at [128, 182] on span "Update" at bounding box center [131, 182] width 73 height 7
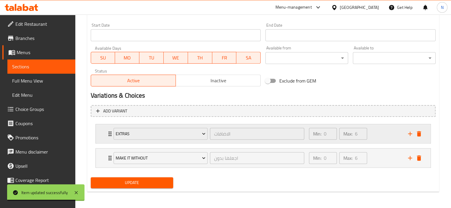
click at [109, 135] on icon "Expand" at bounding box center [109, 133] width 7 height 7
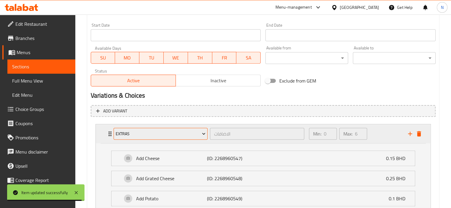
click at [118, 134] on span "Extras" at bounding box center [161, 133] width 90 height 7
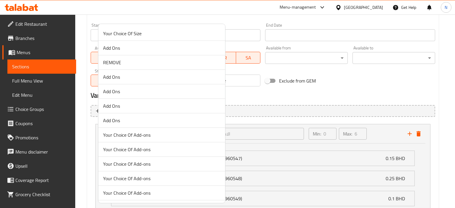
scroll to position [2154, 0]
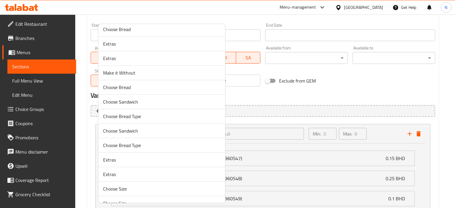
click at [110, 157] on span "Extras" at bounding box center [161, 160] width 117 height 7
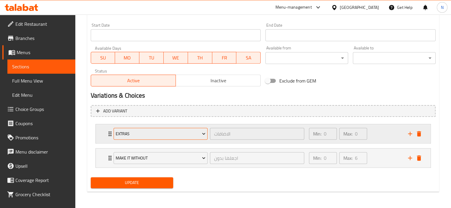
click at [119, 133] on span "Extras" at bounding box center [161, 133] width 90 height 7
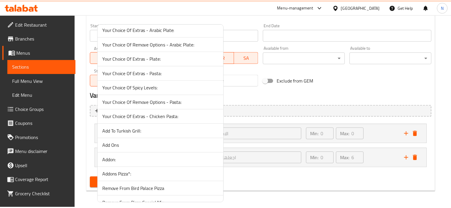
scroll to position [2075, 0]
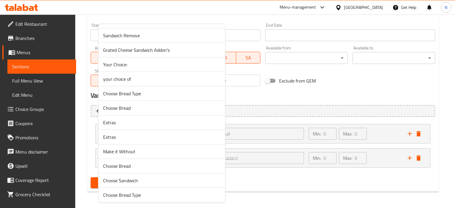
click at [128, 116] on li "Extras" at bounding box center [161, 123] width 127 height 15
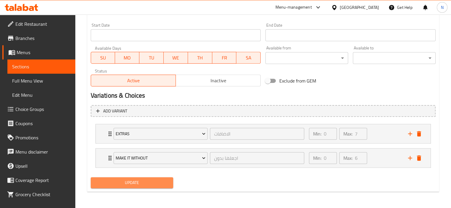
click at [113, 186] on span "Update" at bounding box center [131, 182] width 73 height 7
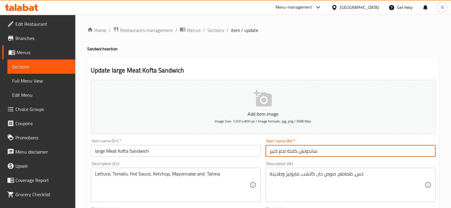
click at [298, 152] on input "ساندوتش كفتة لحم كبير" at bounding box center [350, 151] width 170 height 12
paste input "رول"
type input "ساندوتش رول كفتة لحم كبير"
click at [129, 151] on input "large Meat Kofta Sandwich" at bounding box center [176, 151] width 170 height 12
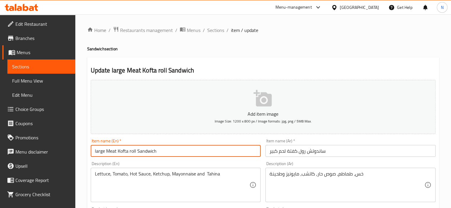
type input "large Meat Kofta roll Sandwich"
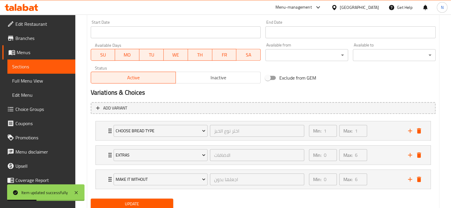
scroll to position [248, 0]
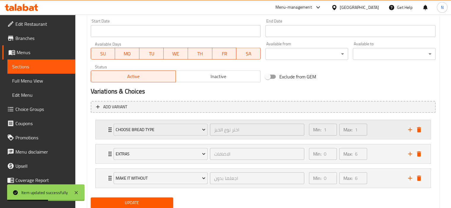
click at [417, 126] on button "delete" at bounding box center [418, 129] width 9 height 9
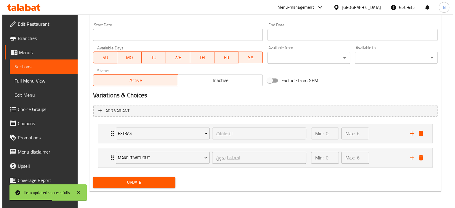
scroll to position [244, 0]
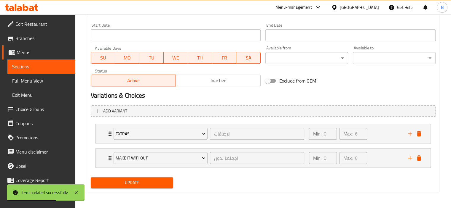
click at [140, 185] on span "Update" at bounding box center [131, 182] width 73 height 7
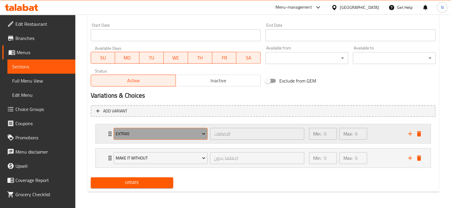
click at [130, 134] on span "Extras" at bounding box center [161, 133] width 90 height 7
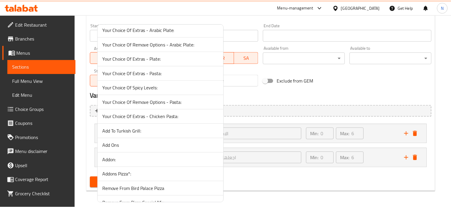
scroll to position [2075, 0]
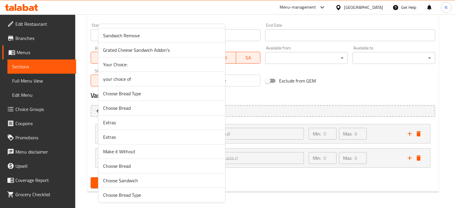
click at [130, 119] on span "Extras" at bounding box center [161, 122] width 117 height 7
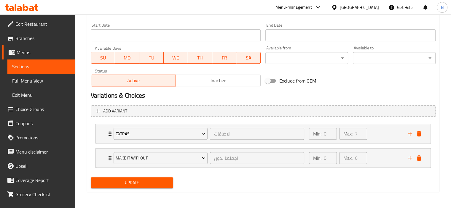
click at [118, 186] on span "Update" at bounding box center [131, 182] width 73 height 7
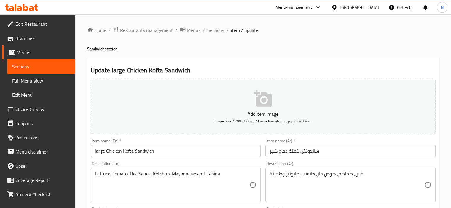
click at [299, 153] on input "ساندوتش كفتة دجاج كبير" at bounding box center [350, 151] width 170 height 12
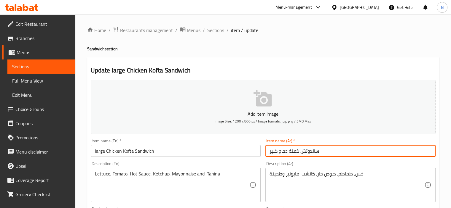
paste input "رول"
type input "ساندوتش رول كفتة دجاج كبير"
click at [134, 149] on input "large Chicken Kofta Sandwich" at bounding box center [176, 151] width 170 height 12
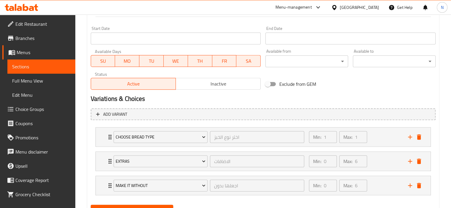
scroll to position [268, 0]
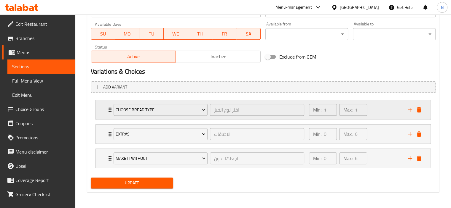
click at [420, 109] on icon "delete" at bounding box center [419, 109] width 4 height 5
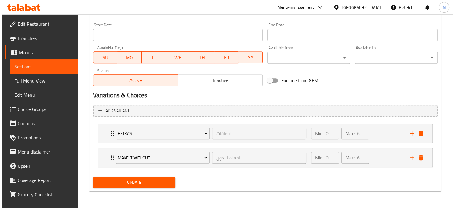
scroll to position [244, 0]
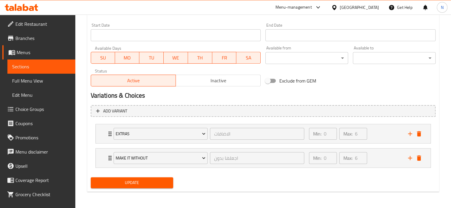
type input "large Chicken Kofta roll Sandwich"
click at [148, 181] on span "Update" at bounding box center [131, 182] width 73 height 7
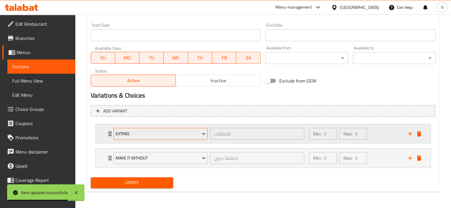
click at [116, 135] on span "Extras" at bounding box center [161, 133] width 90 height 7
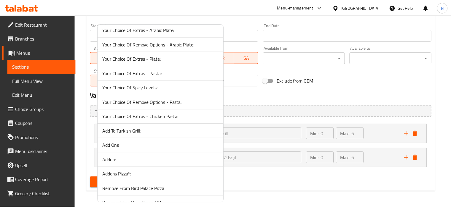
scroll to position [2075, 0]
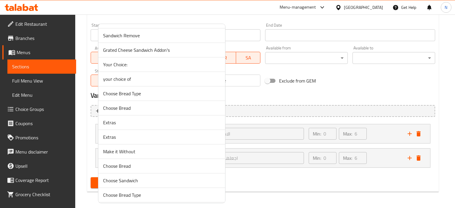
click at [110, 119] on span "Extras" at bounding box center [161, 122] width 117 height 7
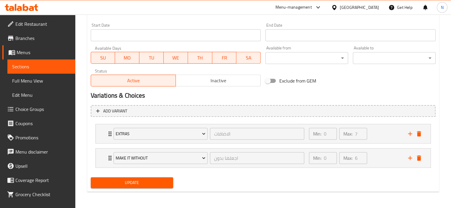
click at [114, 186] on span "Update" at bounding box center [131, 182] width 73 height 7
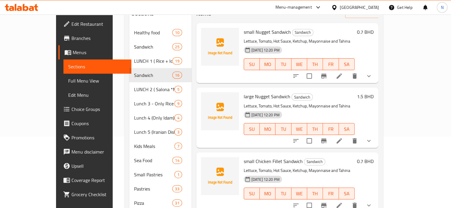
click at [331, 88] on div "large Nugget Sandwich Sandwich Lettuce, Tomato, Hot Sauce, Ketchup, Mayonnaise …" at bounding box center [287, 118] width 182 height 60
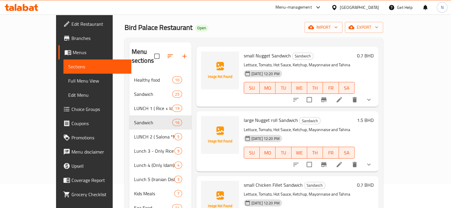
scroll to position [12, 0]
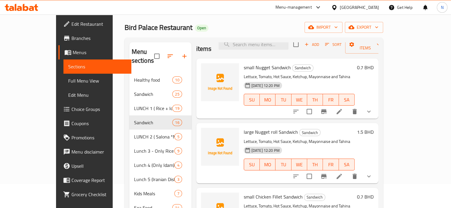
click at [355, 128] on h6 "large Nugget roll Sandwich Sandwich" at bounding box center [299, 132] width 111 height 8
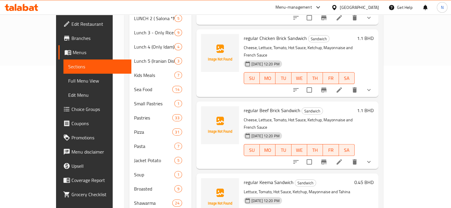
scroll to position [154, 0]
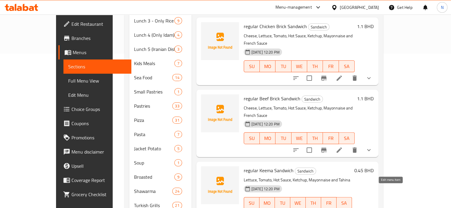
click at [352, 167] on h6 "regular Keema Sandwich Sandwich" at bounding box center [298, 171] width 108 height 8
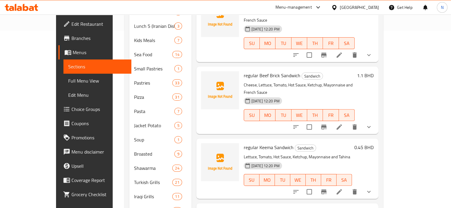
scroll to position [178, 0]
click at [374, 143] on h6 "0.45 BHD" at bounding box center [363, 147] width 19 height 8
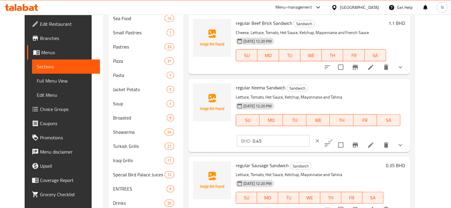
scroll to position [707, 0]
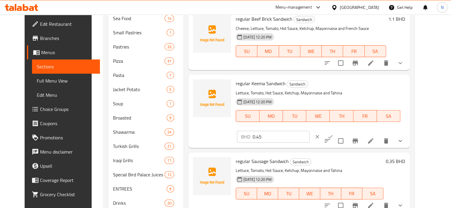
click at [37, 68] on span "Sections" at bounding box center [66, 66] width 58 height 7
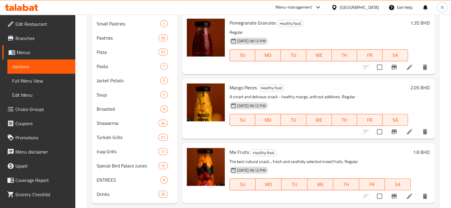
scroll to position [333, 0]
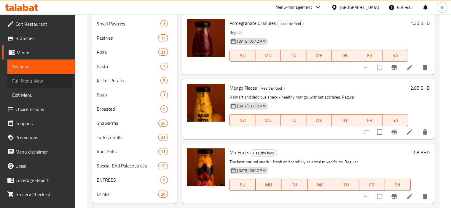
click at [31, 77] on span "Full Menu View" at bounding box center [41, 80] width 58 height 7
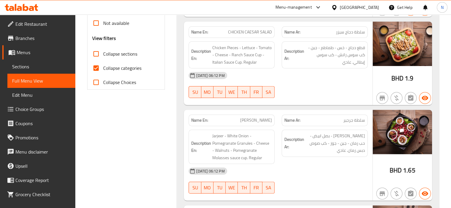
click at [95, 53] on input "Collapse sections" at bounding box center [96, 54] width 14 height 14
checkbox input "true"
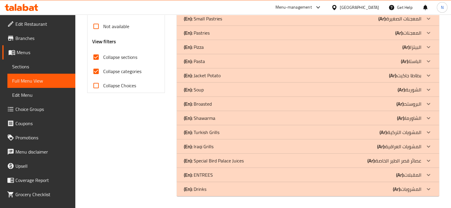
scroll to position [210, 0]
click at [95, 72] on input "Collapse categories" at bounding box center [96, 72] width 14 height 14
checkbox input "false"
click at [167, 81] on div "Filter Branches Branches Popular filters Free items Branch specific items Has c…" at bounding box center [129, 33] width 90 height 334
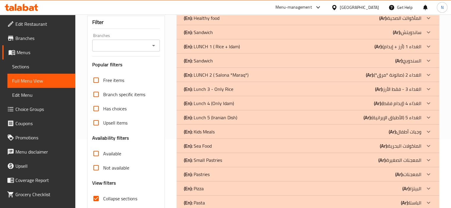
scroll to position [68, 0]
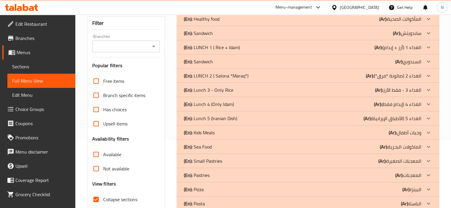
click at [206, 23] on p "(En): Sandwich" at bounding box center [202, 18] width 36 height 7
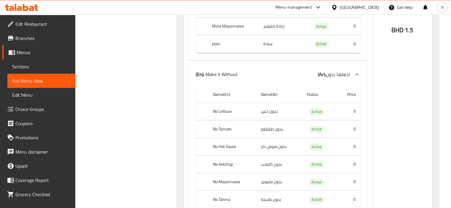
scroll to position [886, 0]
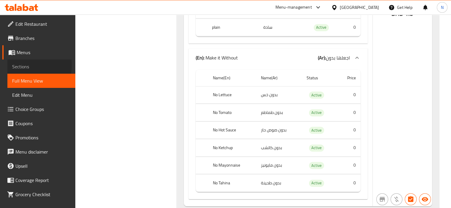
click at [17, 65] on span "Sections" at bounding box center [41, 66] width 58 height 7
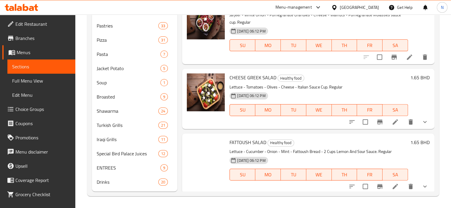
scroll to position [83, 0]
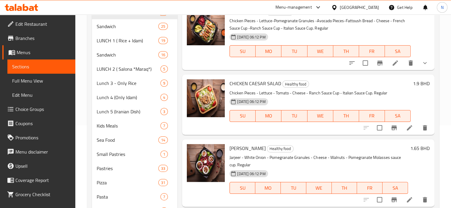
click at [19, 77] on span "Full Menu View" at bounding box center [41, 80] width 58 height 7
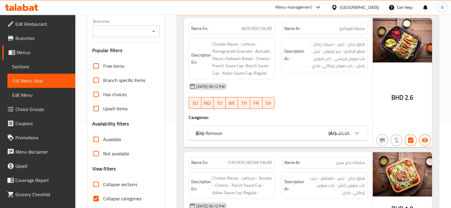
click at [19, 67] on span "Sections" at bounding box center [41, 66] width 58 height 7
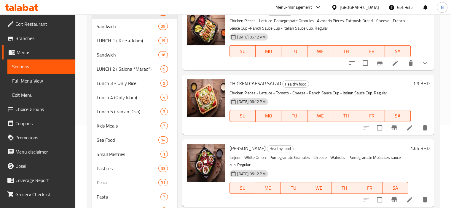
click at [82, 60] on div "Home / Restaurants management / Menus / Sections Bird Palace Restaurant Open im…" at bounding box center [263, 142] width 376 height 420
click at [81, 50] on div "Home / Restaurants management / Menus / Sections Bird Palace Restaurant Open im…" at bounding box center [263, 142] width 376 height 420
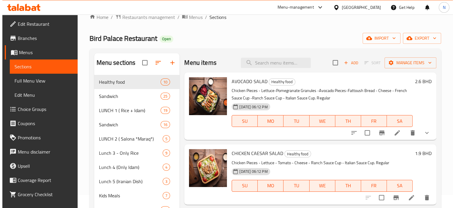
scroll to position [12, 0]
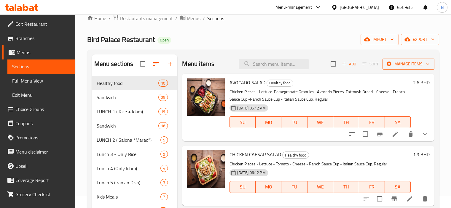
click at [390, 65] on span "Manage items" at bounding box center [408, 63] width 42 height 7
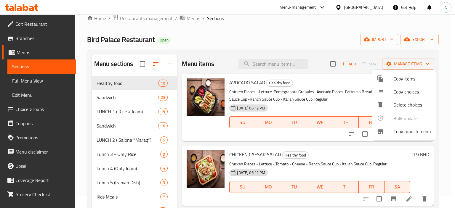
click at [391, 62] on div at bounding box center [227, 104] width 455 height 208
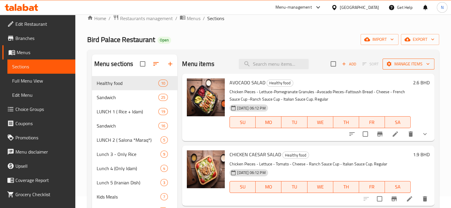
click at [407, 64] on span "Manage items" at bounding box center [408, 63] width 42 height 7
click at [391, 61] on span "Manage items" at bounding box center [408, 63] width 42 height 7
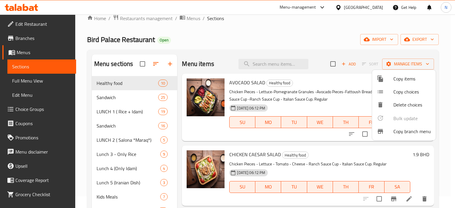
click at [391, 80] on div at bounding box center [385, 78] width 17 height 7
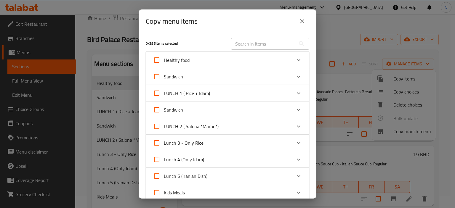
click at [155, 110] on input "Sandwich" at bounding box center [157, 110] width 14 height 14
checkbox input "true"
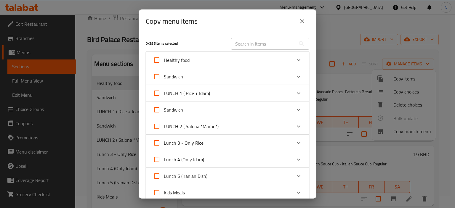
checkbox input "true"
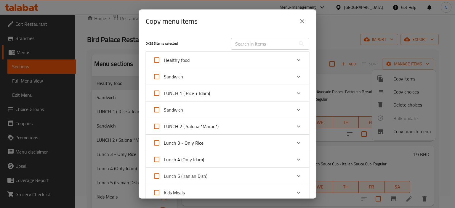
checkbox input "true"
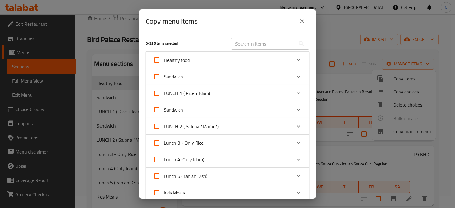
checkbox input "true"
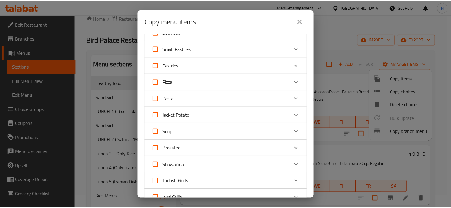
scroll to position [320, 0]
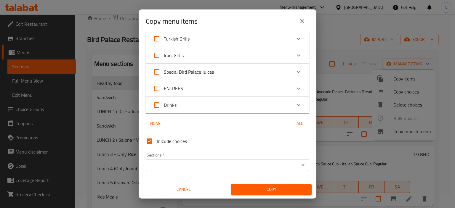
click at [182, 159] on div "Sections   * Sections *" at bounding box center [228, 162] width 164 height 18
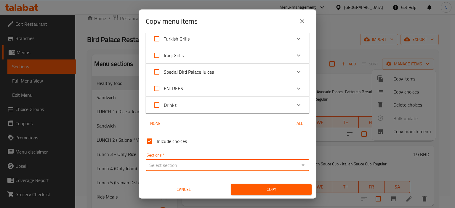
click at [179, 163] on input "Sections   *" at bounding box center [223, 165] width 150 height 8
click at [176, 168] on input "Sections   *" at bounding box center [223, 165] width 150 height 8
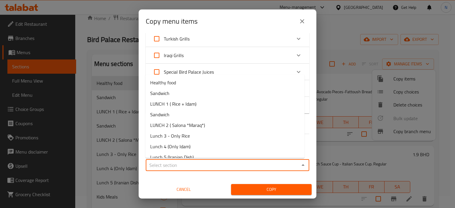
click at [186, 166] on input "Sections   *" at bounding box center [223, 165] width 150 height 8
click at [176, 96] on li "Sandwich" at bounding box center [225, 93] width 159 height 11
type input "Sandwich"
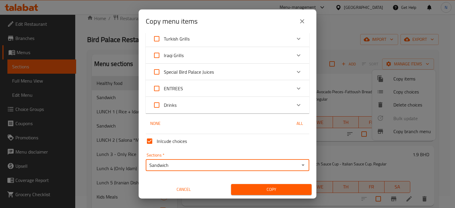
click at [252, 185] on button "Copy" at bounding box center [271, 189] width 81 height 11
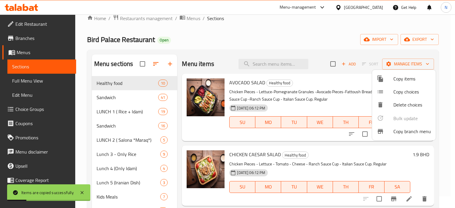
click at [160, 124] on div at bounding box center [227, 104] width 455 height 208
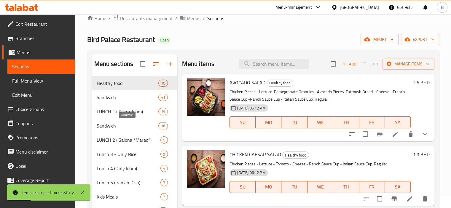
click at [133, 125] on span "Sandwich" at bounding box center [128, 125] width 62 height 7
click at [146, 128] on span "Sandwich" at bounding box center [128, 125] width 62 height 7
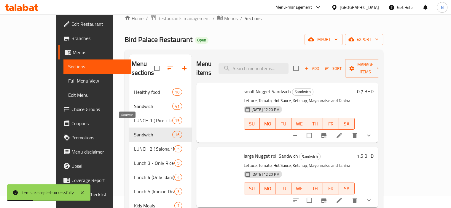
click at [155, 131] on span "Sandwich" at bounding box center [153, 134] width 39 height 7
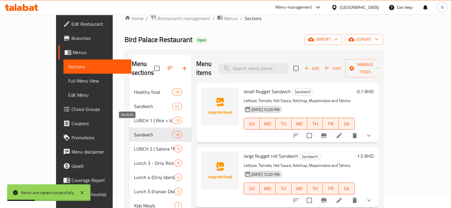
click at [145, 131] on span "Sandwich" at bounding box center [153, 134] width 39 height 7
click at [173, 132] on span "16" at bounding box center [177, 135] width 9 height 6
click at [129, 142] on div "LUNCH 2 ( Salona *Maraq*) 5" at bounding box center [160, 149] width 62 height 14
click at [173, 132] on span "16" at bounding box center [177, 135] width 9 height 6
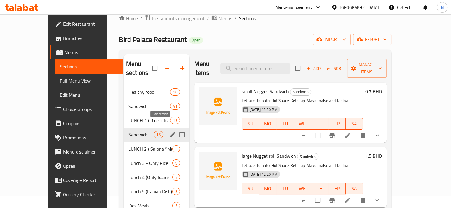
click at [169, 131] on icon "edit" at bounding box center [172, 134] width 7 height 7
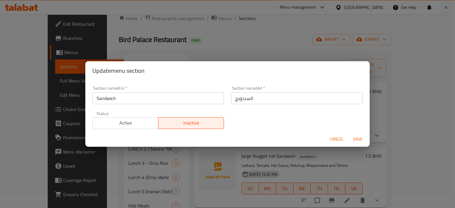
click at [332, 140] on span "Cancel" at bounding box center [337, 139] width 14 height 7
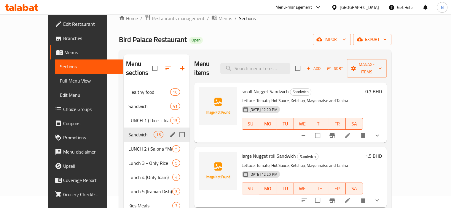
click at [176, 129] on input "Menu sections" at bounding box center [182, 135] width 12 height 12
checkbox input "true"
click at [157, 72] on button "button" at bounding box center [164, 68] width 14 height 14
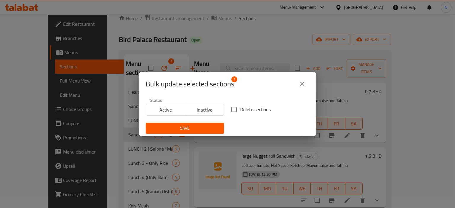
click at [233, 109] on input "Delete sections" at bounding box center [234, 109] width 12 height 12
checkbox input "true"
click at [169, 136] on div "Save" at bounding box center [184, 128] width 85 height 18
click at [172, 131] on span "Save" at bounding box center [185, 128] width 69 height 7
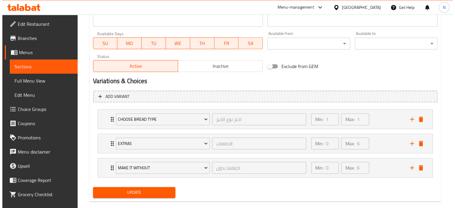
scroll to position [268, 0]
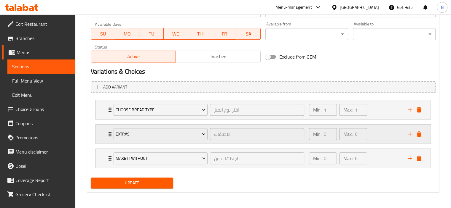
click at [108, 133] on icon "Expand" at bounding box center [109, 134] width 7 height 7
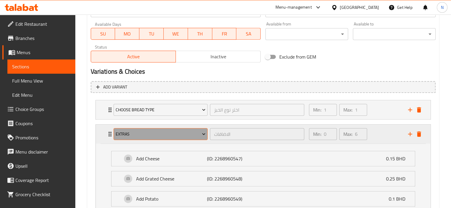
click at [125, 135] on span "Extras" at bounding box center [161, 134] width 90 height 7
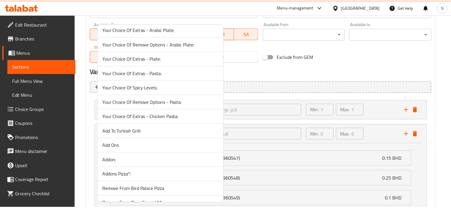
scroll to position [2075, 0]
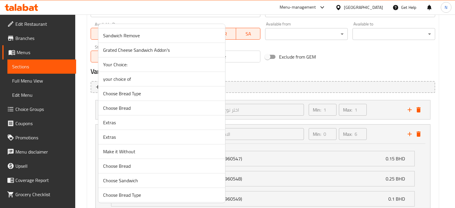
click at [157, 119] on span "Extras" at bounding box center [161, 122] width 117 height 7
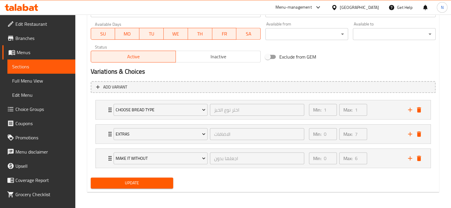
click at [140, 180] on span "Update" at bounding box center [131, 183] width 73 height 7
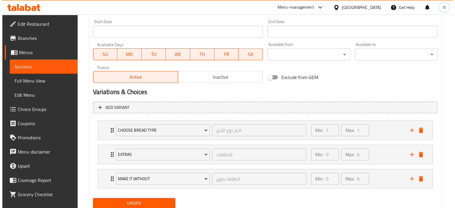
scroll to position [248, 0]
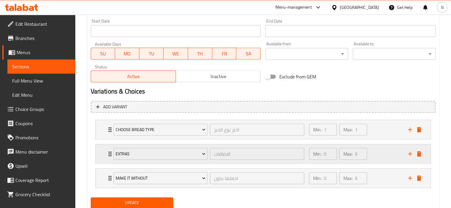
click at [110, 151] on div "Extras الاضافات ​" at bounding box center [209, 154] width 198 height 19
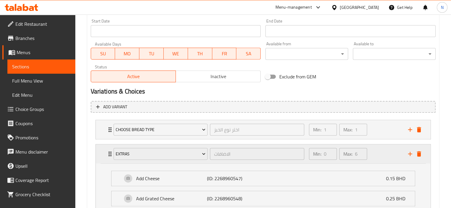
click at [110, 154] on div "Extras الاضافات ​" at bounding box center [209, 154] width 198 height 19
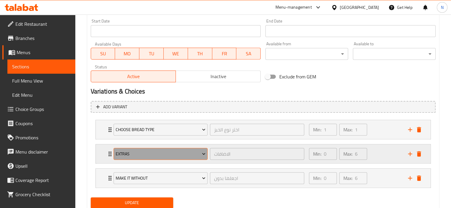
click at [173, 152] on span "Extras" at bounding box center [161, 154] width 90 height 7
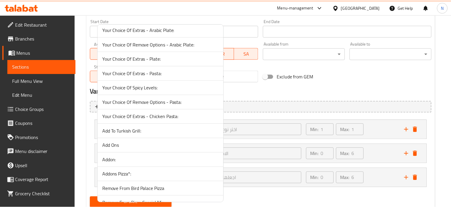
scroll to position [2075, 0]
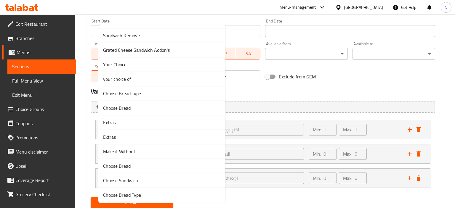
click at [117, 119] on span "Extras" at bounding box center [161, 122] width 117 height 7
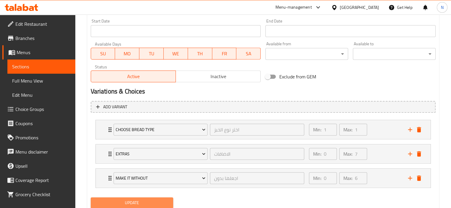
click at [140, 202] on span "Update" at bounding box center [131, 203] width 73 height 7
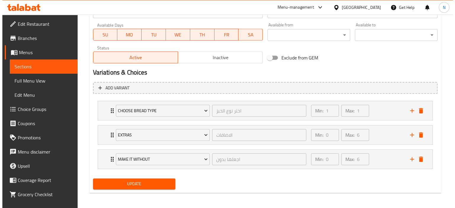
scroll to position [268, 0]
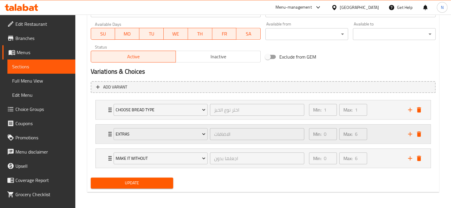
click at [110, 134] on div "Extras الاضافات ​" at bounding box center [209, 134] width 198 height 19
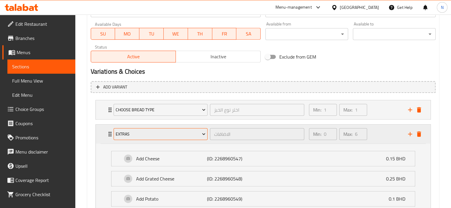
click at [143, 134] on span "Extras" at bounding box center [161, 134] width 90 height 7
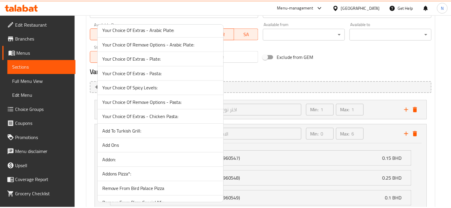
scroll to position [2075, 0]
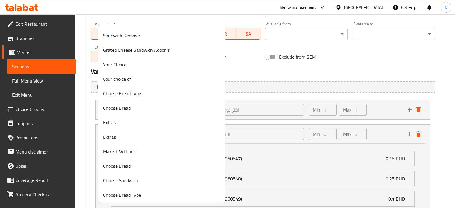
click at [107, 119] on span "Extras" at bounding box center [161, 122] width 117 height 7
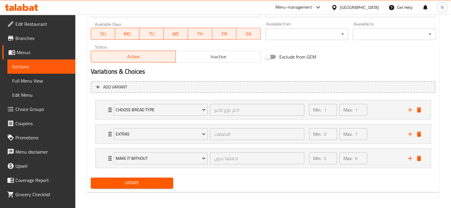
click at [107, 188] on button "Update" at bounding box center [132, 183] width 83 height 11
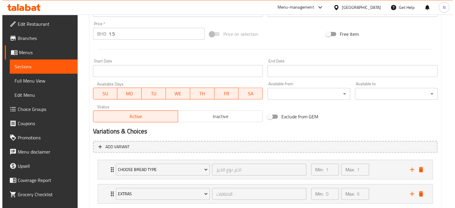
scroll to position [268, 0]
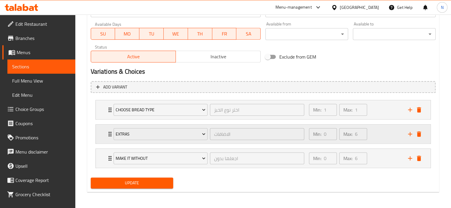
click at [104, 119] on div "Extras الاضافات ​ Min: 0 ​ Max: 6 ​" at bounding box center [263, 109] width 335 height 19
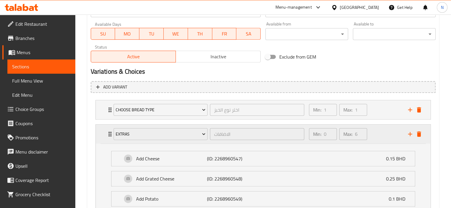
click at [110, 135] on div "Extras الاضافات ​" at bounding box center [209, 134] width 198 height 19
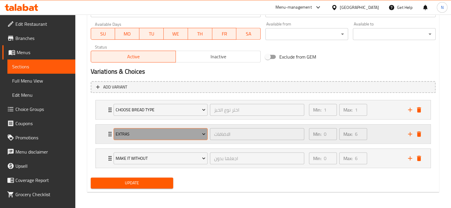
click at [138, 135] on span "Extras" at bounding box center [161, 134] width 90 height 7
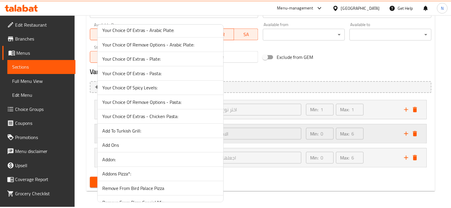
scroll to position [2075, 0]
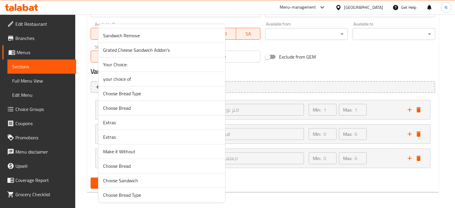
click at [116, 119] on span "Extras" at bounding box center [161, 122] width 117 height 7
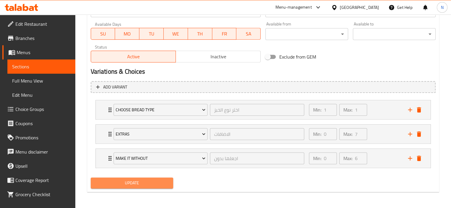
click at [108, 180] on span "Update" at bounding box center [131, 183] width 73 height 7
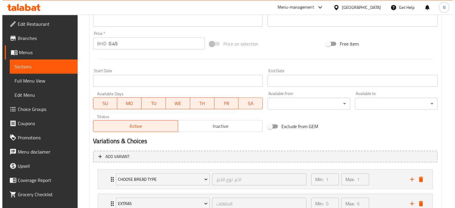
scroll to position [268, 0]
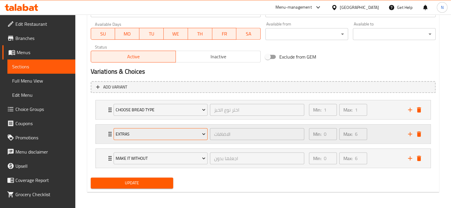
click at [135, 131] on span "Extras" at bounding box center [161, 134] width 90 height 7
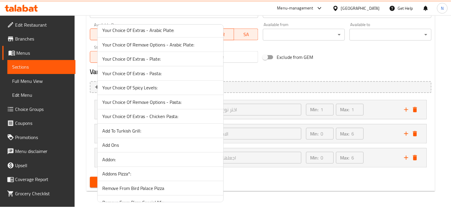
scroll to position [2075, 0]
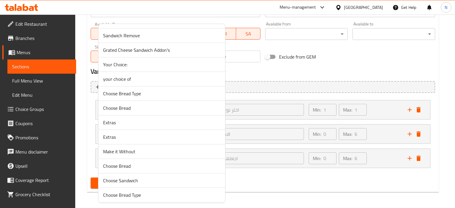
click at [114, 119] on span "Extras" at bounding box center [161, 122] width 117 height 7
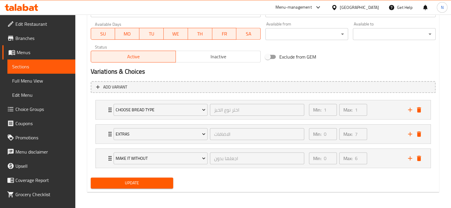
click at [110, 186] on span "Update" at bounding box center [131, 183] width 73 height 7
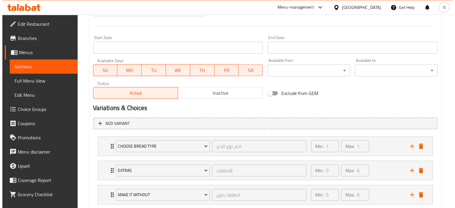
scroll to position [268, 0]
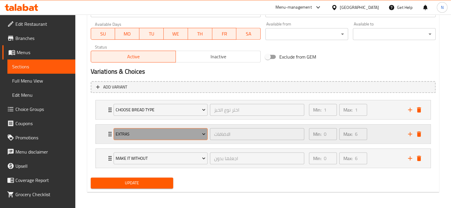
click at [119, 133] on span "Extras" at bounding box center [161, 134] width 90 height 7
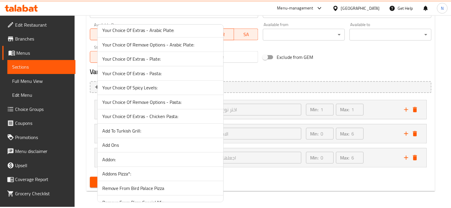
scroll to position [2075, 0]
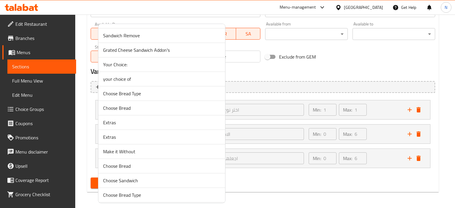
click at [109, 119] on span "Extras" at bounding box center [161, 122] width 117 height 7
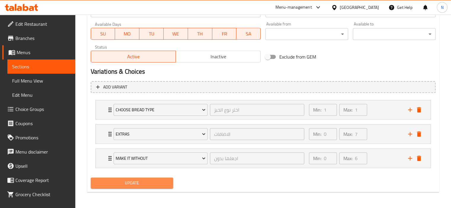
click at [109, 182] on span "Update" at bounding box center [131, 183] width 73 height 7
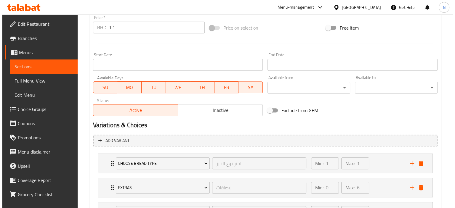
scroll to position [268, 0]
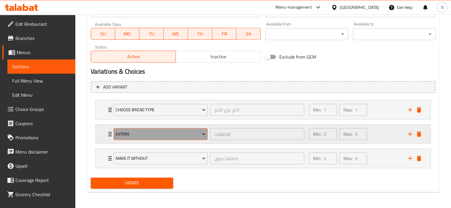
click at [119, 137] on span "Extras" at bounding box center [161, 134] width 90 height 7
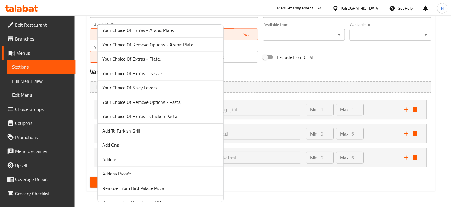
scroll to position [2075, 0]
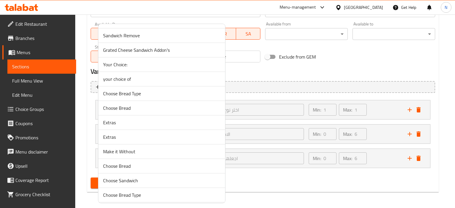
click at [116, 119] on span "Extras" at bounding box center [161, 122] width 117 height 7
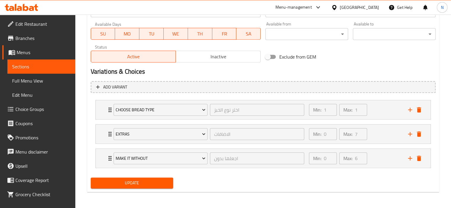
click at [113, 181] on span "Update" at bounding box center [131, 183] width 73 height 7
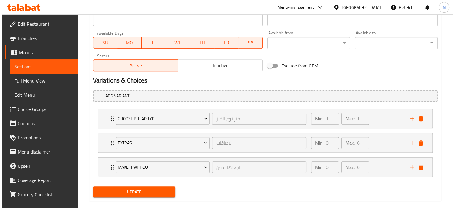
scroll to position [260, 0]
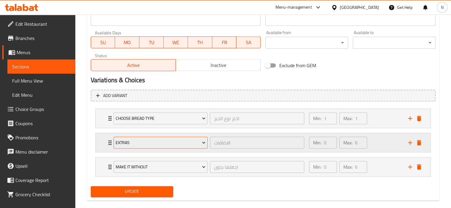
click at [128, 144] on span "Extras" at bounding box center [161, 142] width 90 height 7
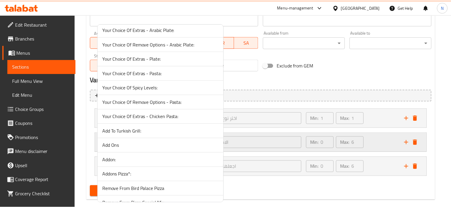
scroll to position [2075, 0]
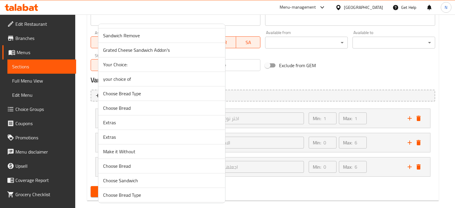
click at [110, 119] on span "Extras" at bounding box center [161, 122] width 117 height 7
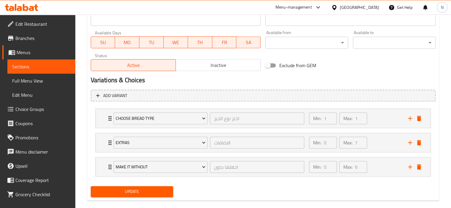
click at [120, 190] on span "Update" at bounding box center [131, 191] width 73 height 7
click at [120, 190] on div at bounding box center [225, 104] width 451 height 208
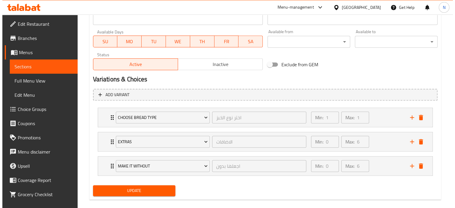
scroll to position [268, 0]
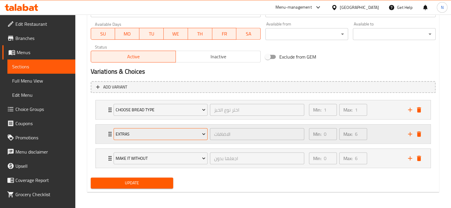
click at [118, 138] on button "Extras" at bounding box center [161, 134] width 94 height 12
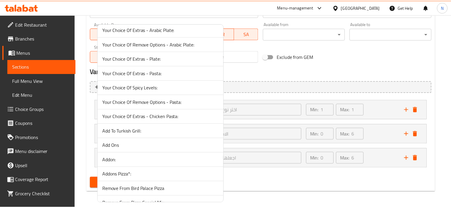
scroll to position [2075, 0]
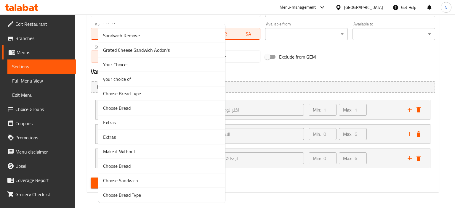
click at [115, 119] on span "Extras" at bounding box center [161, 122] width 117 height 7
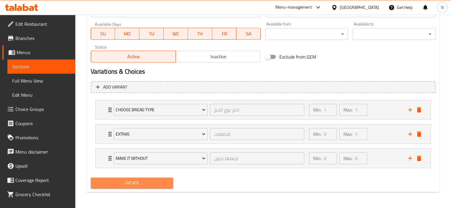
click at [108, 180] on span "Update" at bounding box center [131, 183] width 73 height 7
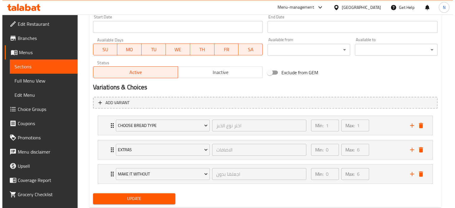
scroll to position [268, 0]
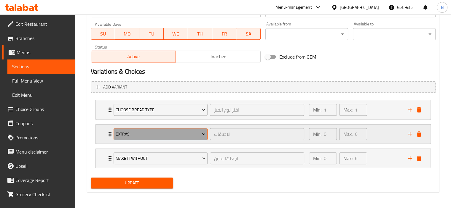
click at [121, 133] on span "Extras" at bounding box center [161, 134] width 90 height 7
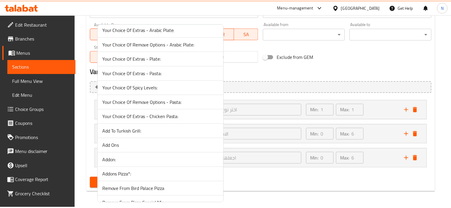
scroll to position [2075, 0]
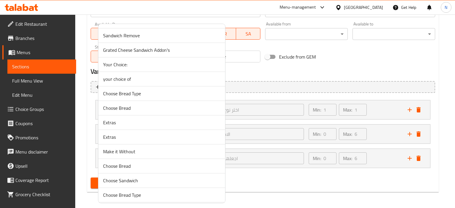
click at [109, 119] on span "Extras" at bounding box center [161, 122] width 117 height 7
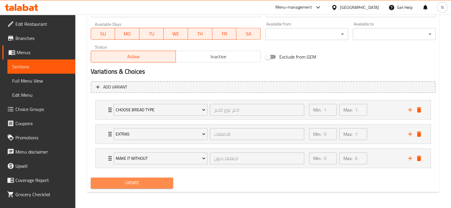
click at [101, 182] on span "Update" at bounding box center [131, 183] width 73 height 7
